Goal: Task Accomplishment & Management: Complete application form

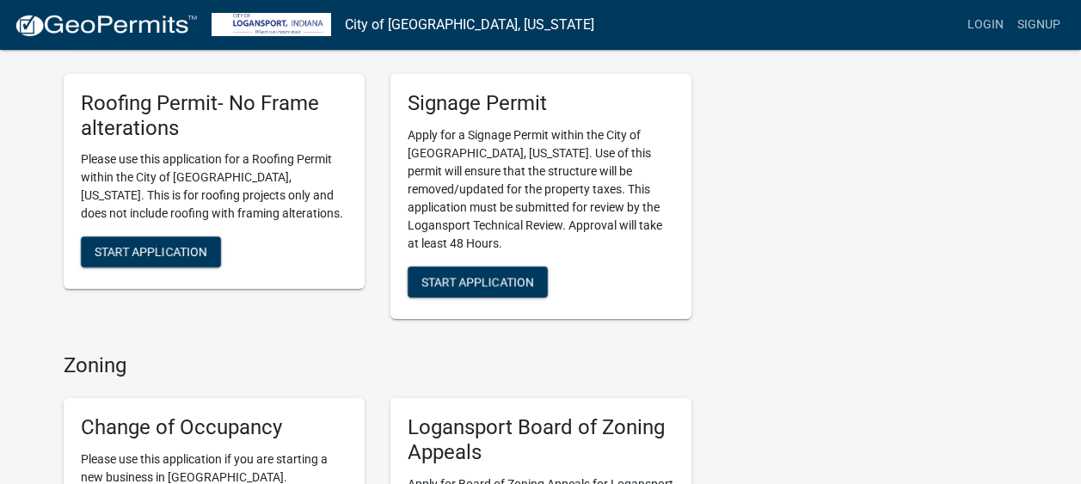
scroll to position [860, 0]
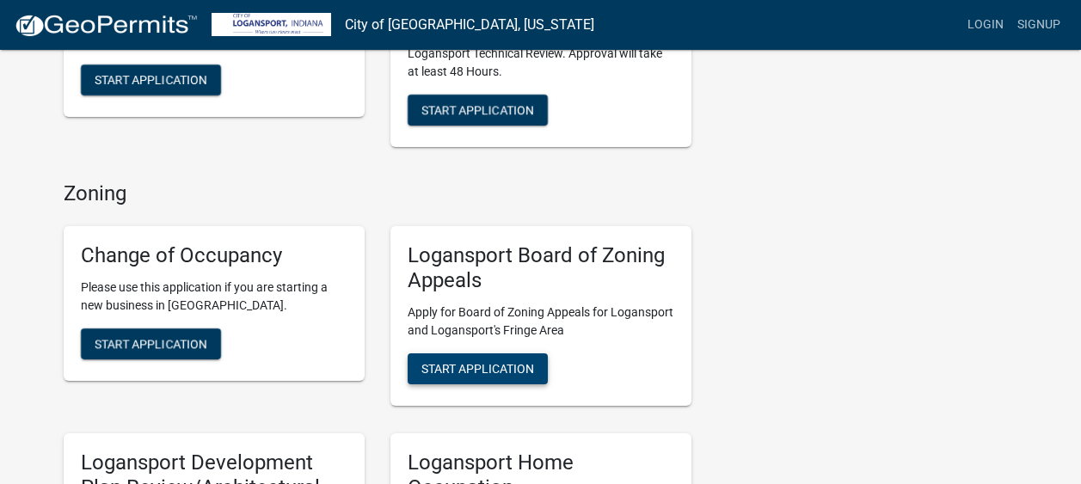
click at [489, 361] on span "Start Application" at bounding box center [477, 368] width 113 height 14
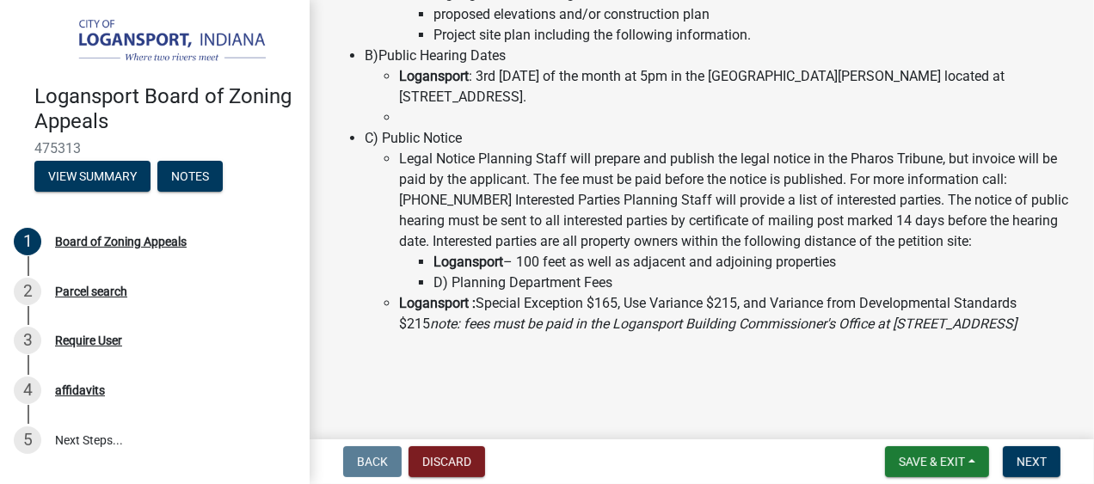
scroll to position [360, 0]
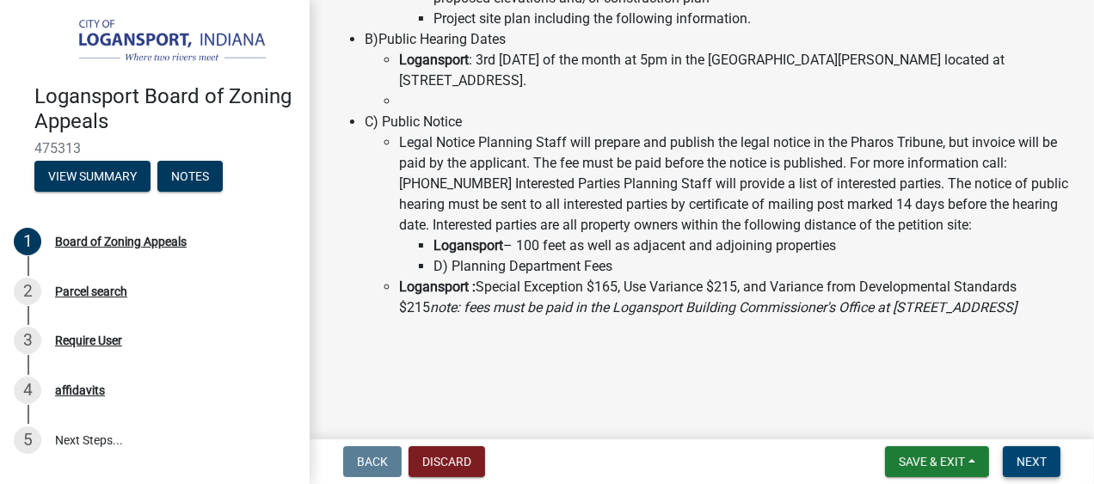
click at [1034, 458] on span "Next" at bounding box center [1031, 462] width 30 height 14
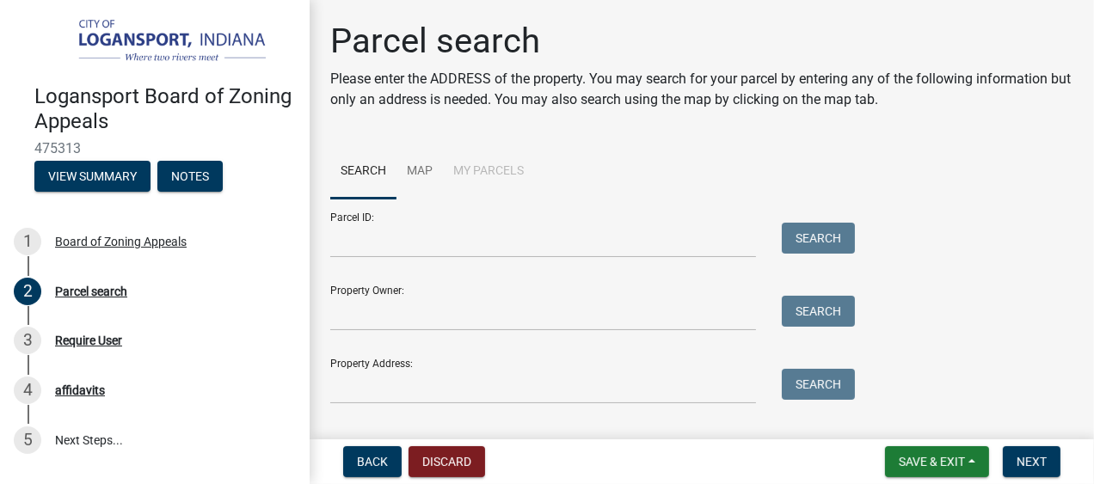
scroll to position [39, 0]
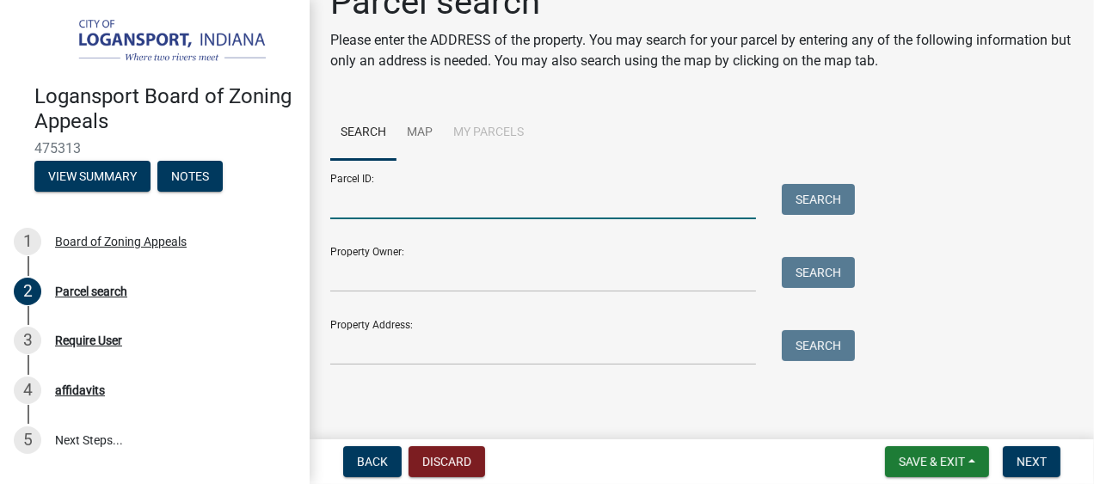
click at [438, 197] on input "Parcel ID:" at bounding box center [543, 201] width 426 height 35
type input "2514126023"
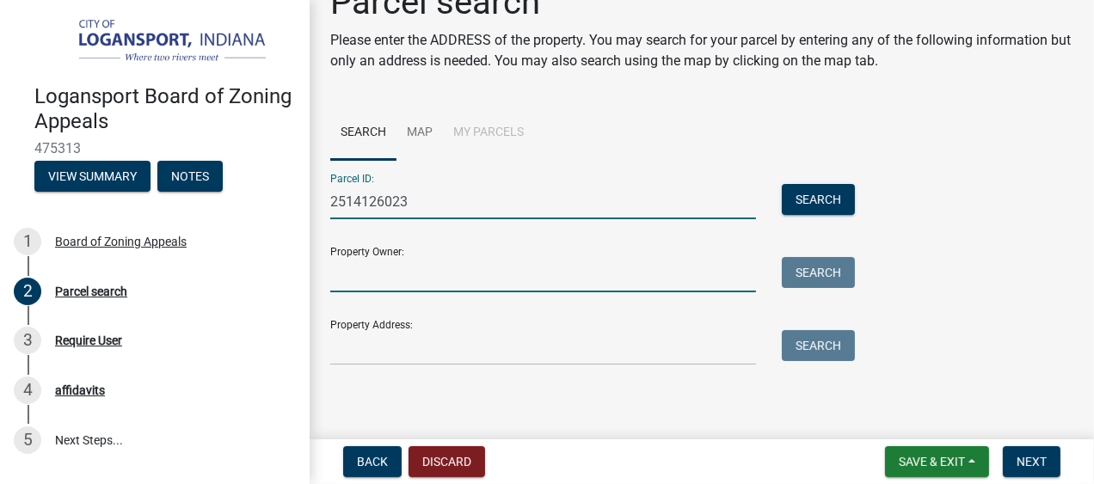
click at [703, 267] on input "Property Owner:" at bounding box center [543, 274] width 426 height 35
click at [354, 203] on input "2514126023" at bounding box center [543, 201] width 426 height 35
click at [394, 282] on input "Property Owner:" at bounding box center [543, 274] width 426 height 35
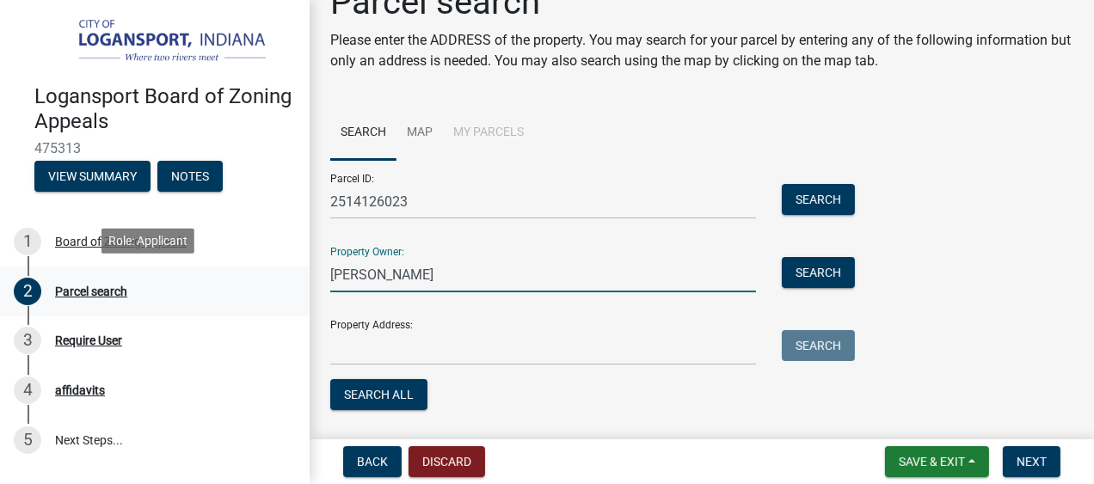
drag, startPoint x: 362, startPoint y: 275, endPoint x: 292, endPoint y: 275, distance: 69.7
click at [292, 275] on div "Logansport Board of Zoning Appeals 475313 View Summary Notes 1 Board of Zoning …" at bounding box center [547, 242] width 1094 height 484
type input "[PERSON_NAME] Properties, LLC"
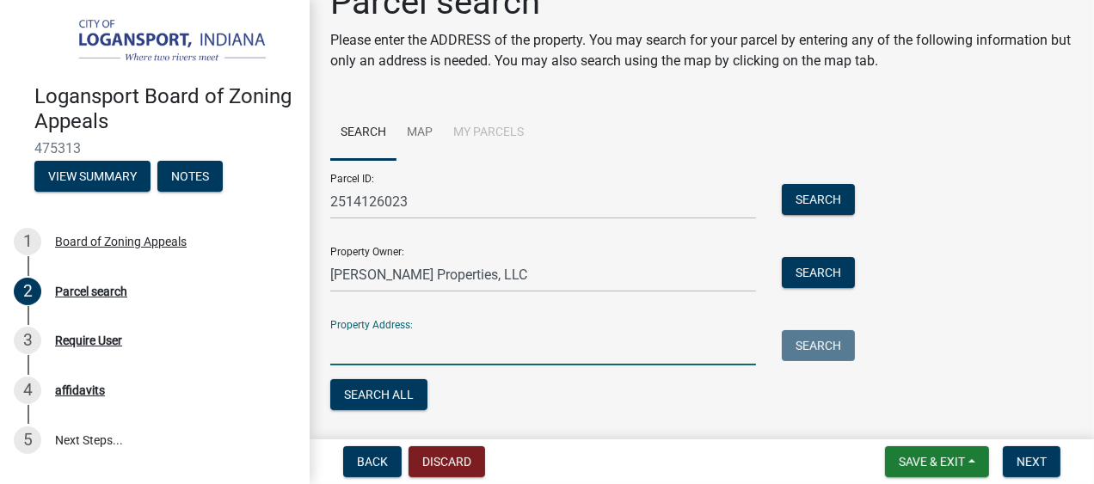
click at [385, 351] on input "Property Address:" at bounding box center [543, 347] width 426 height 35
click at [483, 351] on input "Property Address:" at bounding box center [543, 347] width 426 height 35
type input "[STREET_ADDRESS]"
click at [819, 342] on button "Search" at bounding box center [818, 345] width 73 height 31
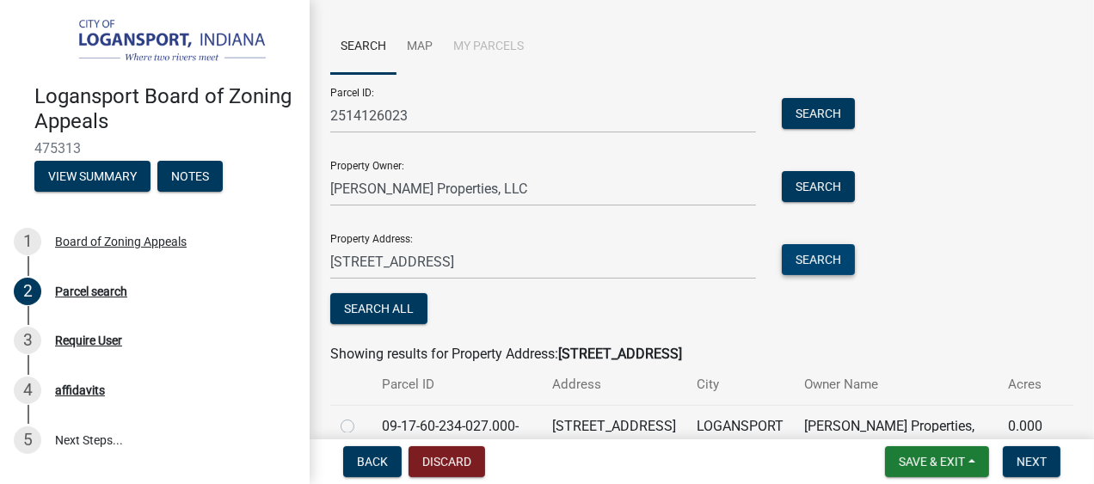
scroll to position [206, 0]
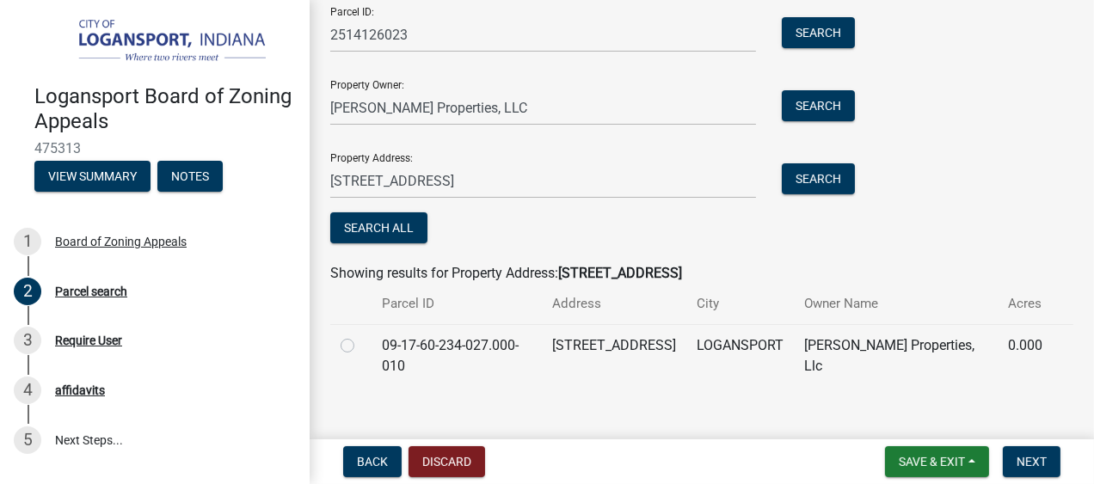
click at [361, 335] on label at bounding box center [361, 335] width 0 height 0
click at [361, 344] on input "radio" at bounding box center [366, 340] width 11 height 11
radio input "true"
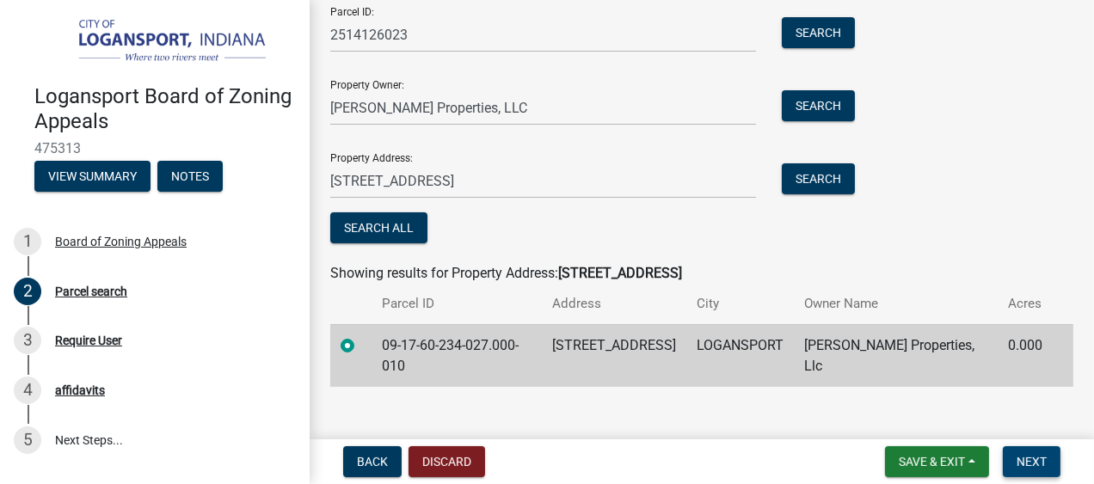
click at [1030, 457] on span "Next" at bounding box center [1031, 462] width 30 height 14
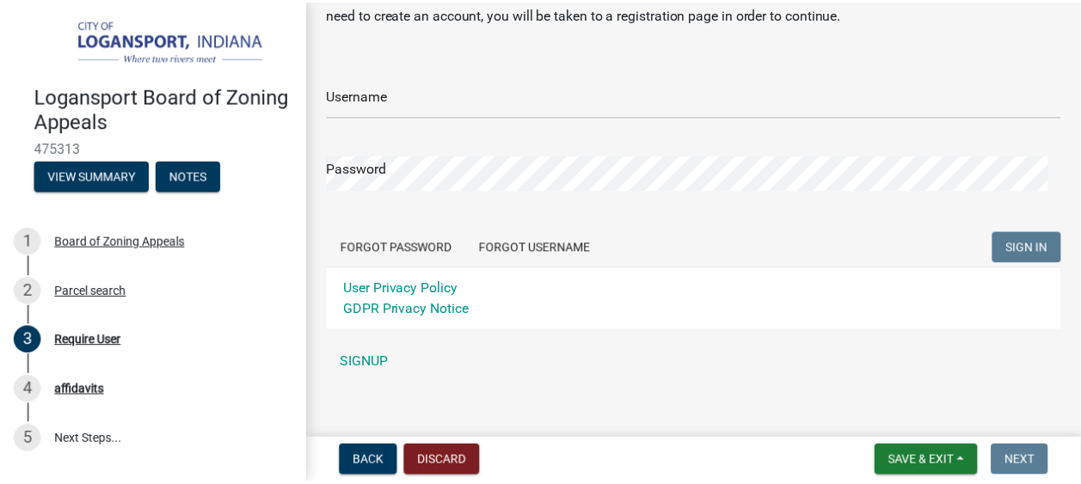
scroll to position [100, 0]
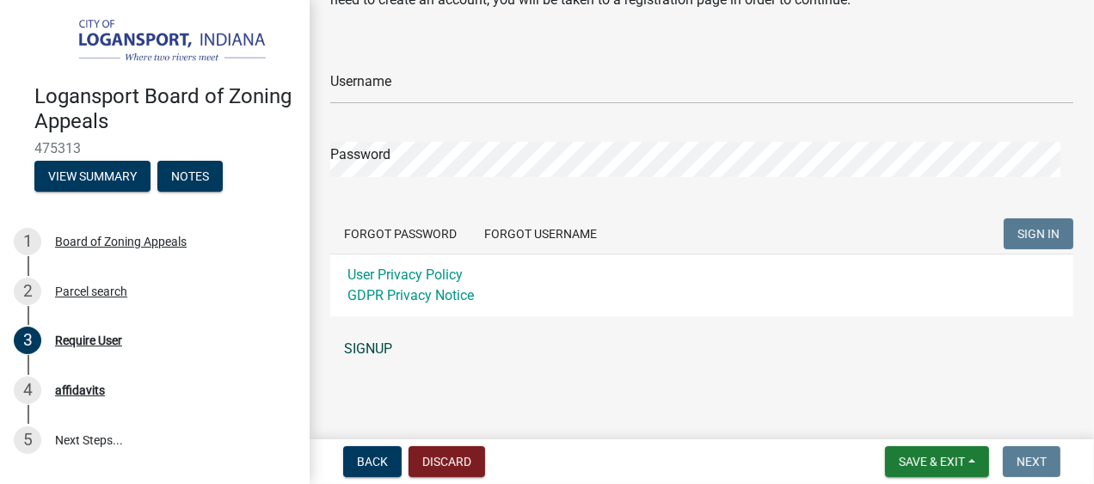
click at [366, 344] on link "SIGNUP" at bounding box center [701, 349] width 743 height 34
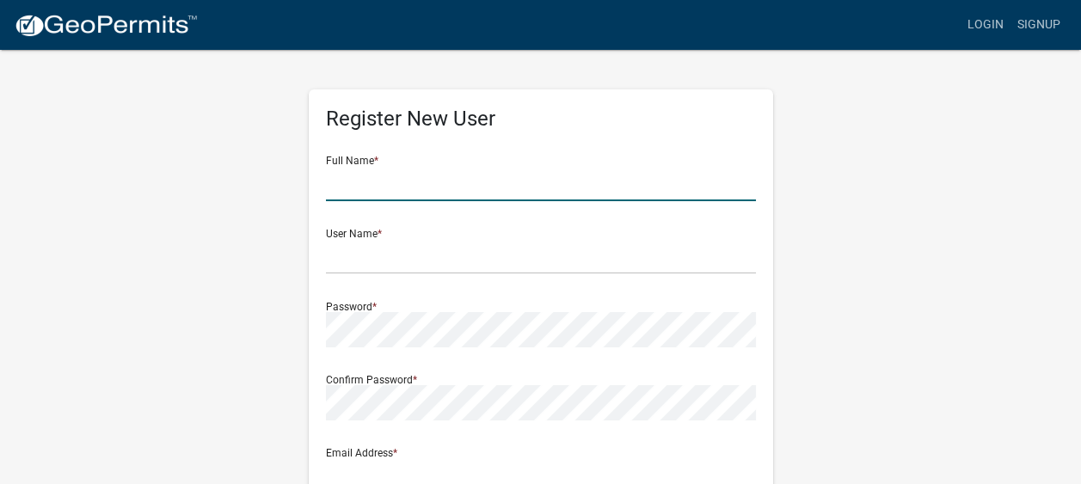
click at [384, 194] on input "text" at bounding box center [541, 183] width 430 height 35
type input "[PERSON_NAME]"
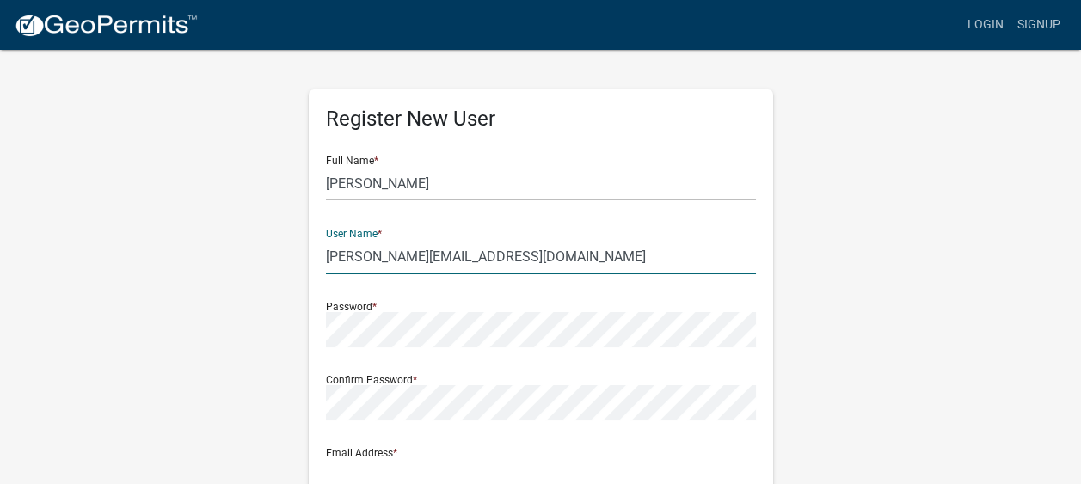
type input "[PERSON_NAME][EMAIL_ADDRESS][DOMAIN_NAME]"
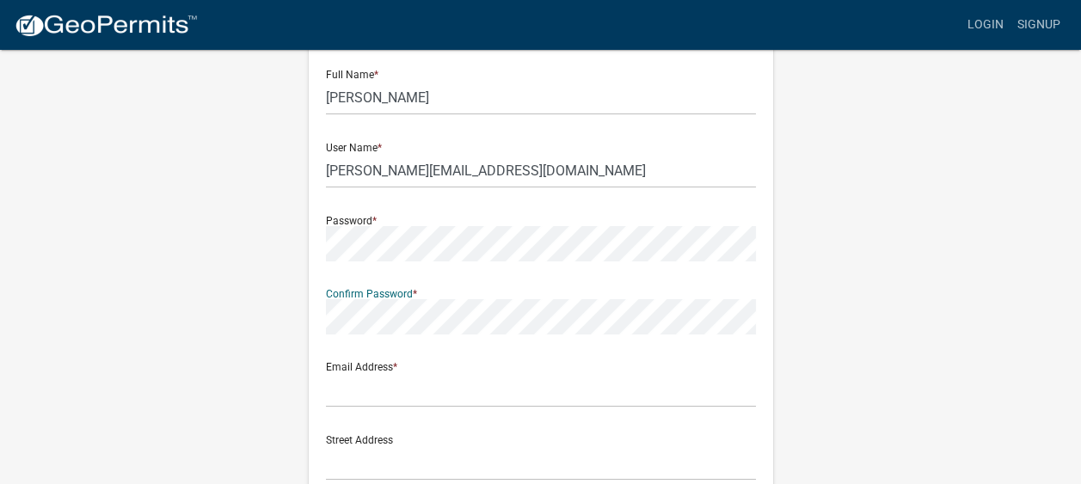
scroll to position [172, 0]
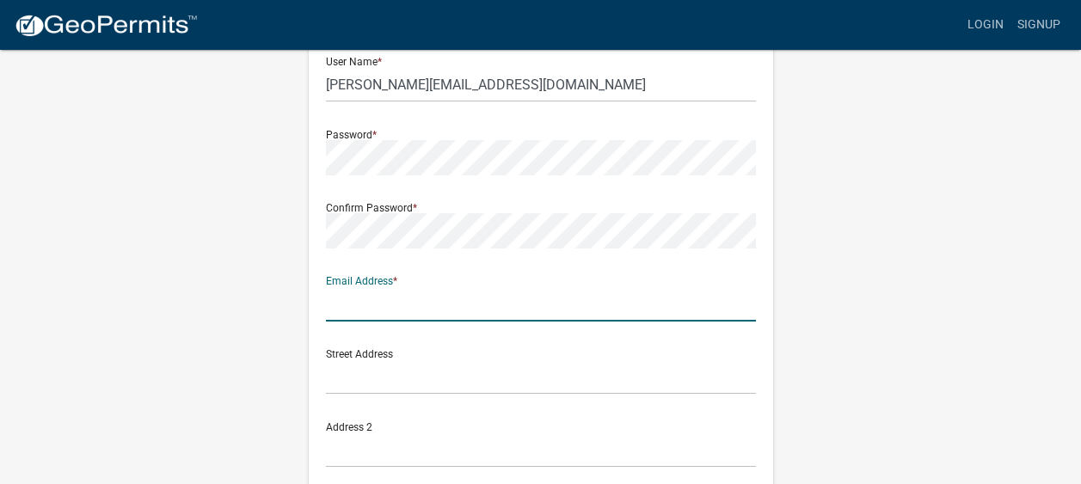
click at [388, 308] on input "text" at bounding box center [541, 303] width 430 height 35
type input "[PERSON_NAME][EMAIL_ADDRESS][DOMAIN_NAME]"
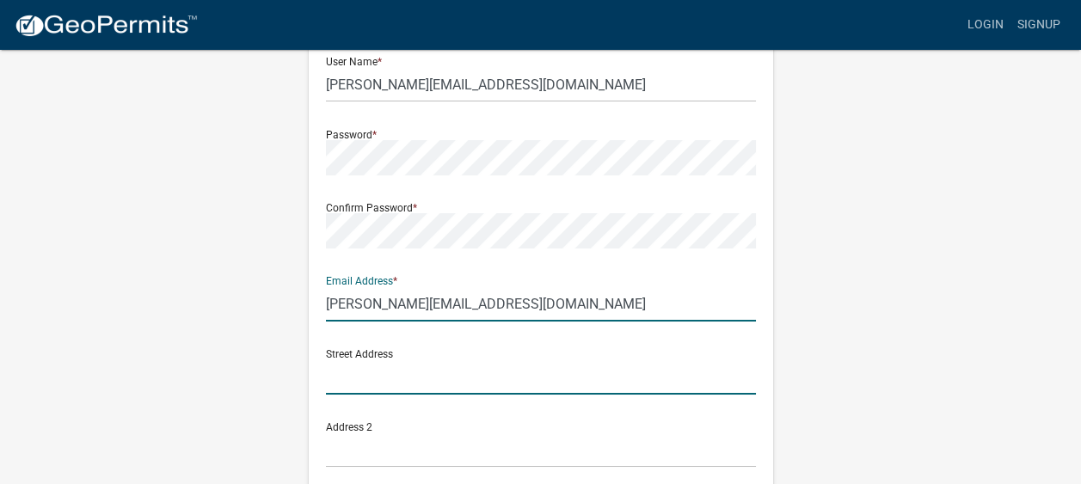
click at [376, 386] on input "text" at bounding box center [541, 376] width 430 height 35
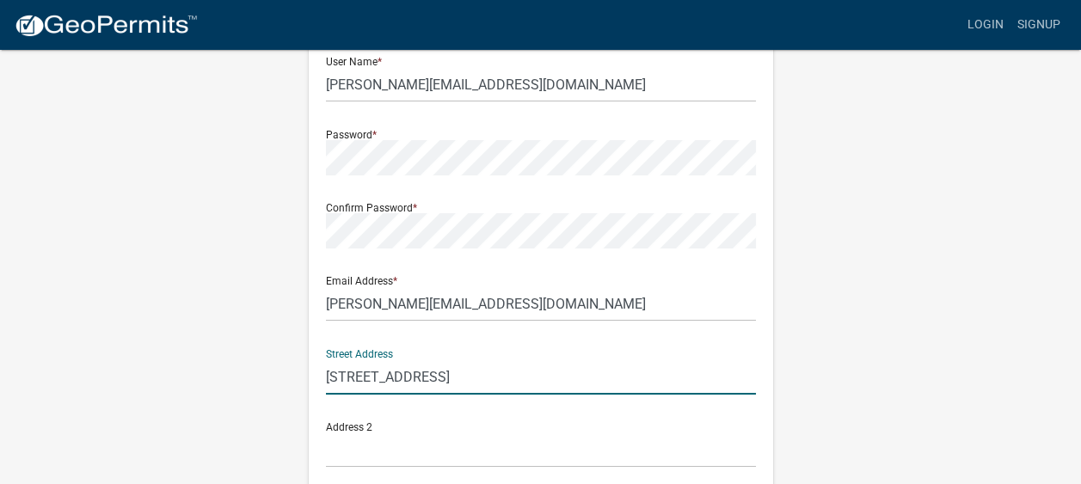
type input "[STREET_ADDRESS]"
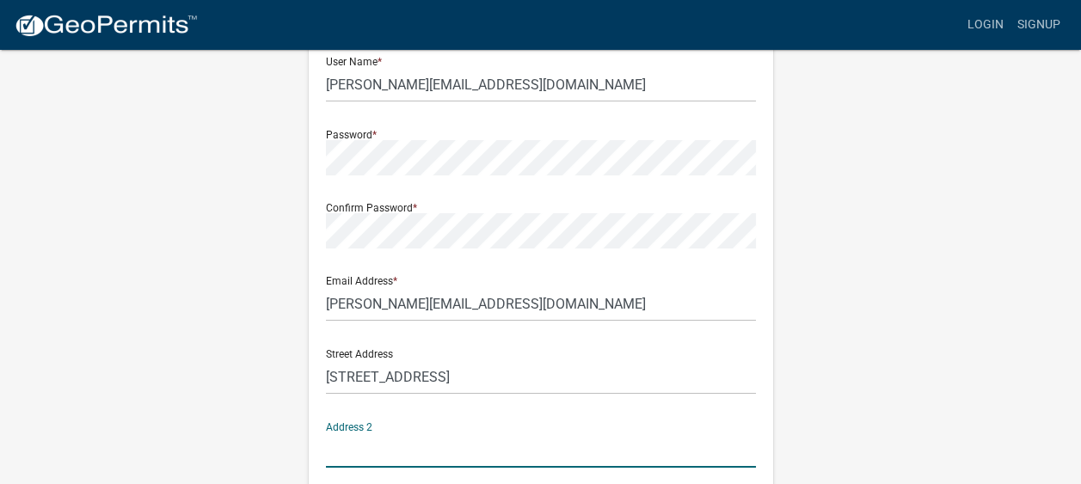
scroll to position [452, 0]
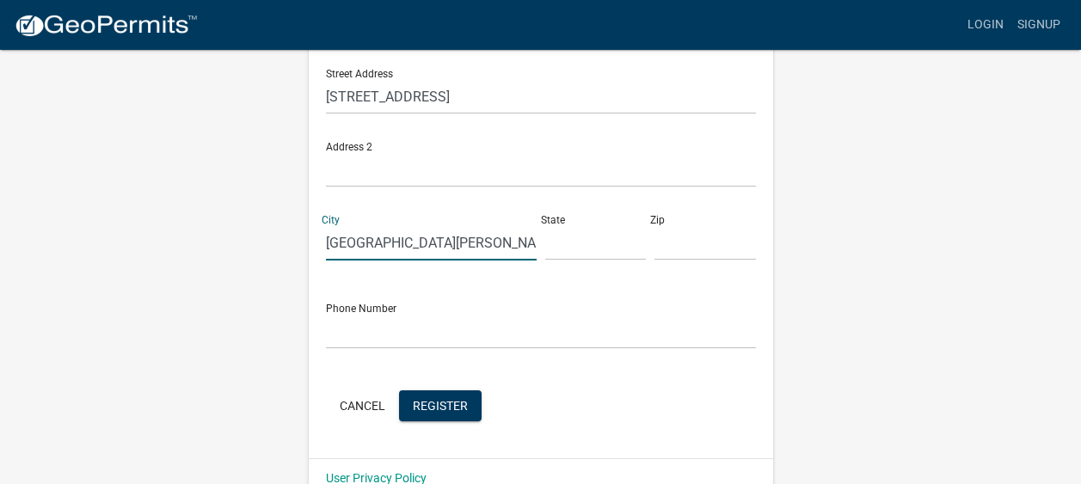
type input "[GEOGRAPHIC_DATA][PERSON_NAME]"
type input "IN"
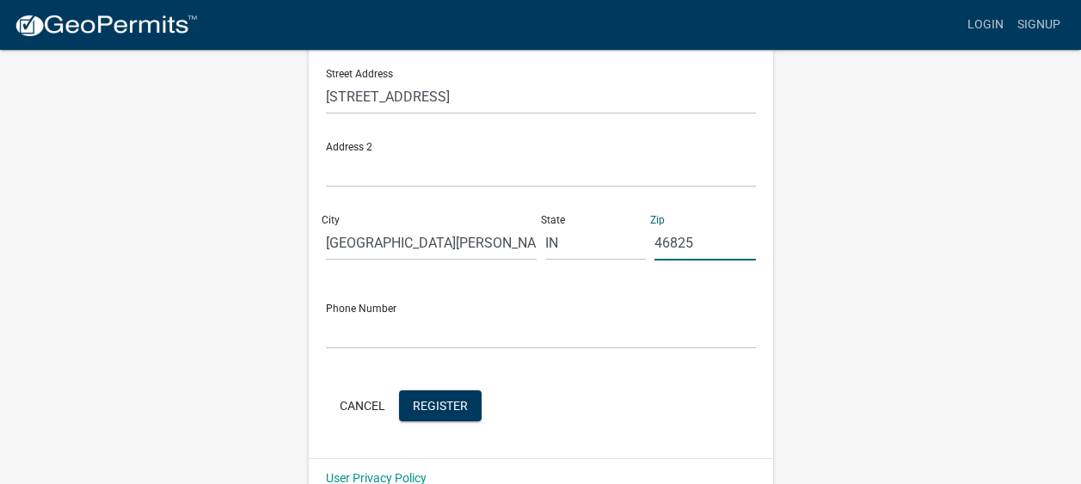
type input "46825"
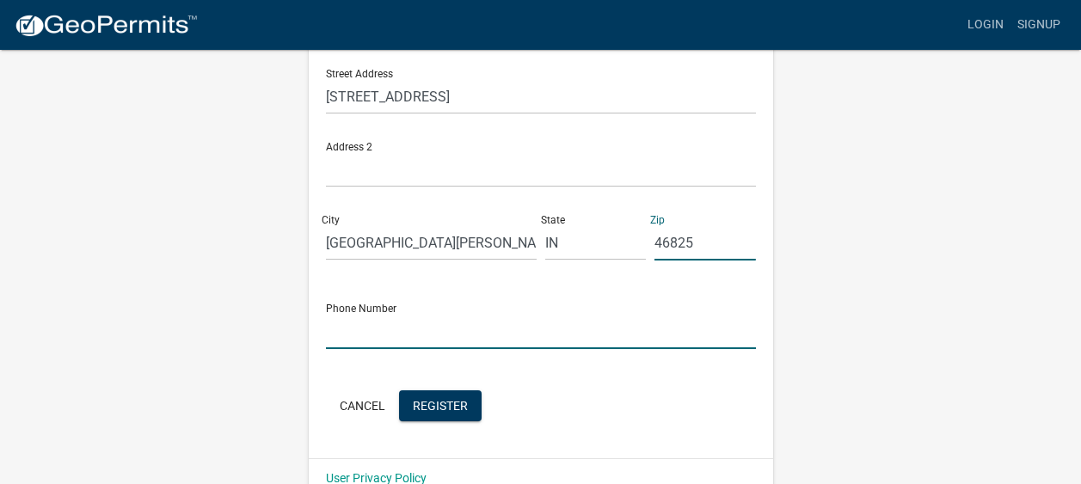
click at [367, 329] on input "text" at bounding box center [541, 331] width 430 height 35
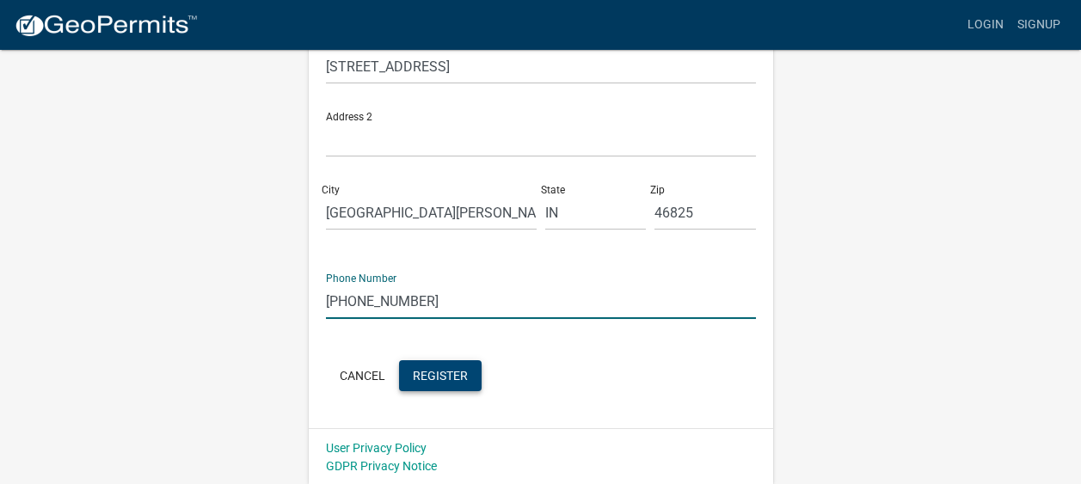
type input "[PHONE_NUMBER]"
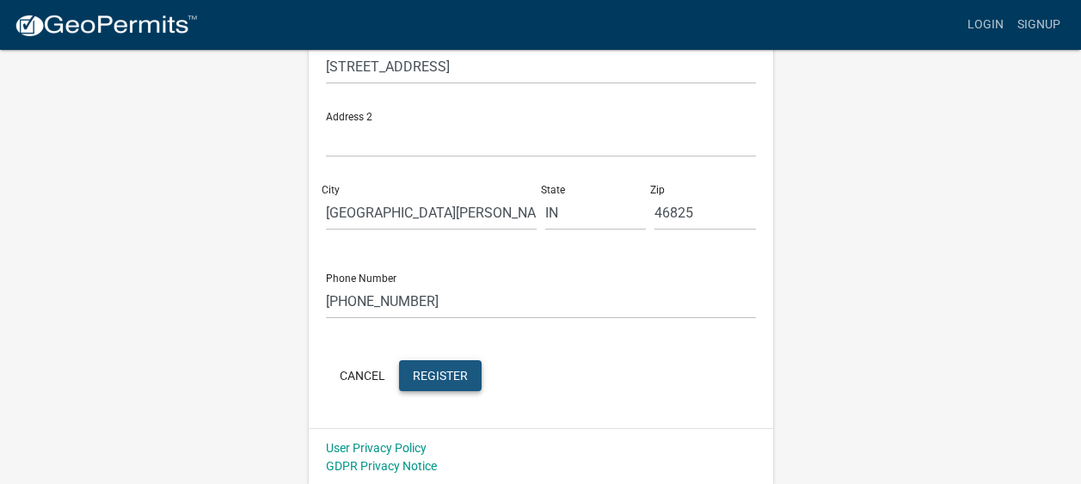
click at [434, 371] on span "Register" at bounding box center [440, 375] width 55 height 14
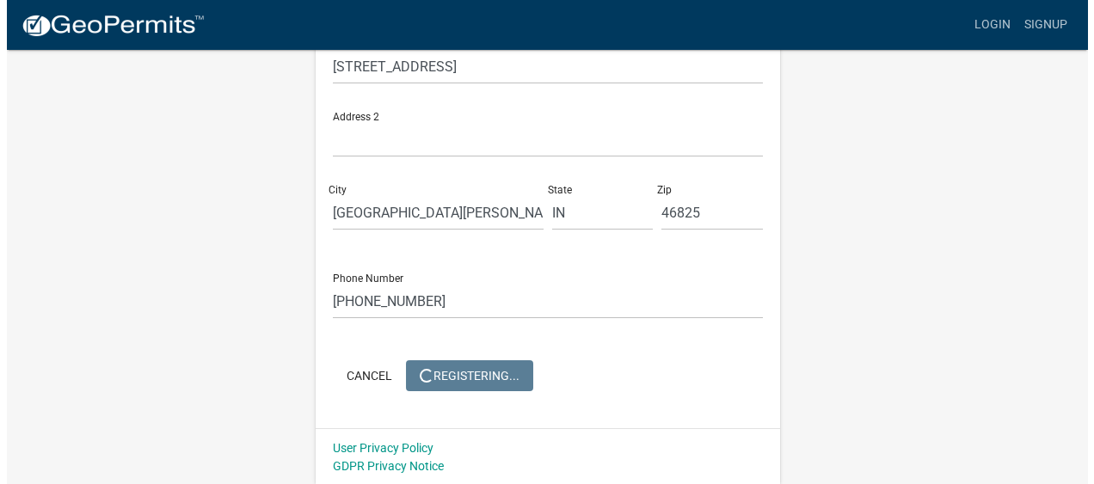
scroll to position [0, 0]
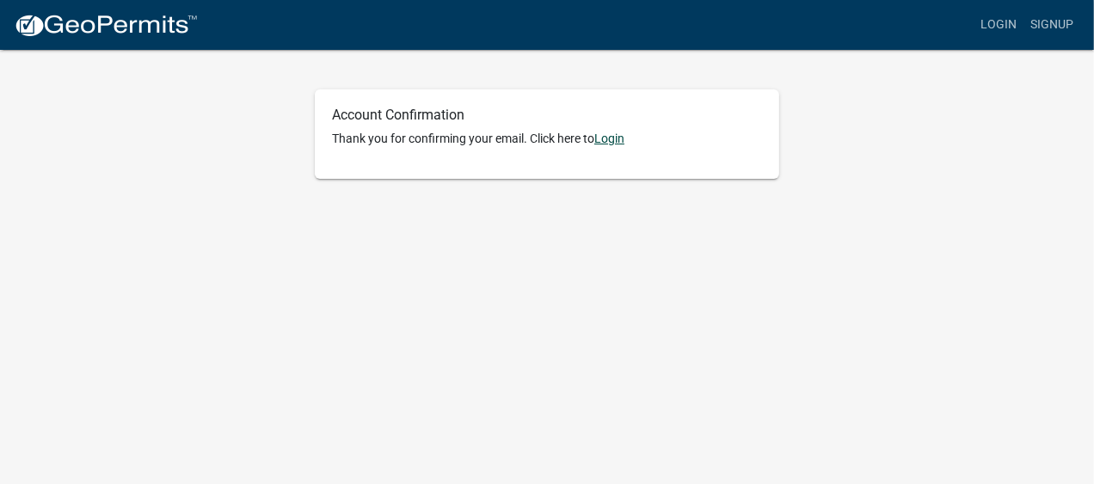
click at [610, 139] on link "Login" at bounding box center [609, 139] width 30 height 14
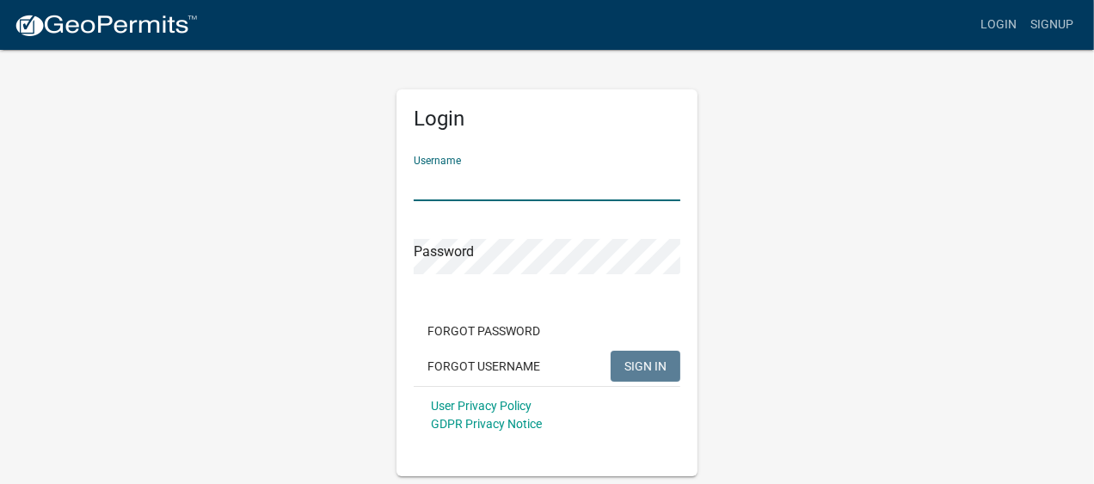
click at [543, 180] on input "Username" at bounding box center [547, 183] width 267 height 35
type input "[PERSON_NAME][EMAIL_ADDRESS][DOMAIN_NAME]"
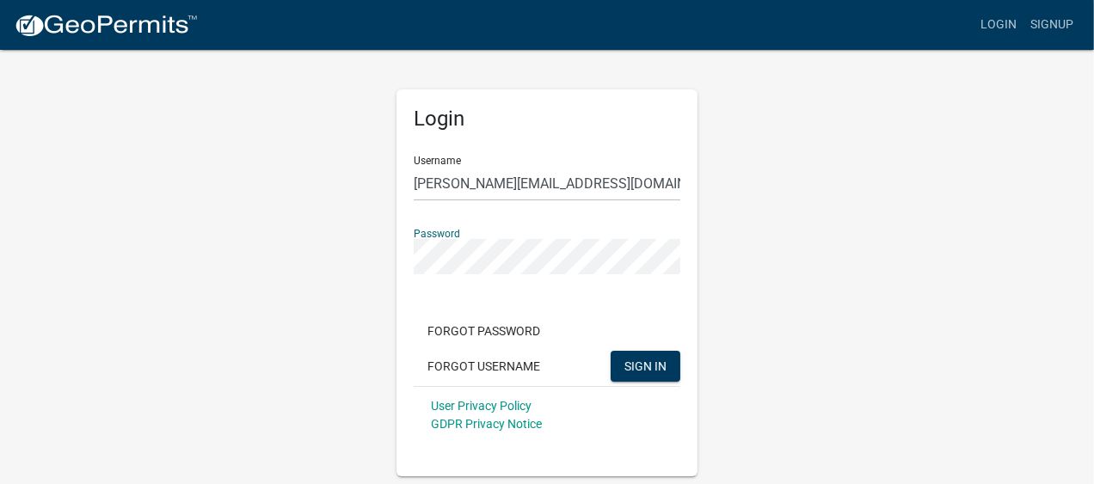
click at [611, 351] on button "SIGN IN" at bounding box center [646, 366] width 70 height 31
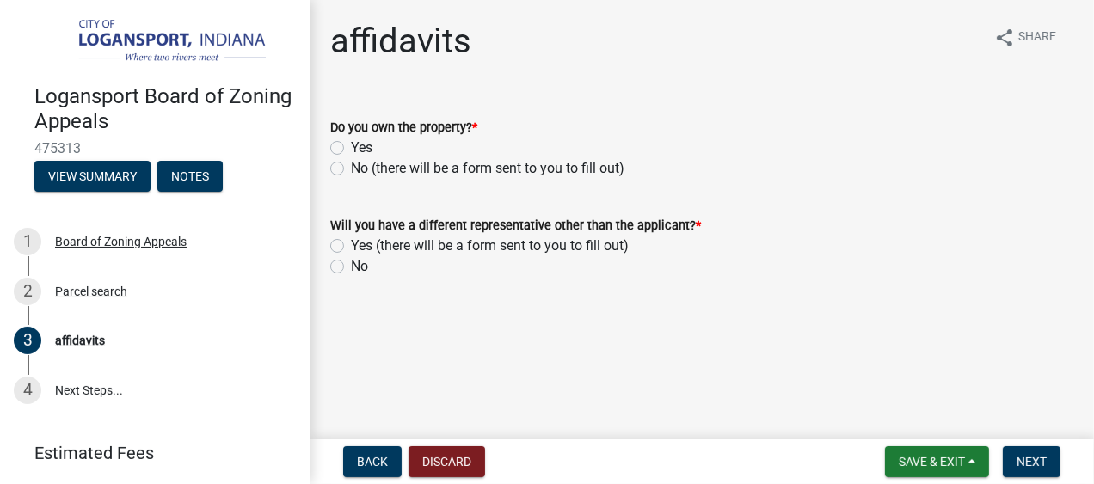
click at [351, 170] on label "No (there will be a form sent to you to fill out)" at bounding box center [487, 168] width 273 height 21
click at [351, 169] on input "No (there will be a form sent to you to fill out)" at bounding box center [356, 163] width 11 height 11
radio input "true"
click at [351, 248] on label "Yes (there will be a form sent to you to fill out)" at bounding box center [490, 246] width 278 height 21
click at [351, 247] on input "Yes (there will be a form sent to you to fill out)" at bounding box center [356, 241] width 11 height 11
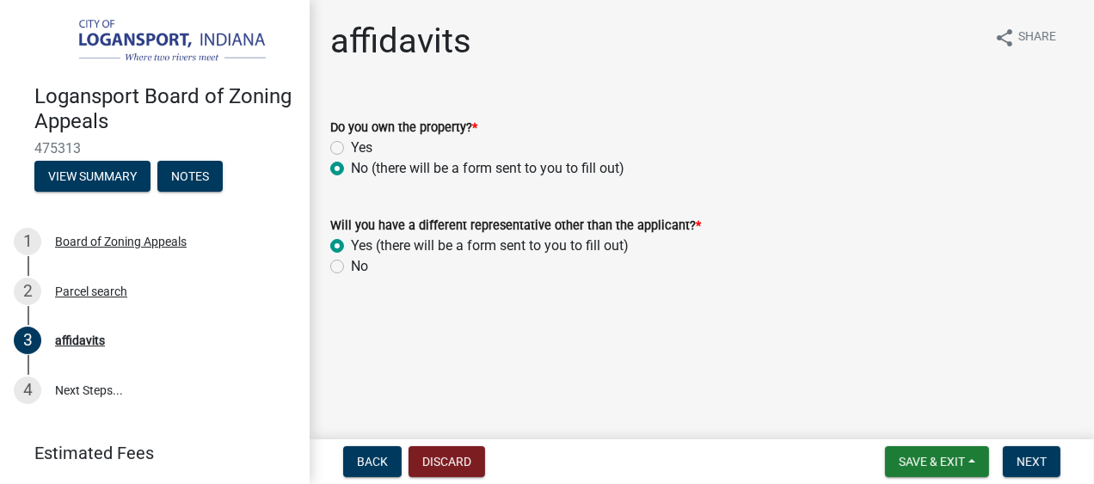
radio input "true"
click at [1028, 462] on span "Next" at bounding box center [1031, 462] width 30 height 14
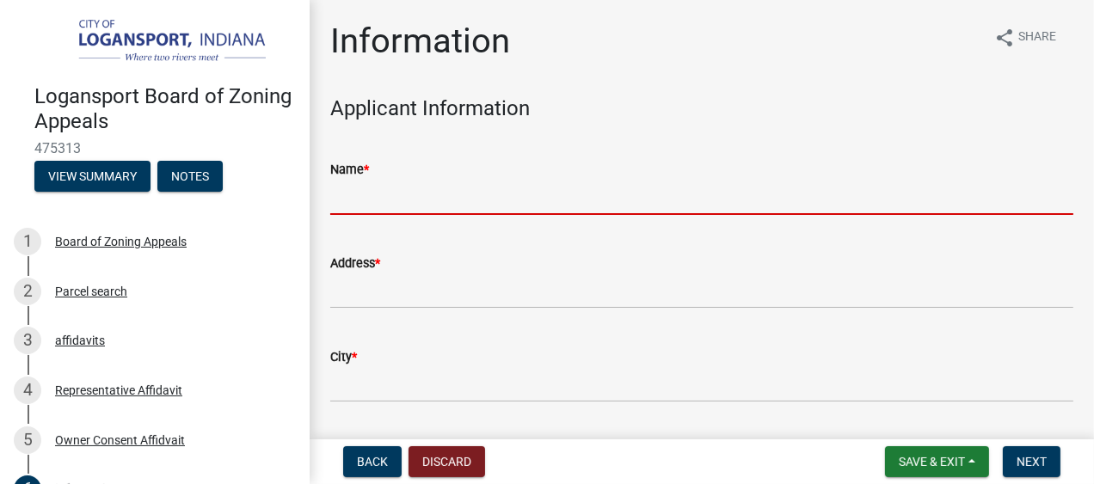
click at [408, 200] on input "Name *" at bounding box center [701, 197] width 743 height 35
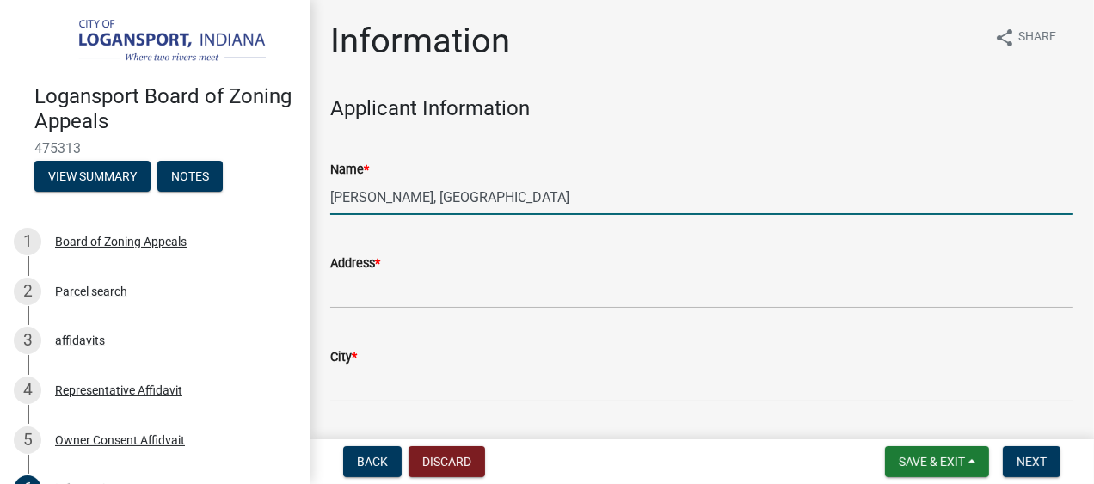
type input "Bob Gaffer, PE"
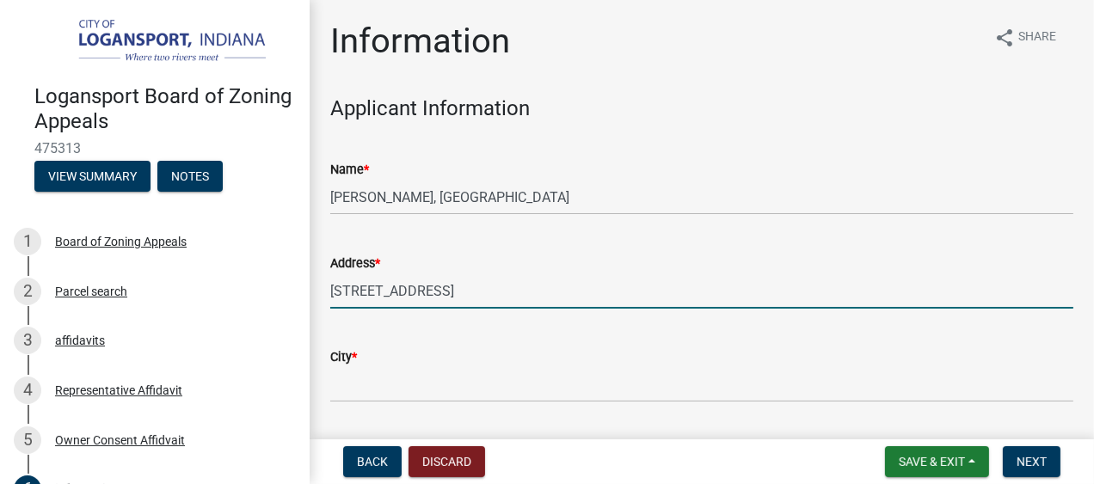
type input "[STREET_ADDRESS]"
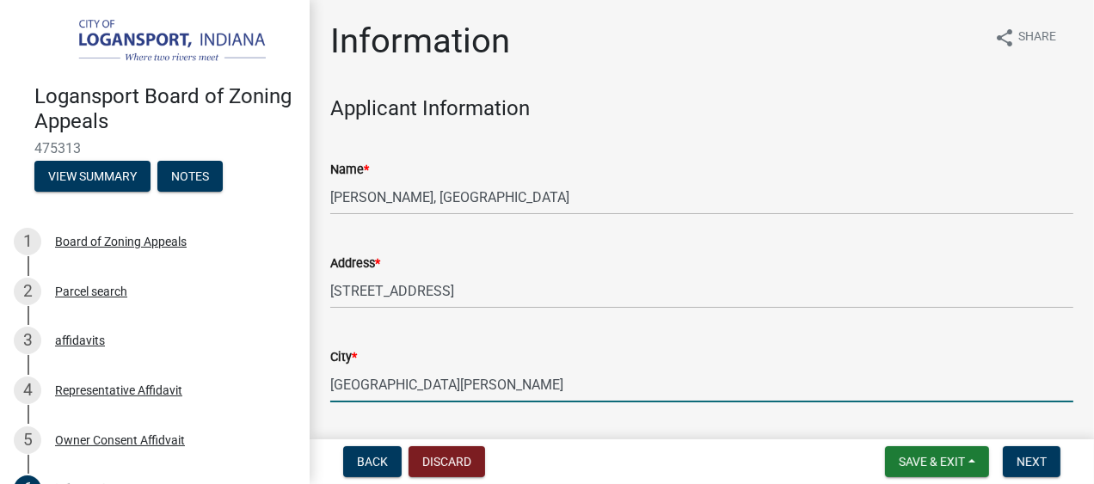
type input "[GEOGRAPHIC_DATA][PERSON_NAME]"
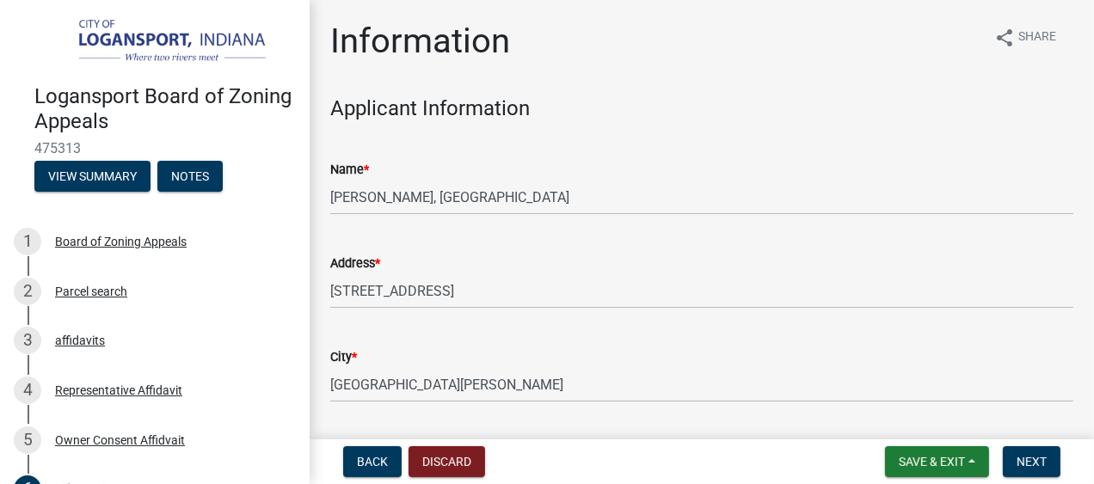
scroll to position [261, 0]
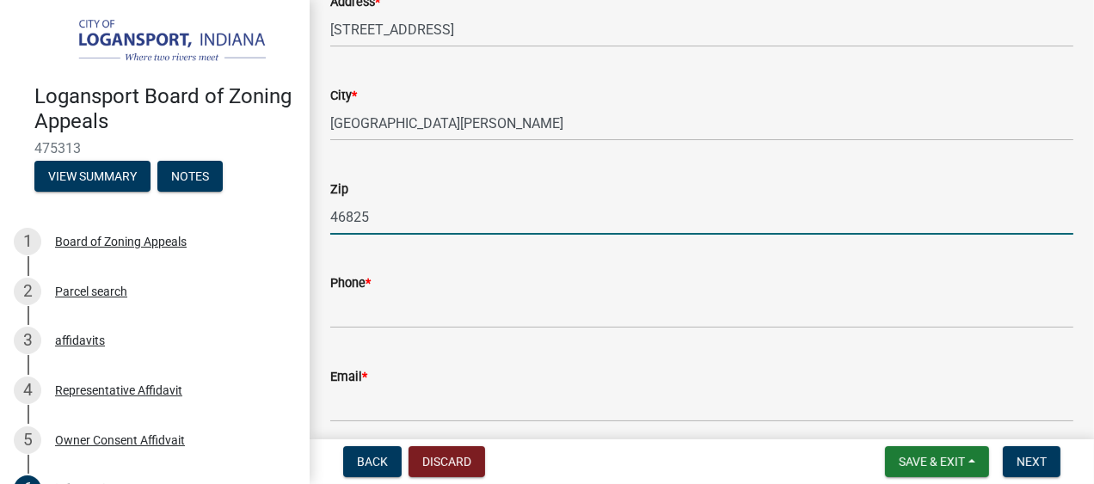
type input "46825"
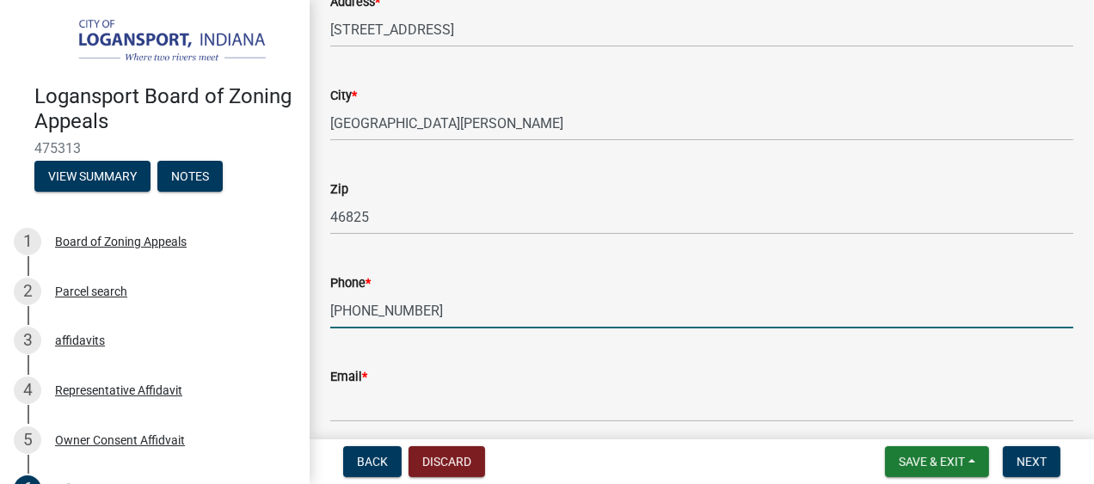
type input "[PHONE_NUMBER]"
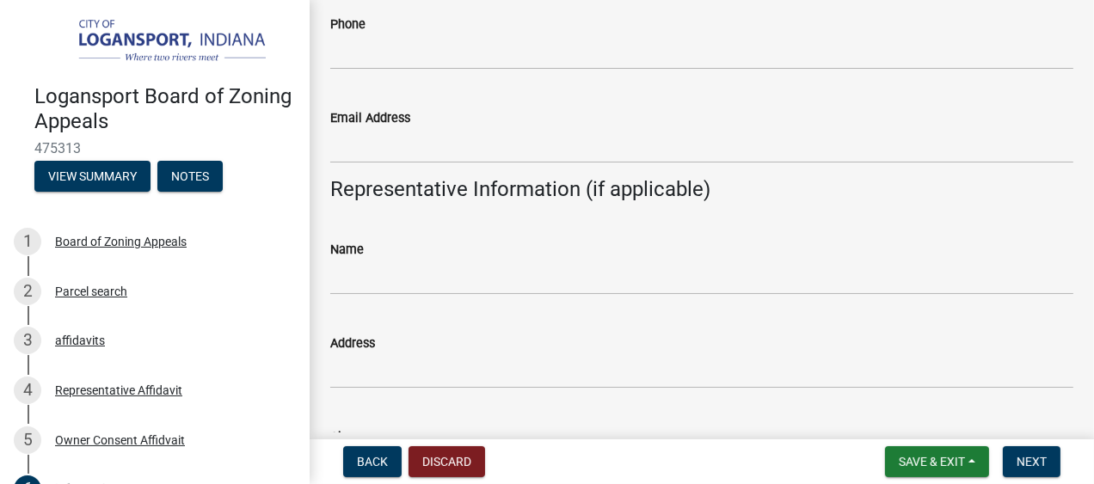
scroll to position [1207, 0]
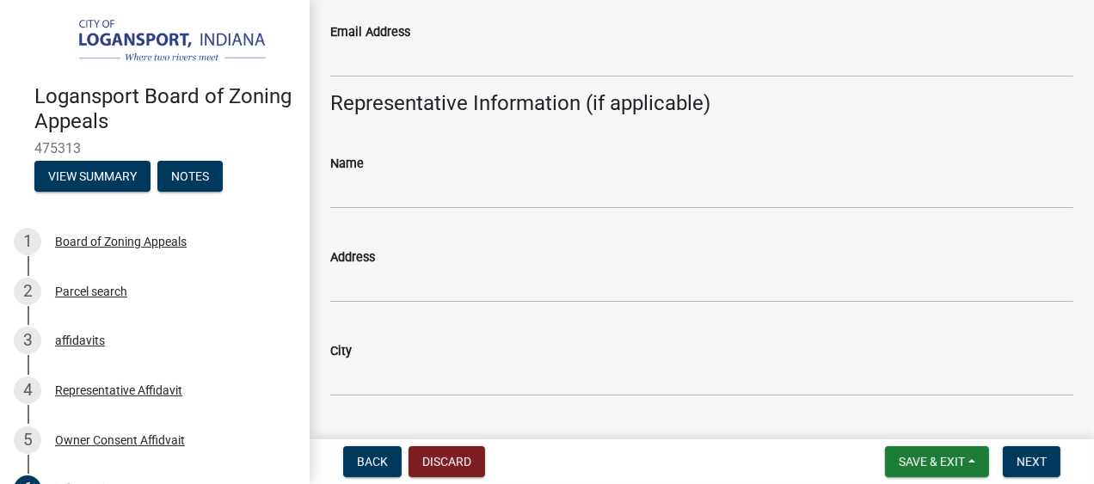
type input "[PERSON_NAME][EMAIL_ADDRESS][DOMAIN_NAME]"
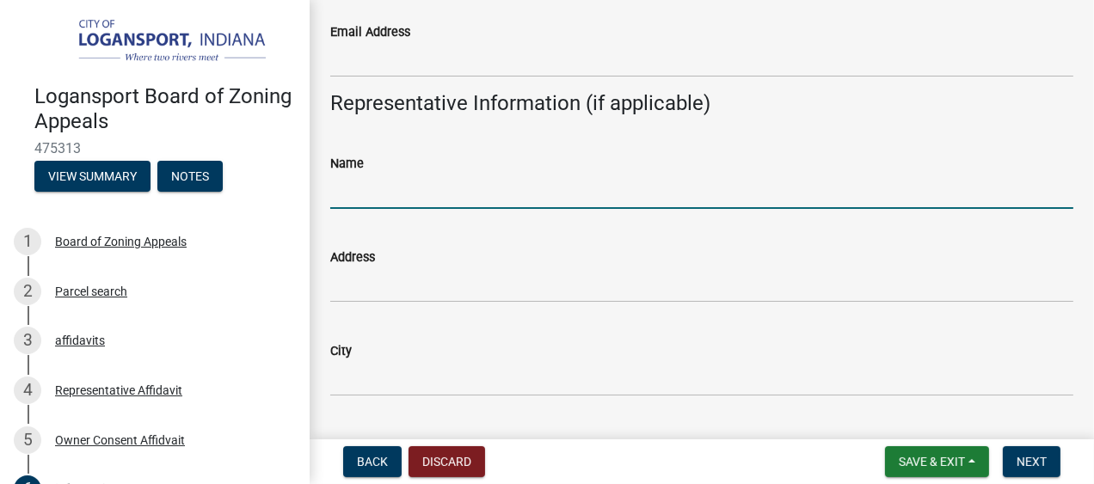
click at [369, 188] on input "Name" at bounding box center [701, 191] width 743 height 35
type input "Burns Distributing Co, Inc"
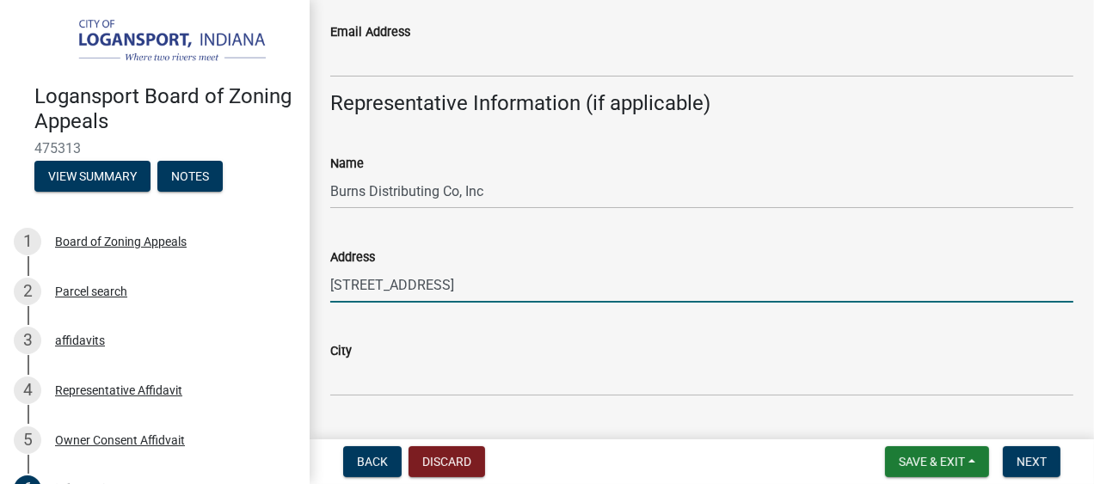
type input "140 Green Drive"
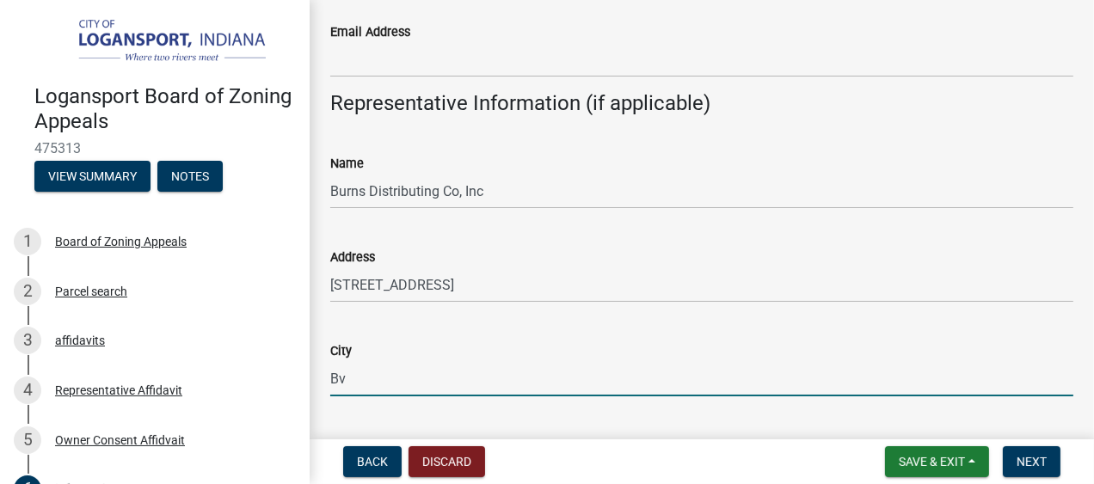
type input "B"
type input "Avilla"
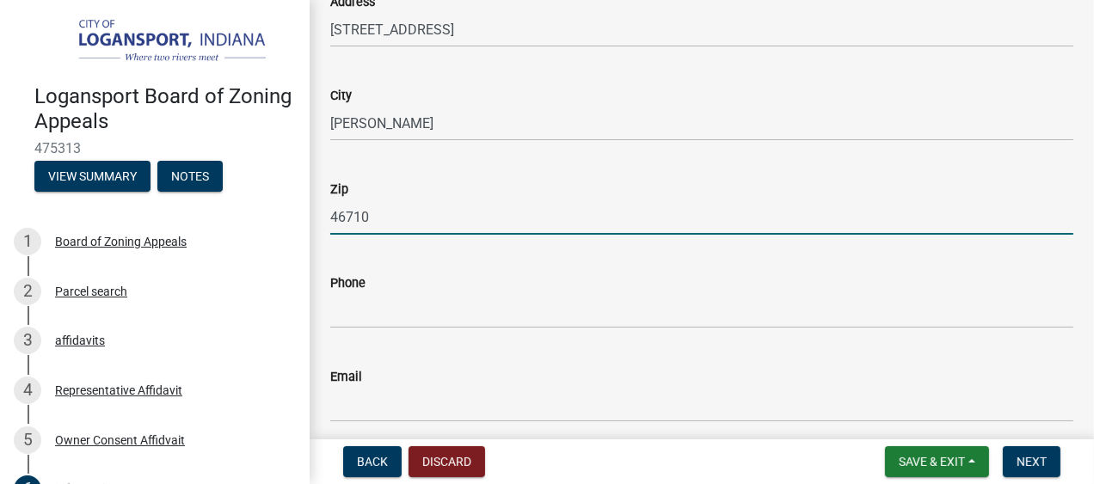
type input "46710"
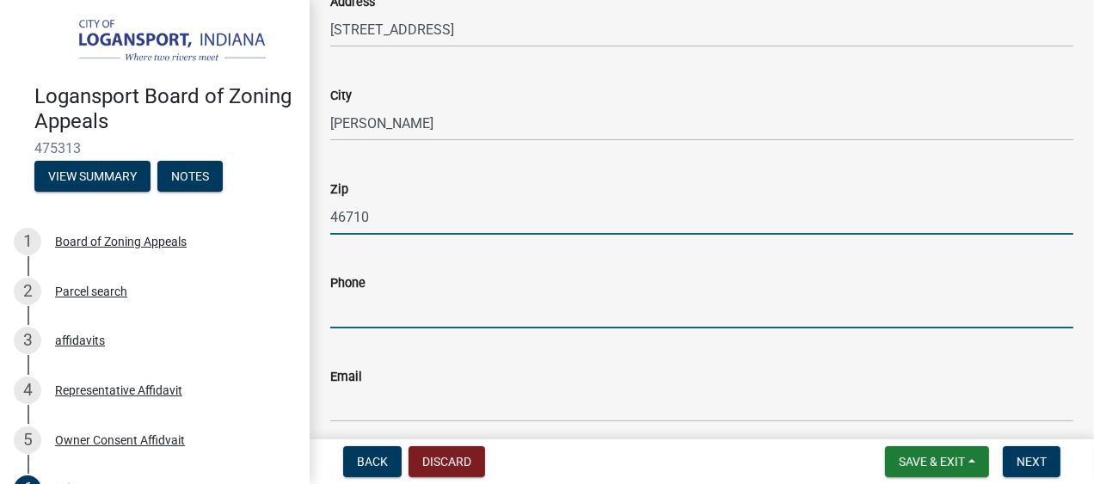
click at [364, 300] on input "Phone" at bounding box center [701, 310] width 743 height 35
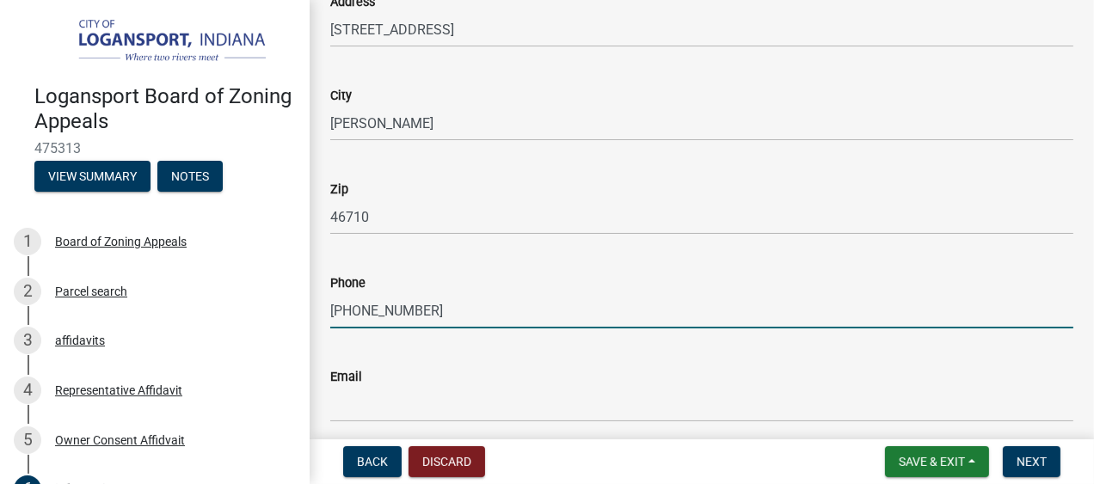
scroll to position [1635, 0]
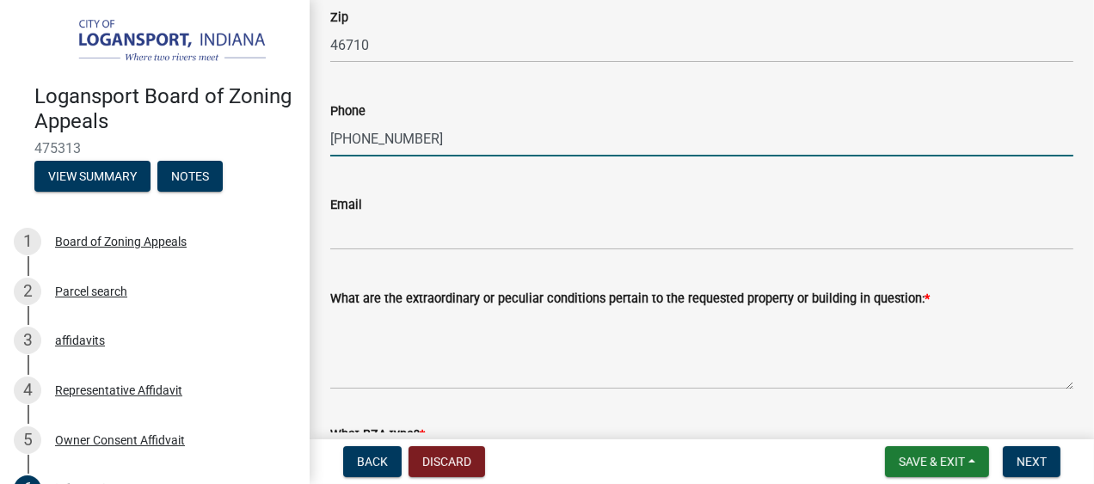
type input "260-897-2340"
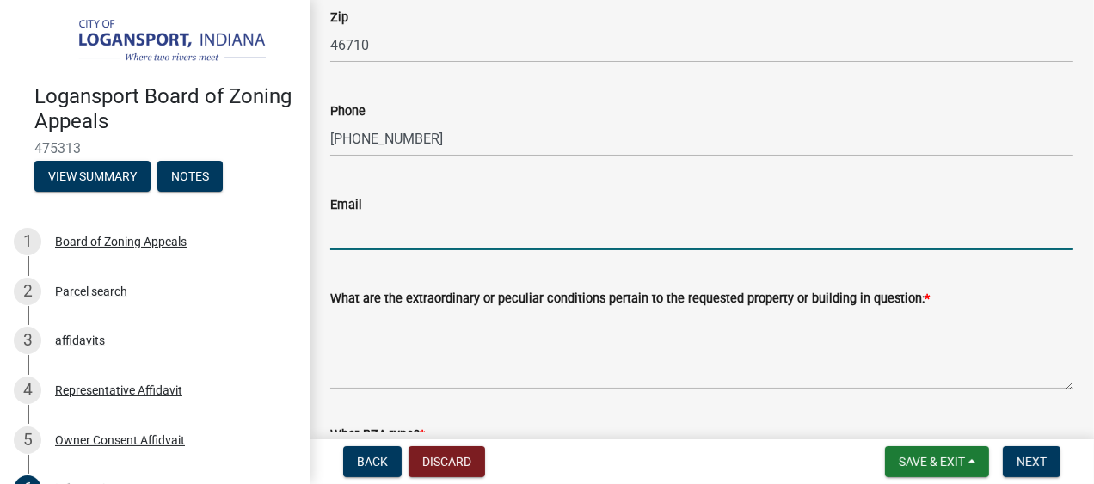
click at [377, 232] on input "Email" at bounding box center [701, 232] width 743 height 35
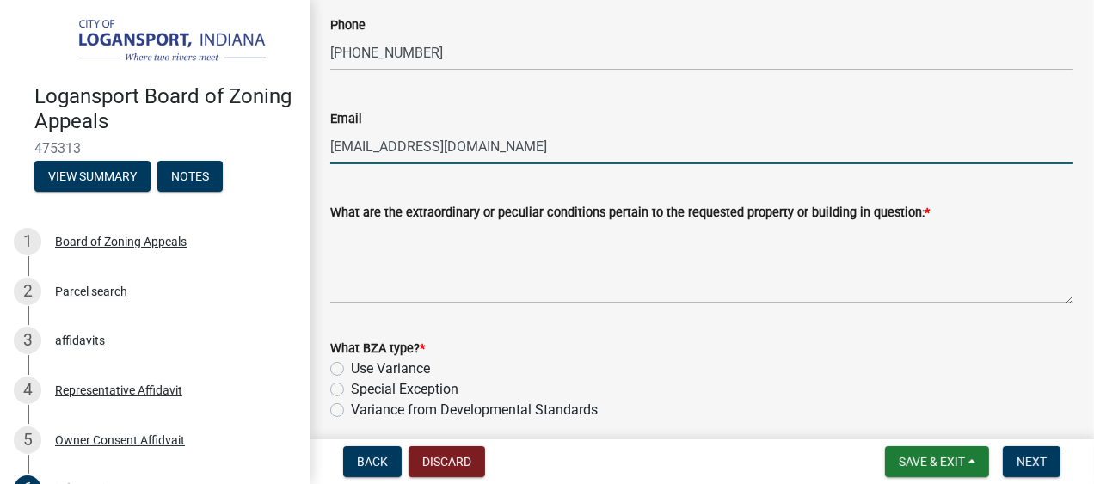
scroll to position [1807, 0]
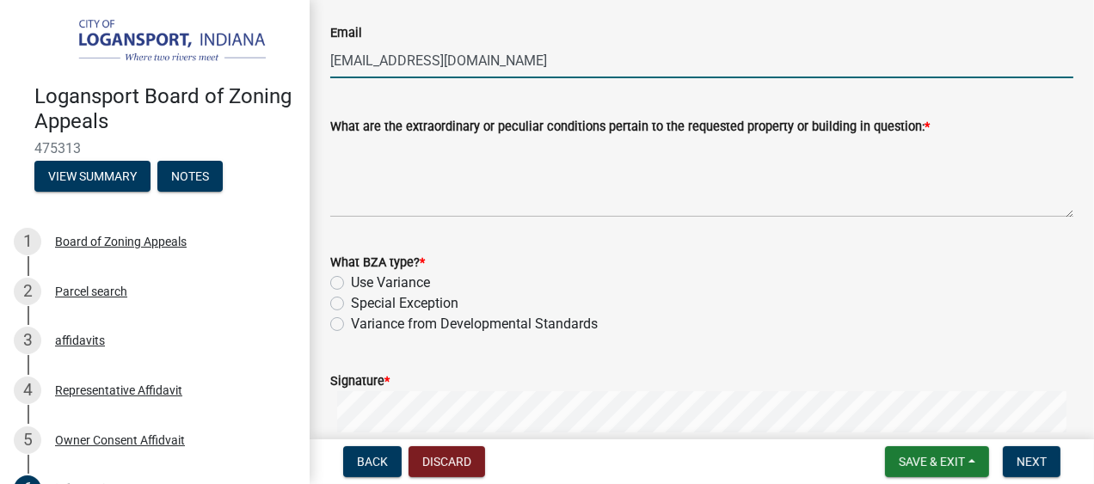
type input "cam@burnsdistributing.com"
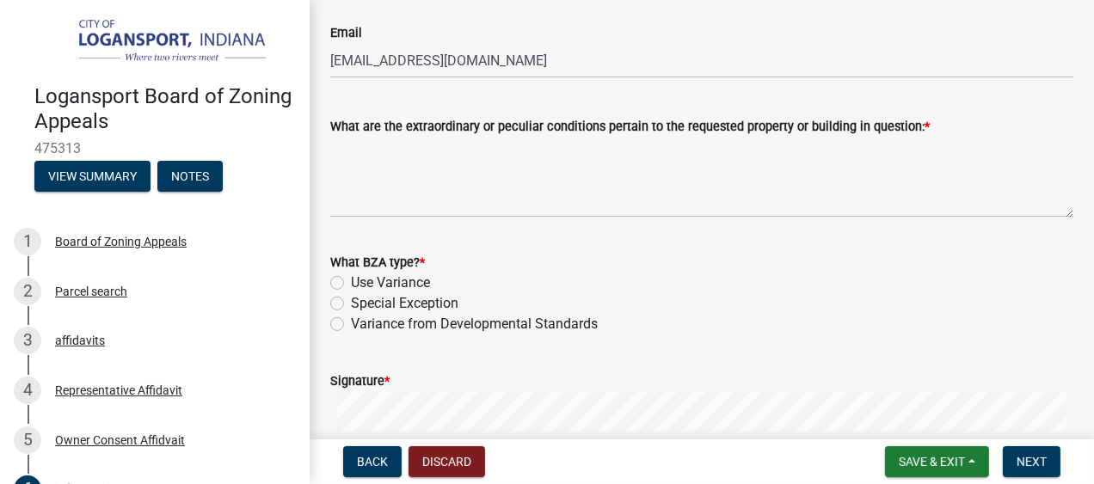
click at [351, 301] on label "Special Exception" at bounding box center [404, 303] width 107 height 21
click at [351, 301] on input "Special Exception" at bounding box center [356, 298] width 11 height 11
radio input "true"
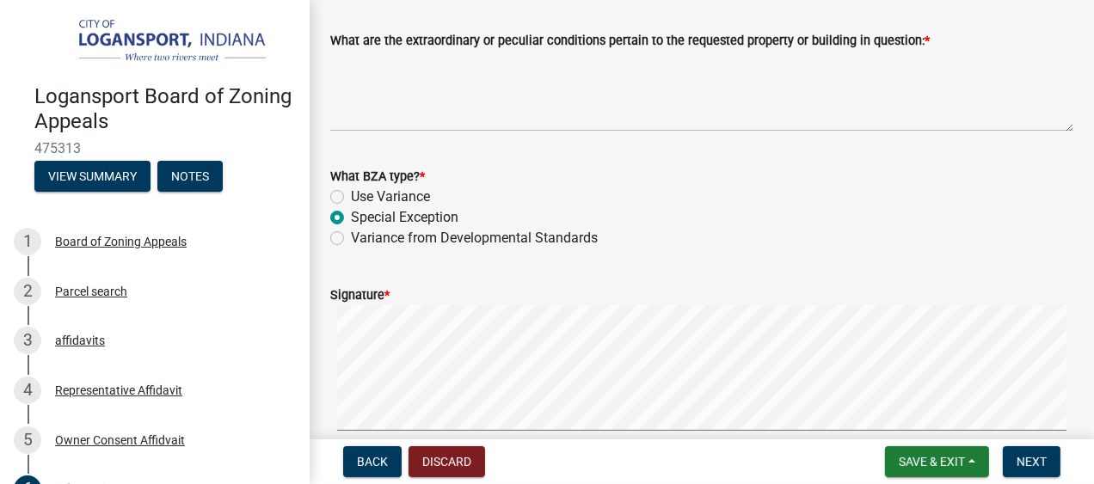
scroll to position [1721, 0]
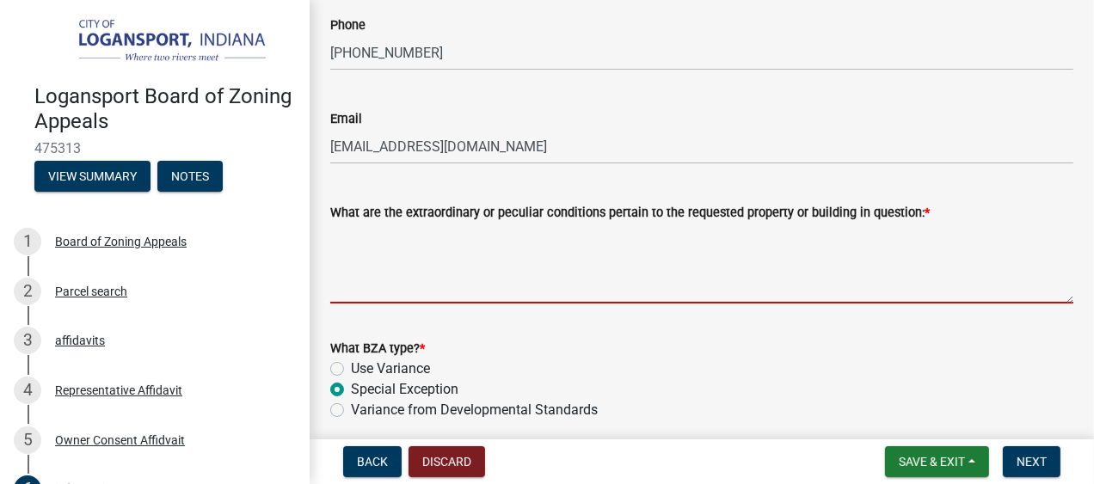
click at [401, 289] on textarea "What are the extraordinary or peculiar conditions pertain to the requested prop…" at bounding box center [701, 263] width 743 height 81
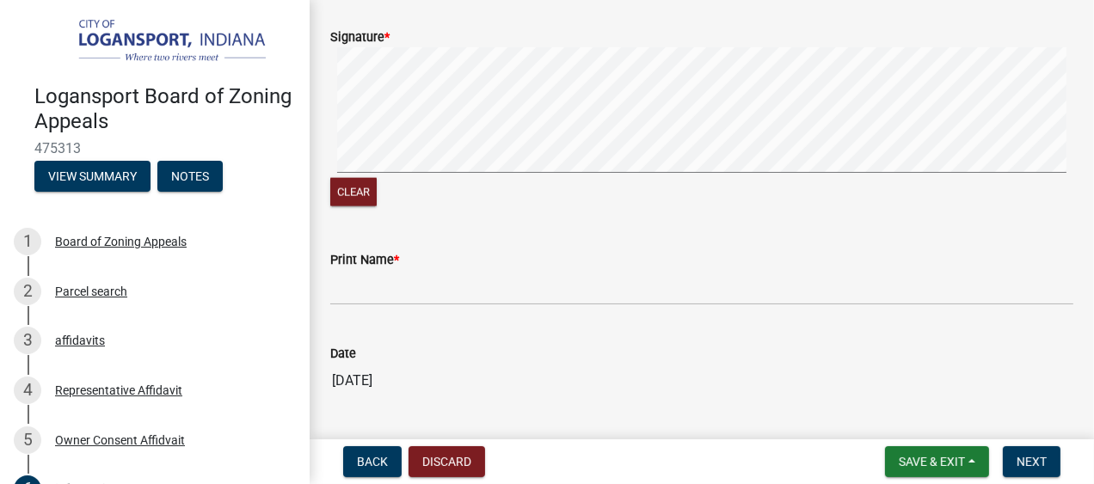
scroll to position [2065, 0]
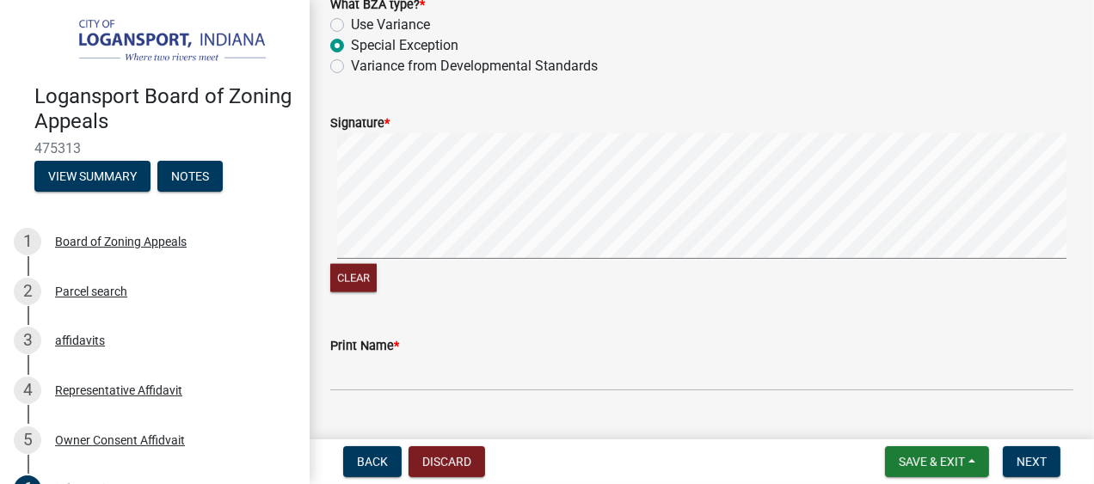
type textarea "We are requesting a special variance for the gas station use. There will be mul…"
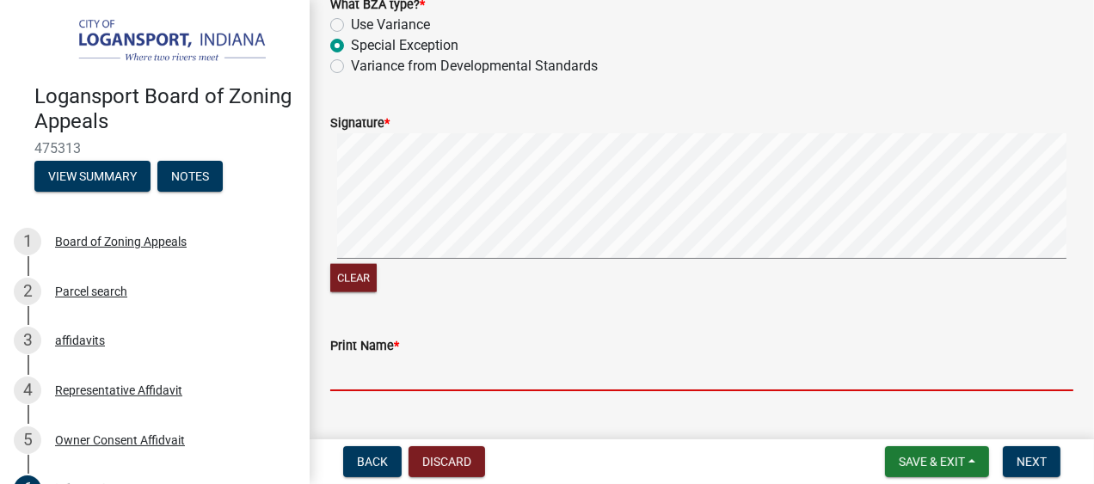
click at [385, 365] on input "Print Name *" at bounding box center [701, 373] width 743 height 35
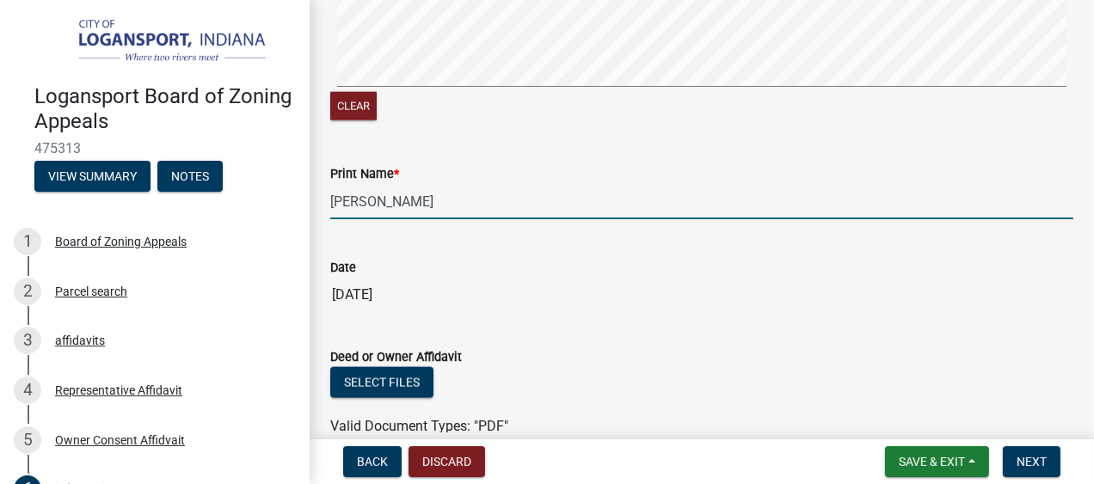
scroll to position [2323, 0]
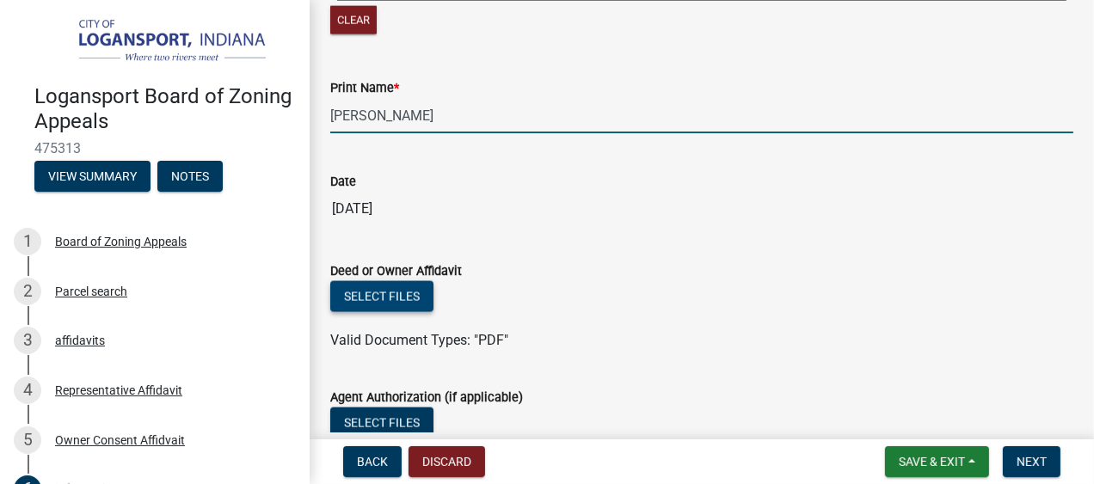
type input "Robert Gaffer"
click at [401, 292] on button "Select files" at bounding box center [381, 296] width 103 height 31
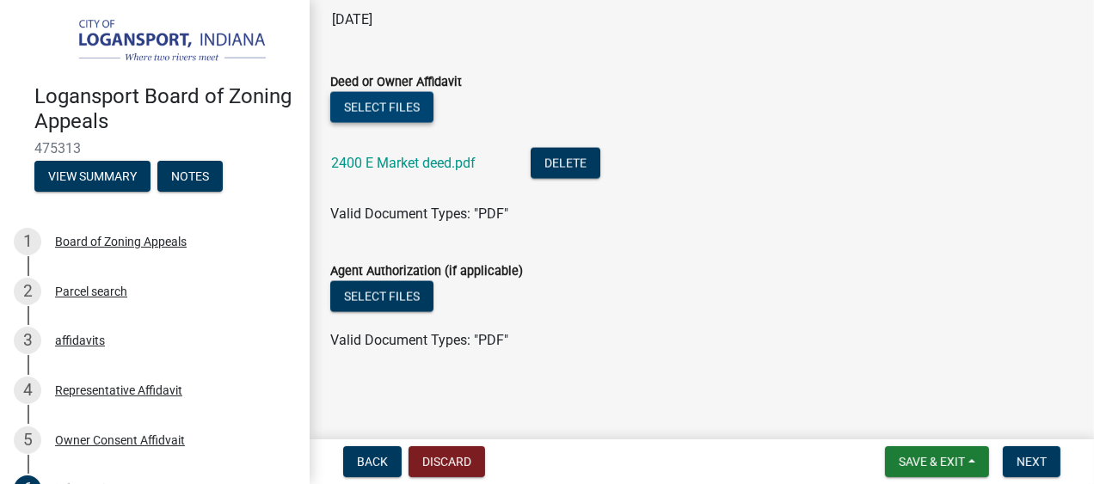
scroll to position [2426, 0]
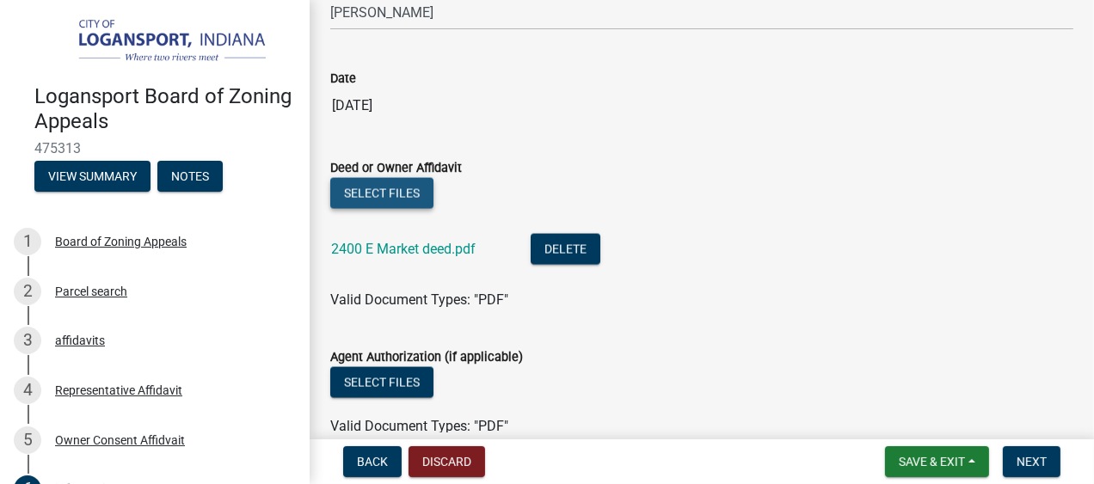
click at [382, 193] on button "Select files" at bounding box center [381, 193] width 103 height 31
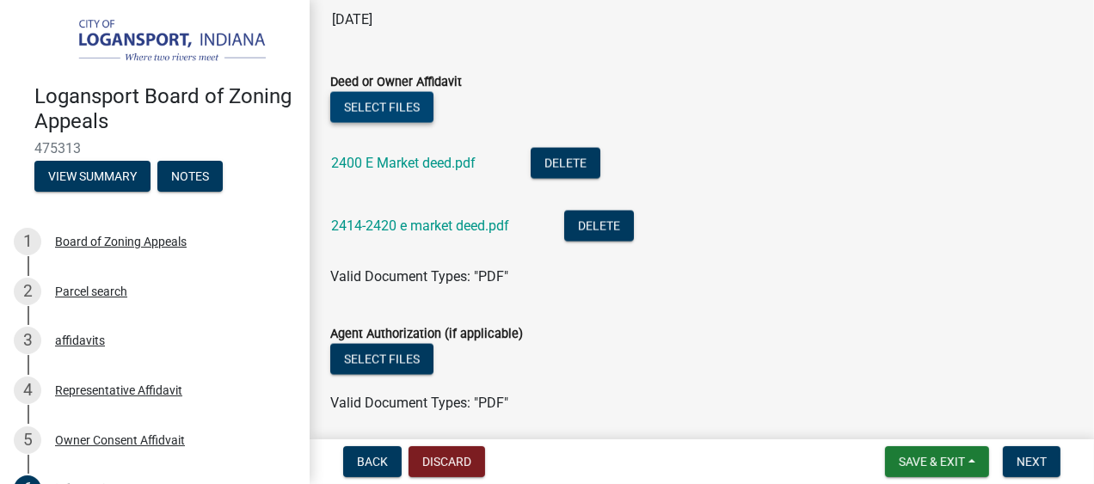
scroll to position [2575, 0]
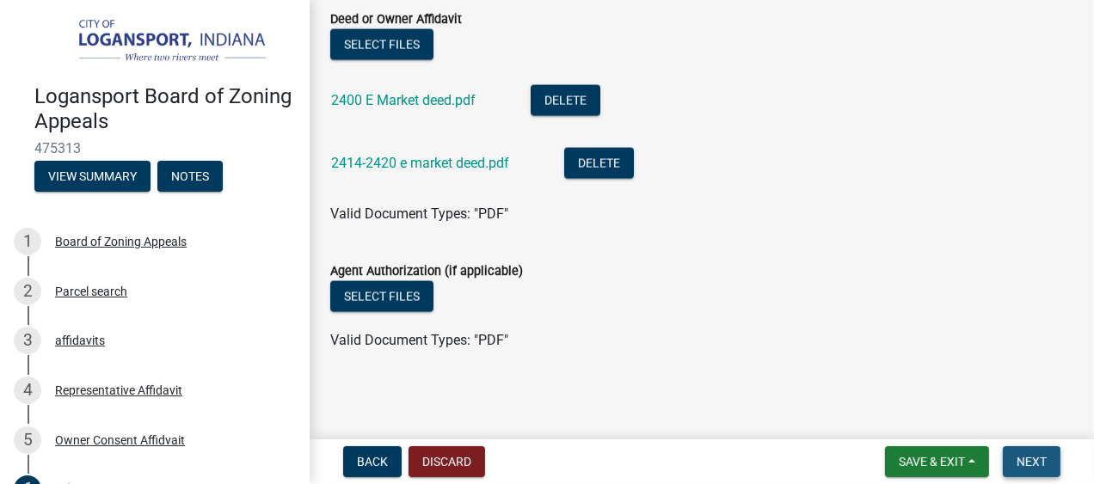
click at [1032, 460] on span "Next" at bounding box center [1031, 462] width 30 height 14
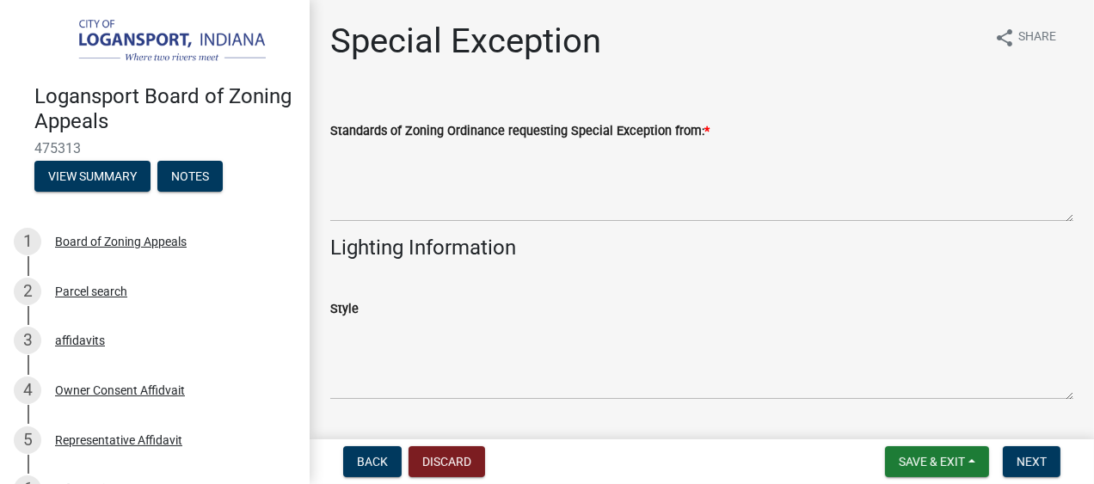
scroll to position [86, 0]
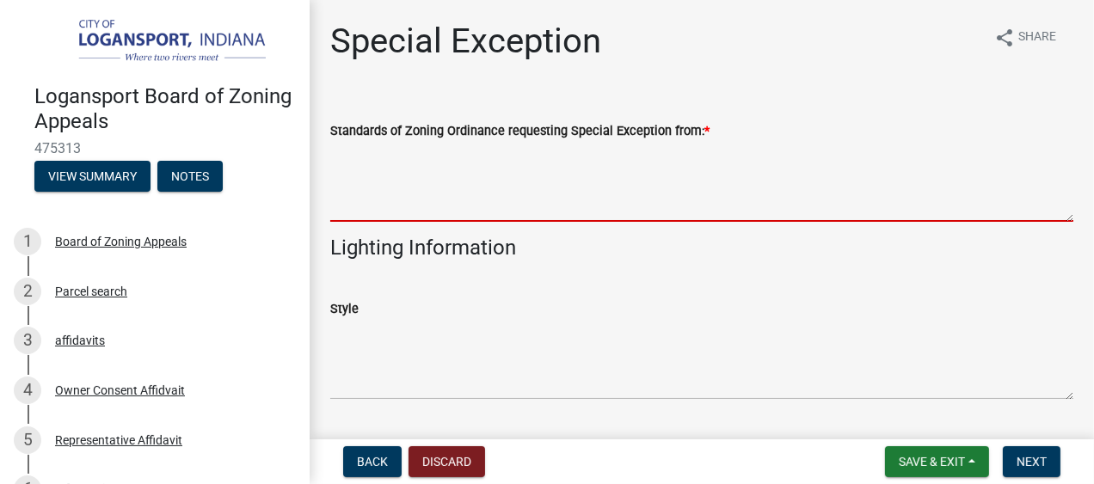
click at [433, 179] on textarea "Standards of Zoning Ordinance requesting Special Exception from: *" at bounding box center [701, 181] width 743 height 81
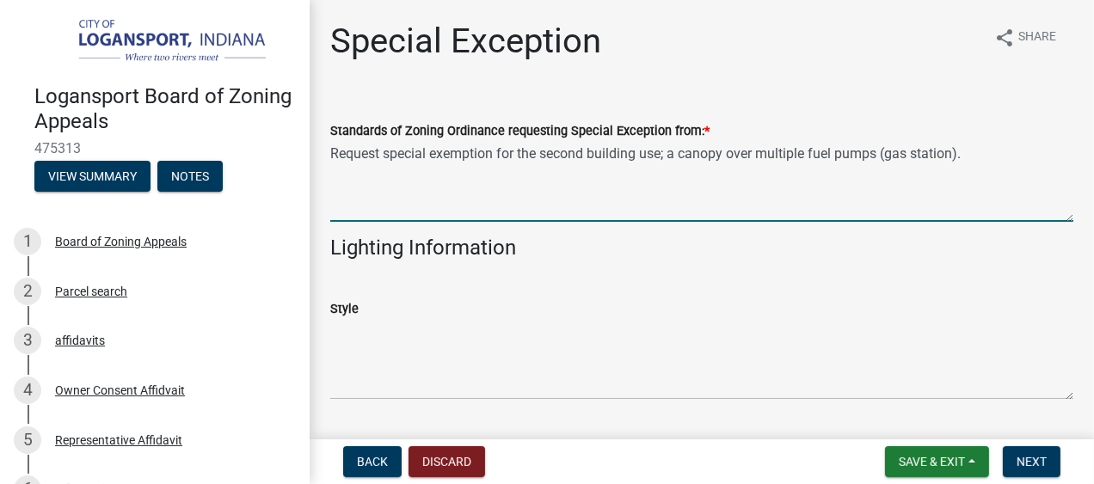
type textarea "Request special exemption for the second building use; a canopy over multiple f…"
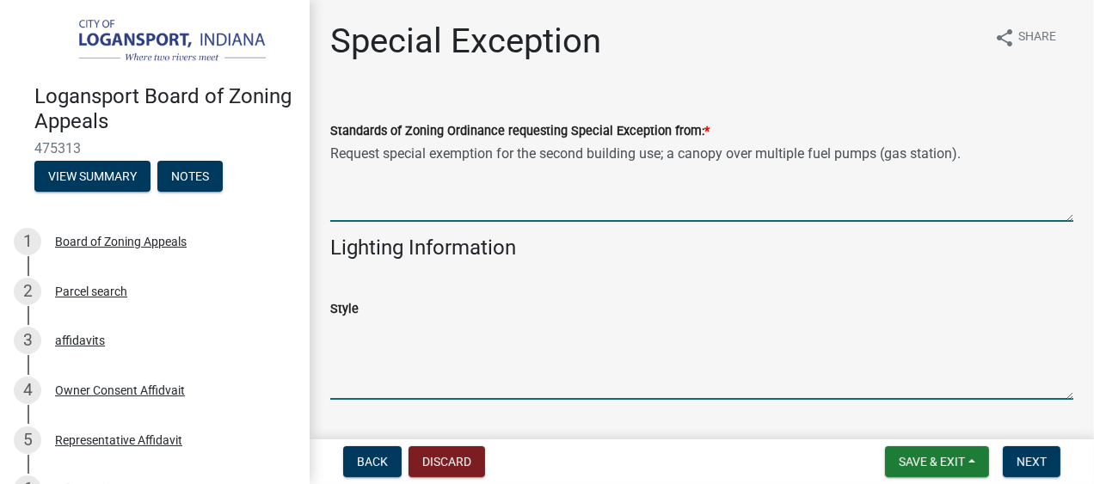
click at [405, 369] on textarea "Style" at bounding box center [701, 359] width 743 height 81
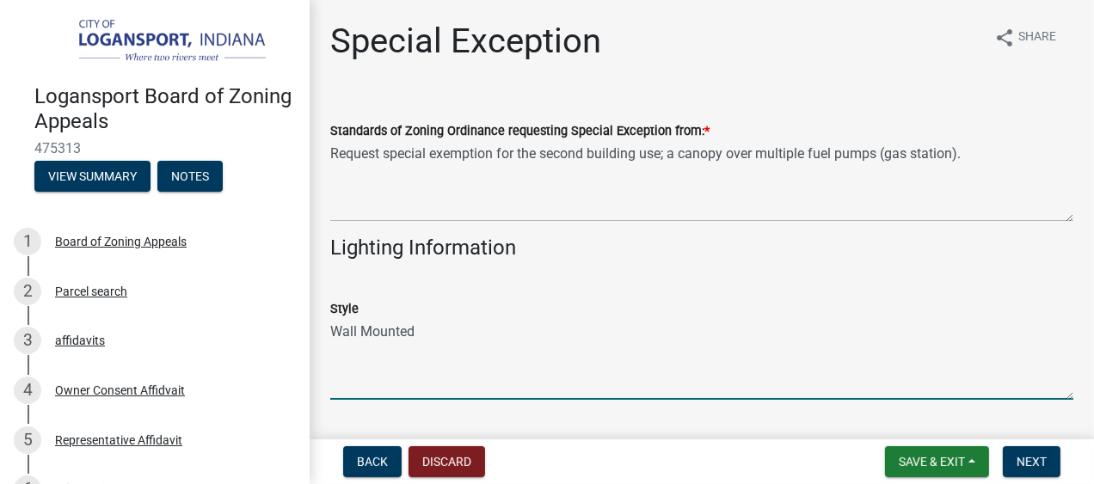
scroll to position [172, 0]
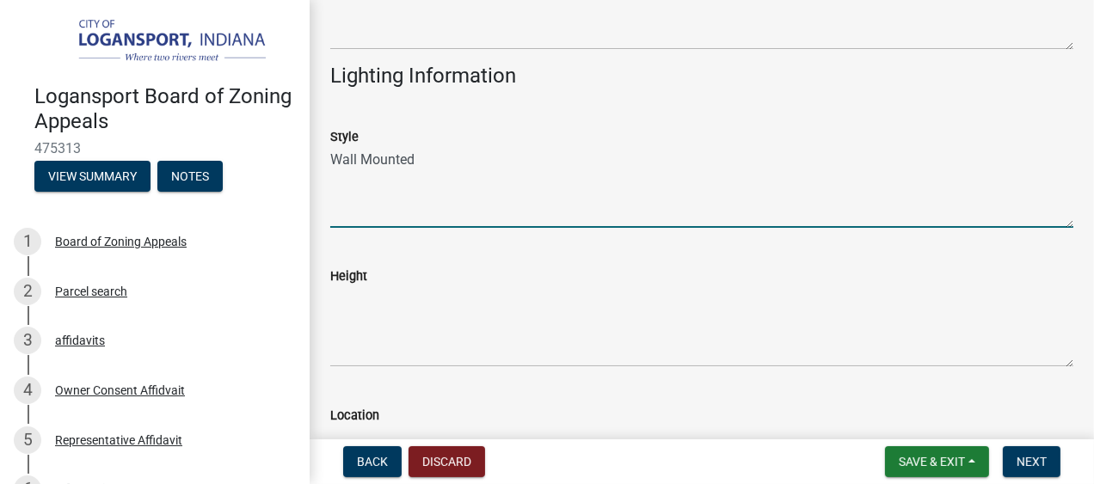
type textarea "Wall Mounted"
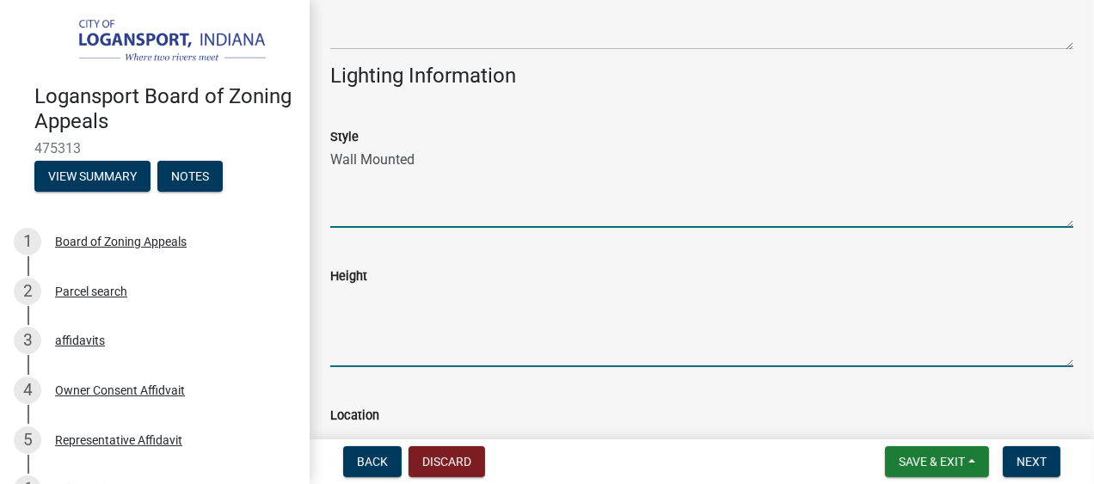
click at [423, 321] on textarea "Height" at bounding box center [701, 326] width 743 height 81
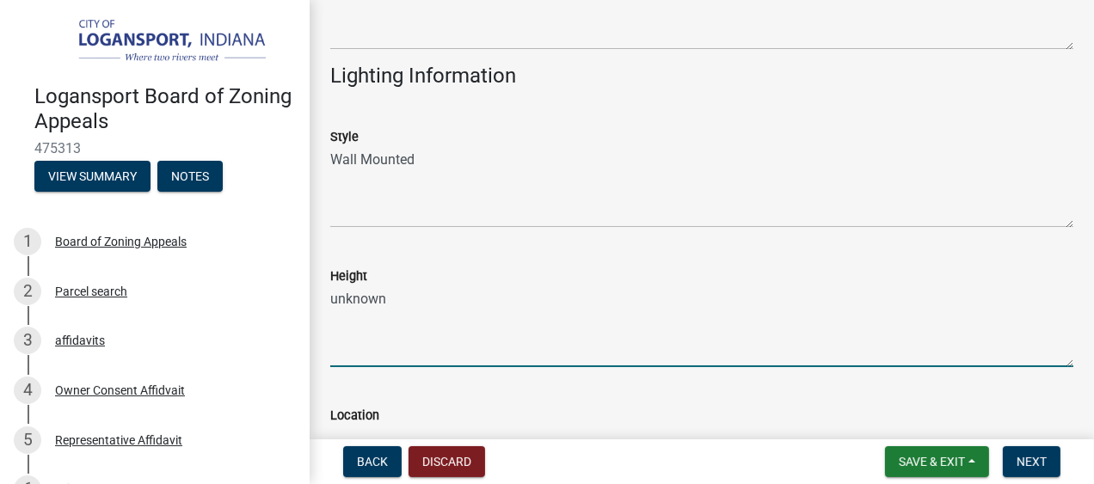
type textarea "unknown"
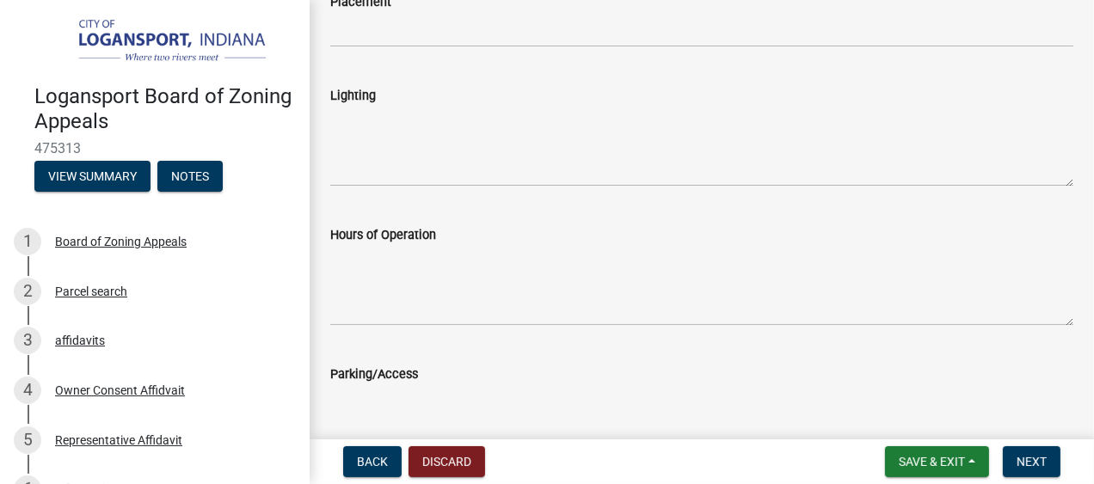
scroll to position [1218, 0]
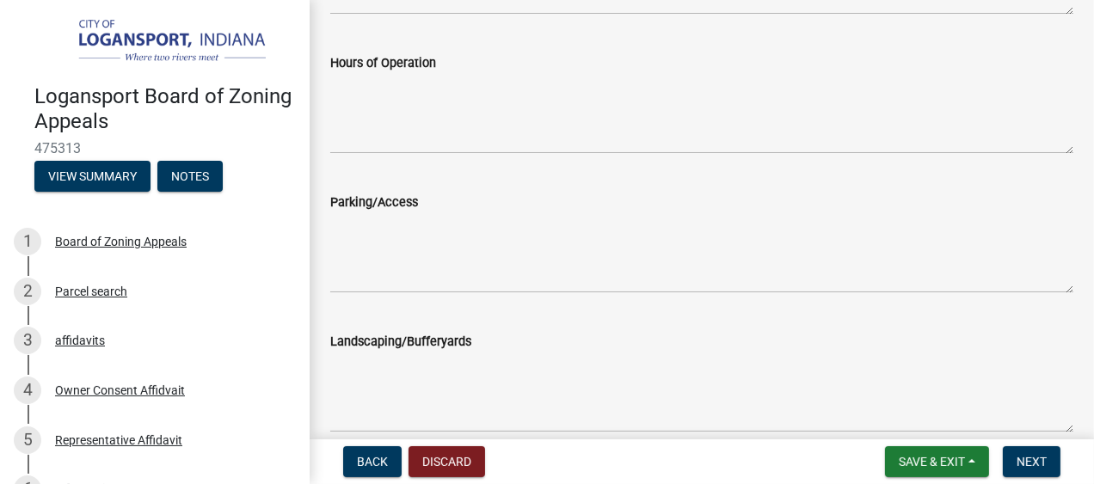
type textarea "on building"
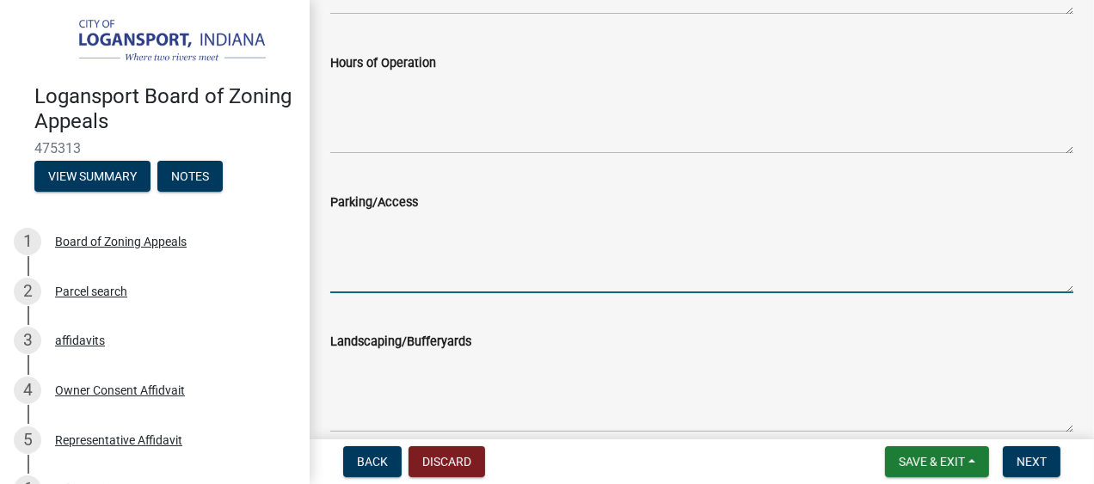
click at [434, 246] on textarea "Parking/Access" at bounding box center [701, 252] width 743 height 81
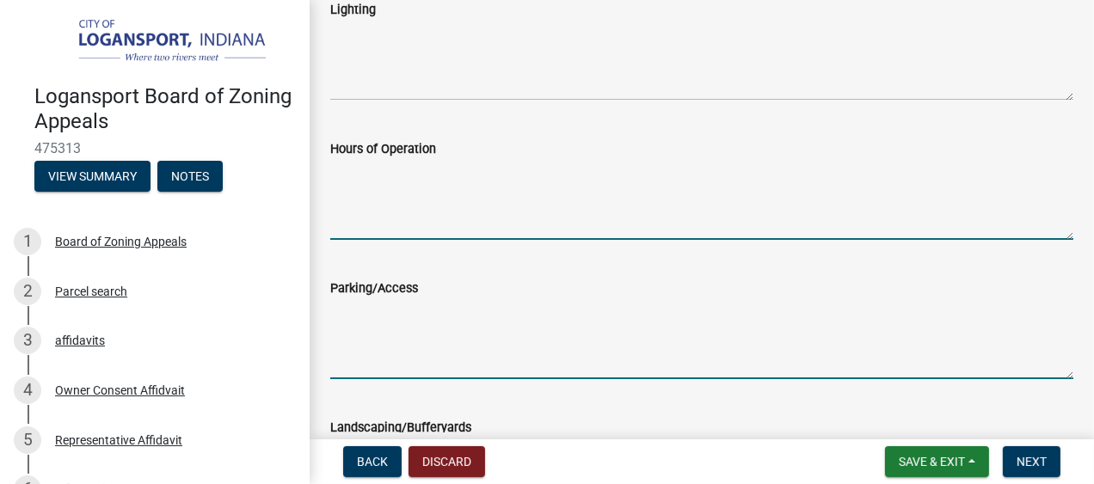
click at [399, 207] on textarea "Hours of Operation" at bounding box center [701, 199] width 743 height 81
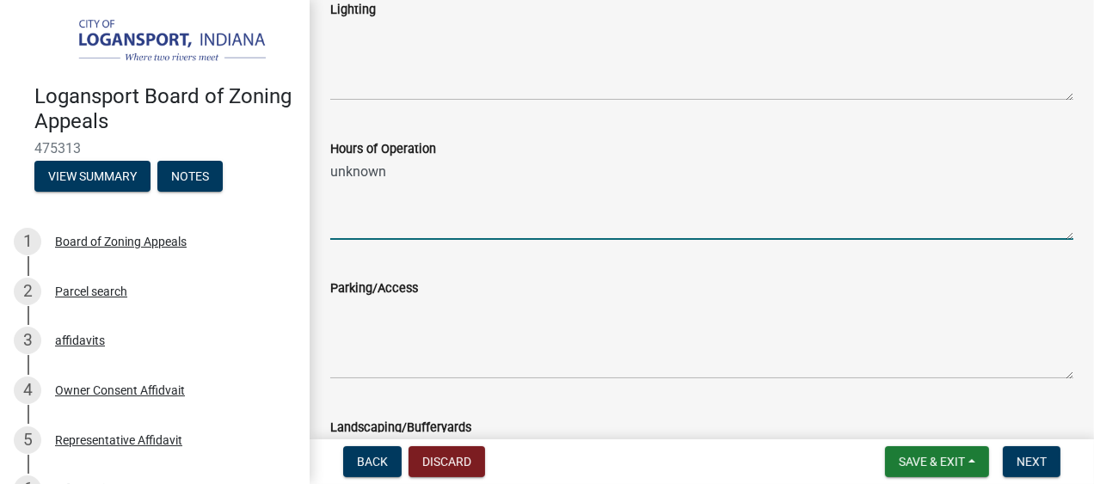
type textarea "unknown"
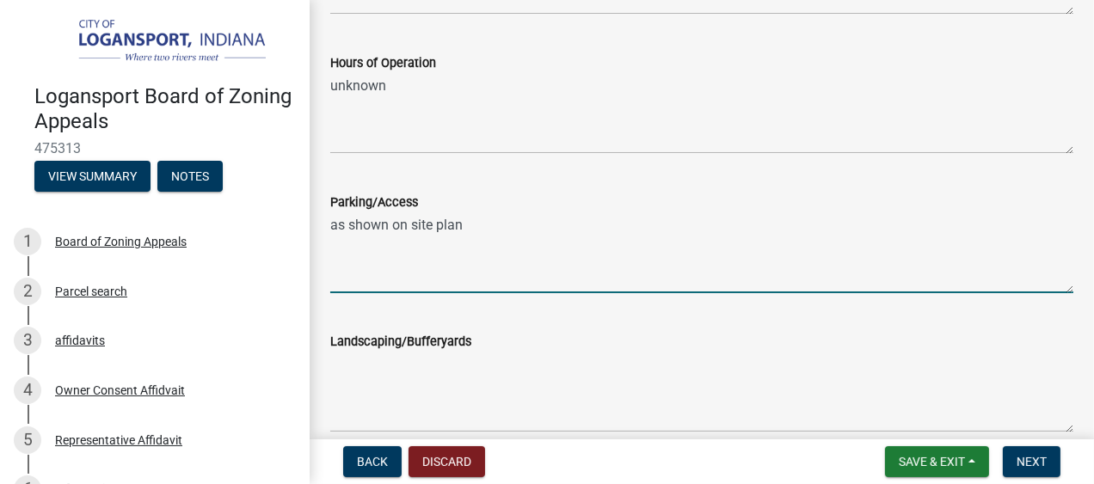
scroll to position [1390, 0]
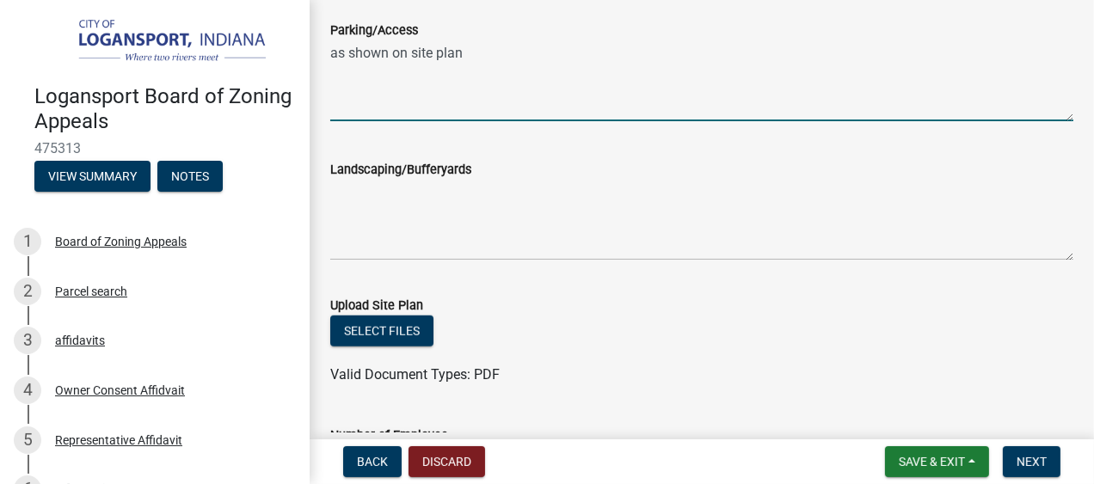
type textarea "as shown on site plan"
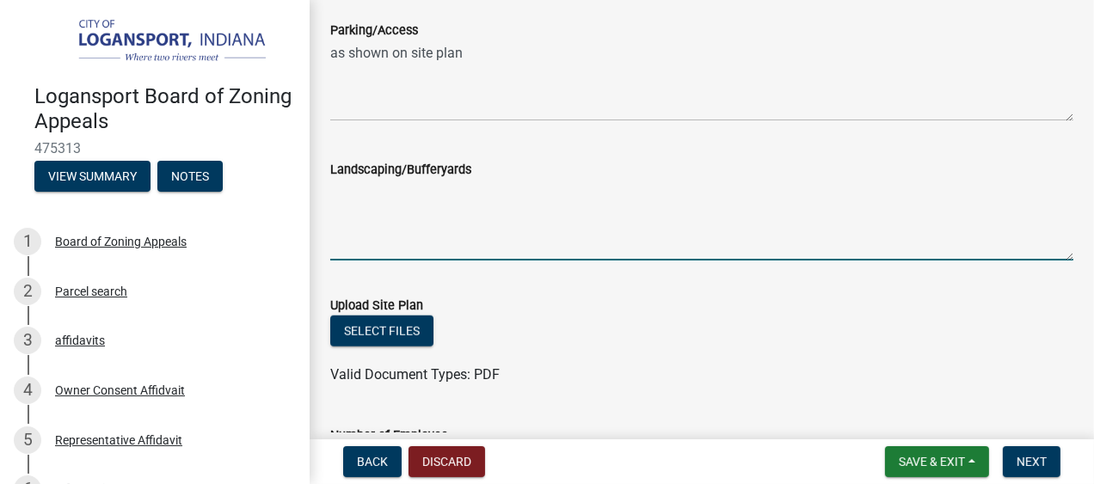
click at [423, 208] on textarea "Landscaping/Bufferyards" at bounding box center [701, 220] width 743 height 81
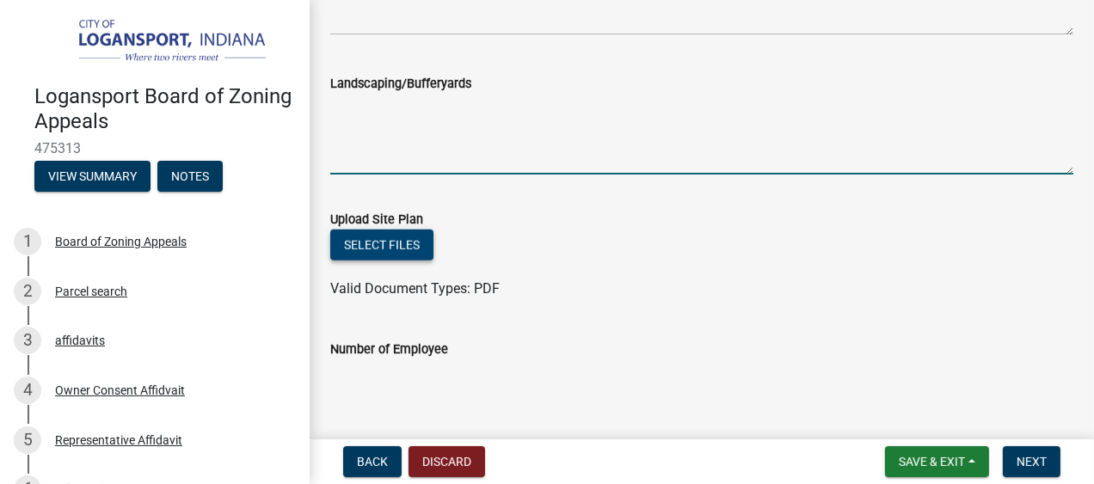
click at [401, 241] on button "Select files" at bounding box center [381, 245] width 103 height 31
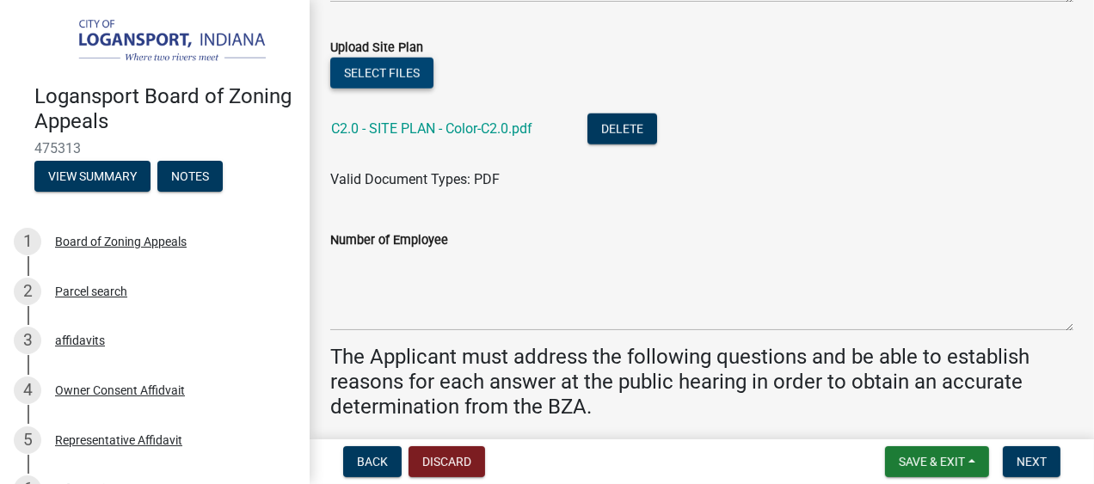
scroll to position [1734, 0]
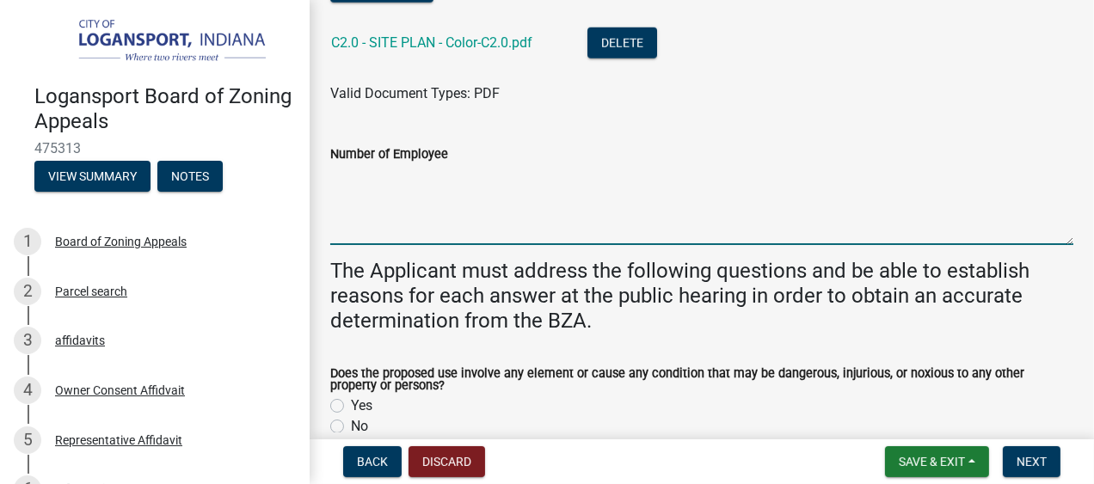
click at [506, 189] on textarea "Number of Employee" at bounding box center [701, 204] width 743 height 81
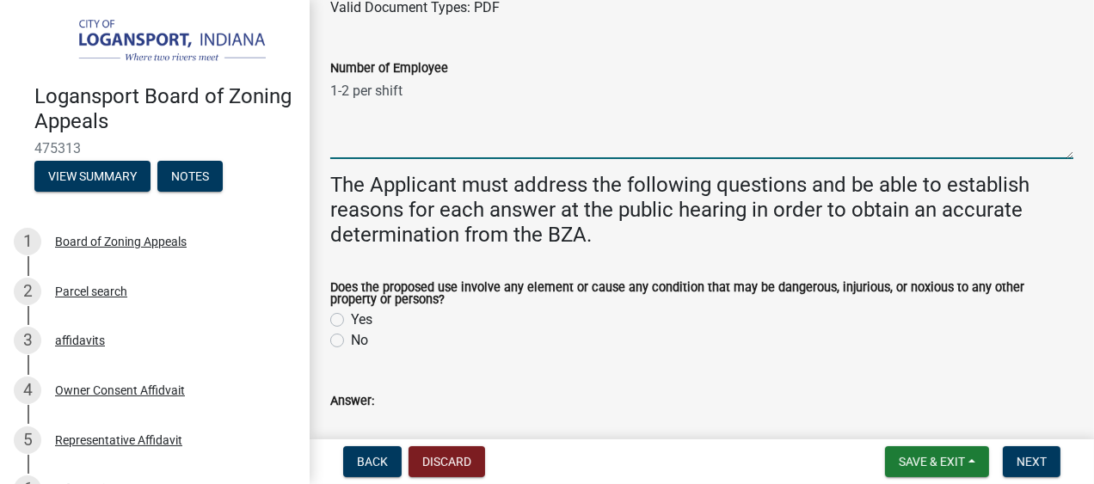
scroll to position [1906, 0]
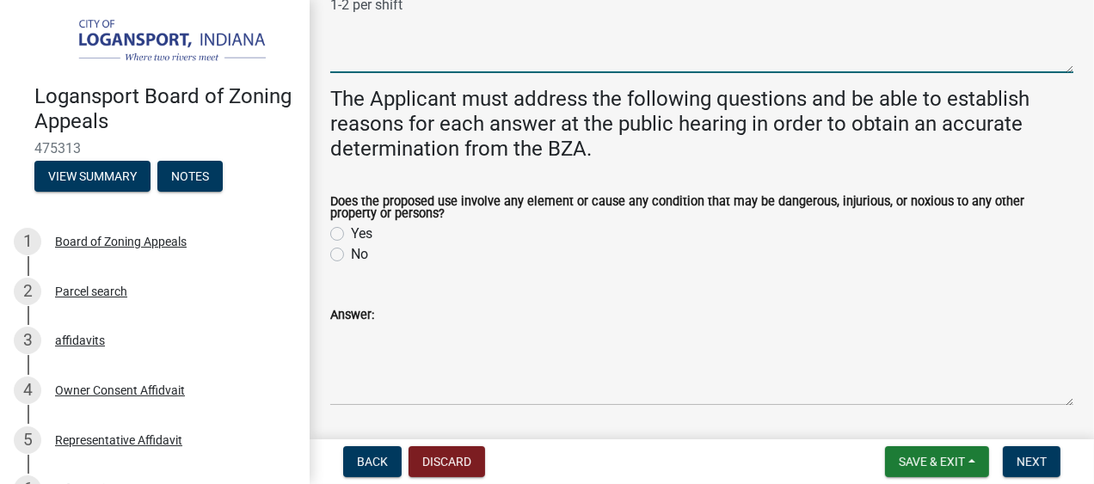
type textarea "1-2 per shift"
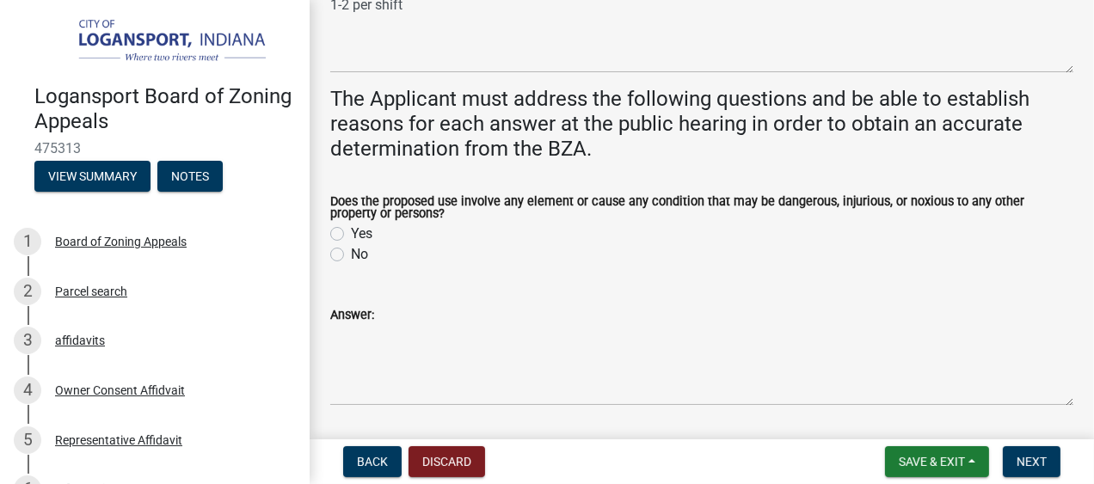
click at [351, 255] on label "No" at bounding box center [359, 254] width 17 height 21
click at [351, 255] on input "No" at bounding box center [356, 249] width 11 height 11
radio input "true"
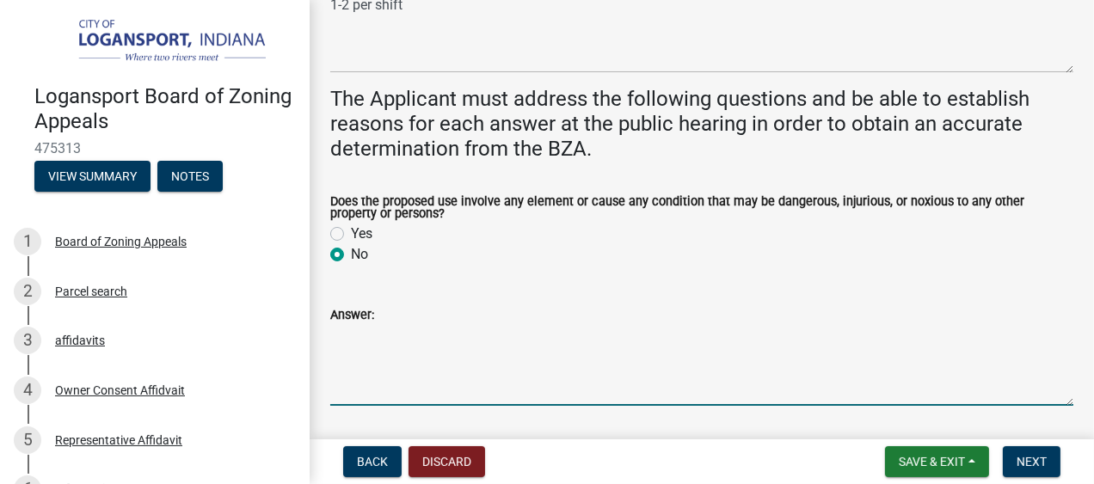
click at [406, 351] on textarea "Answer:" at bounding box center [701, 365] width 743 height 81
type textarea "P"
type textarea "M"
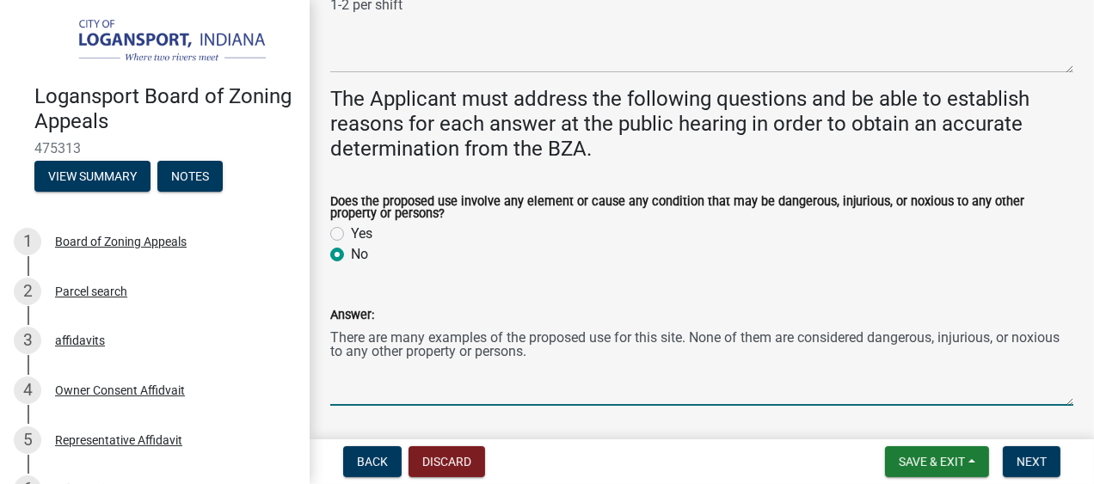
scroll to position [2077, 0]
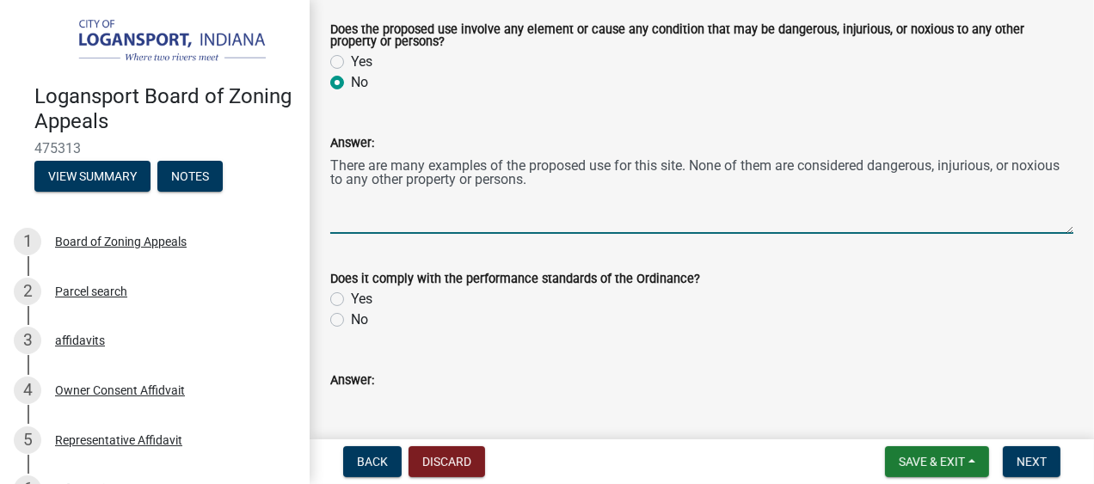
type textarea "There are many examples of the proposed use for this site. None of them are con…"
click at [351, 297] on label "Yes" at bounding box center [361, 299] width 21 height 21
click at [351, 297] on input "Yes" at bounding box center [356, 294] width 11 height 11
radio input "true"
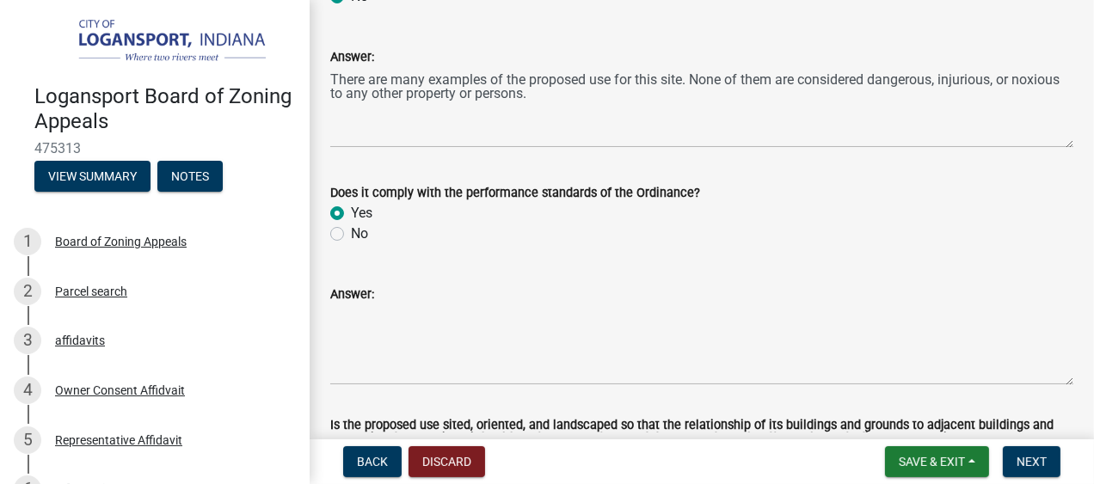
scroll to position [2249, 0]
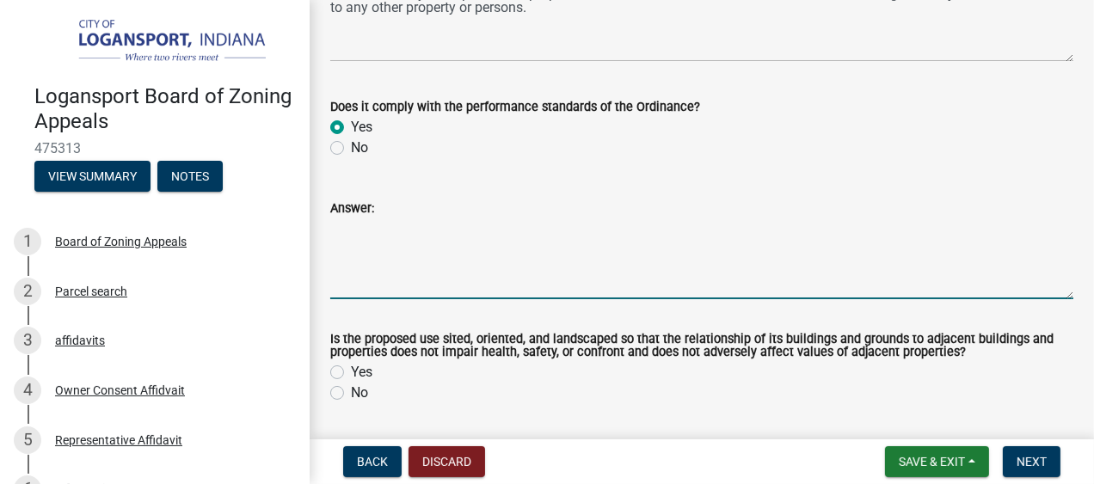
click at [414, 268] on textarea "Answer:" at bounding box center [701, 258] width 743 height 81
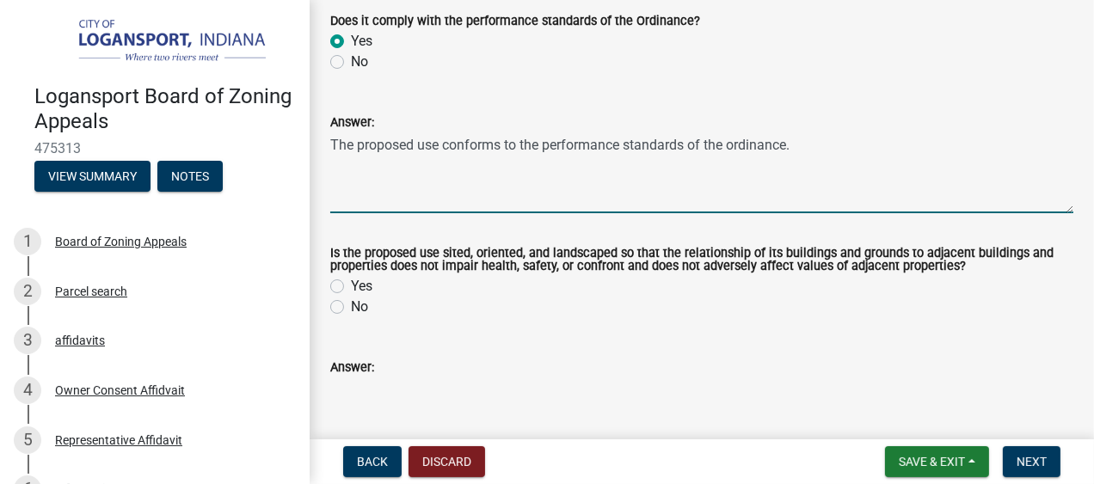
scroll to position [2507, 0]
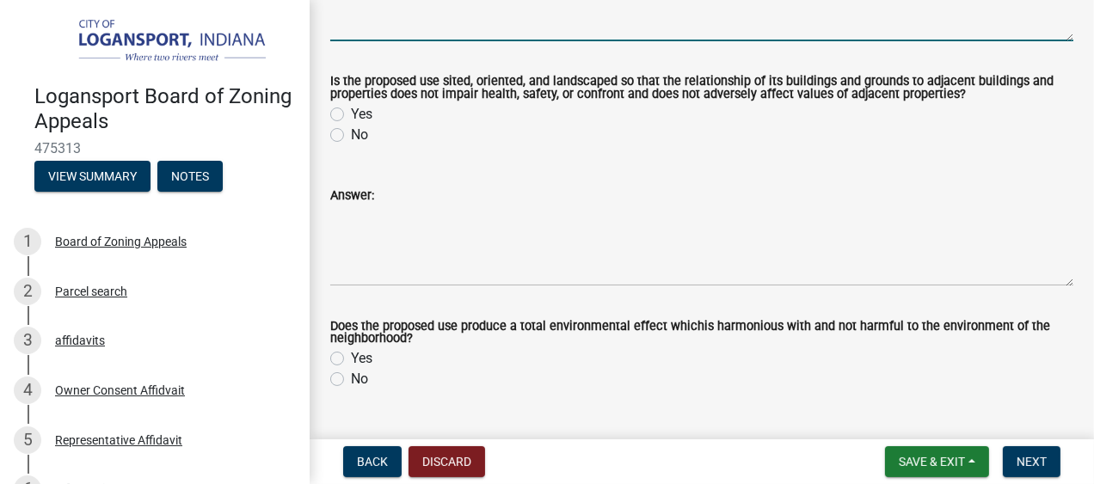
type textarea "The proposed use conforms to the performance standards of the ordinance."
click at [351, 116] on label "Yes" at bounding box center [361, 114] width 21 height 21
click at [351, 115] on input "Yes" at bounding box center [356, 109] width 11 height 11
radio input "true"
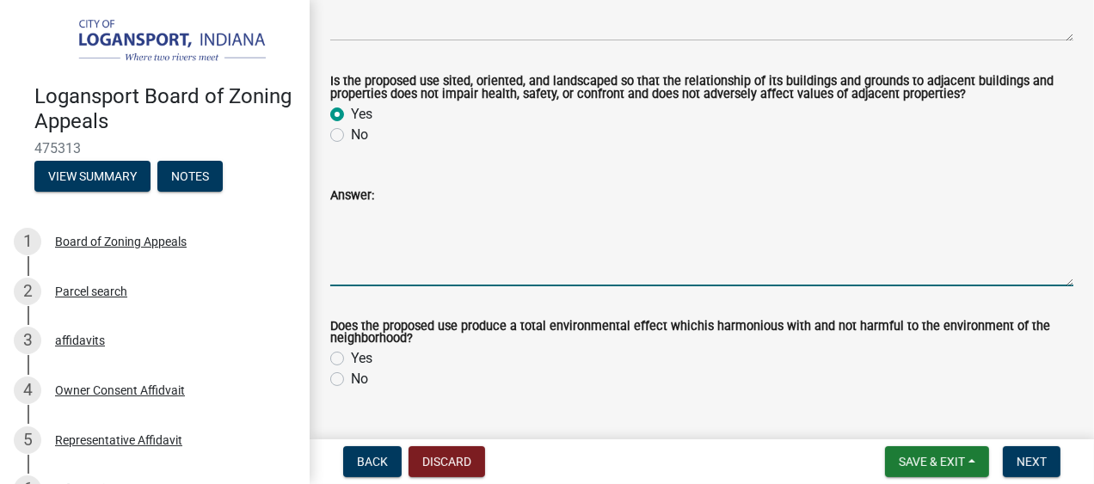
click at [427, 234] on textarea "Answer:" at bounding box center [701, 246] width 743 height 81
click at [615, 218] on textarea "The proposed use is shown so that it is consistant with" at bounding box center [701, 246] width 743 height 81
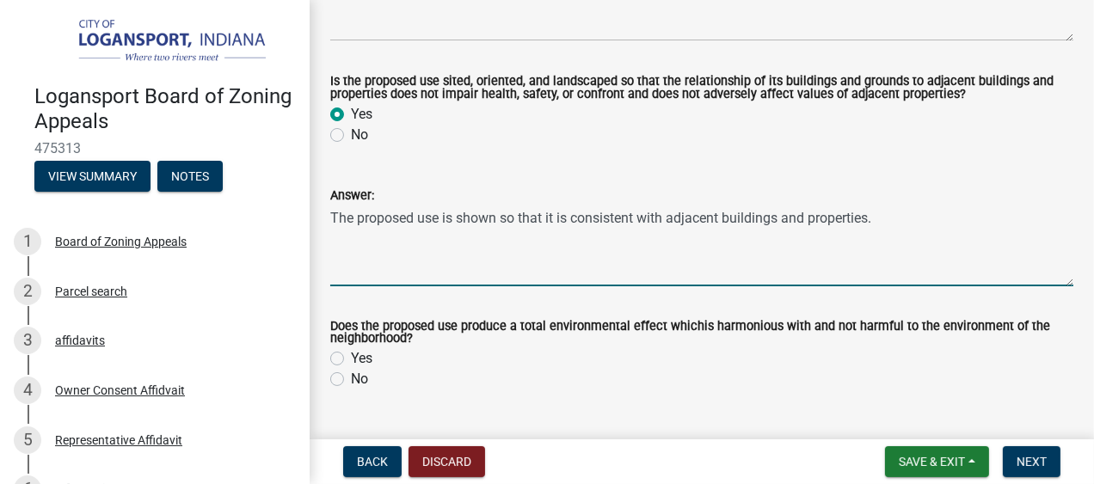
scroll to position [2593, 0]
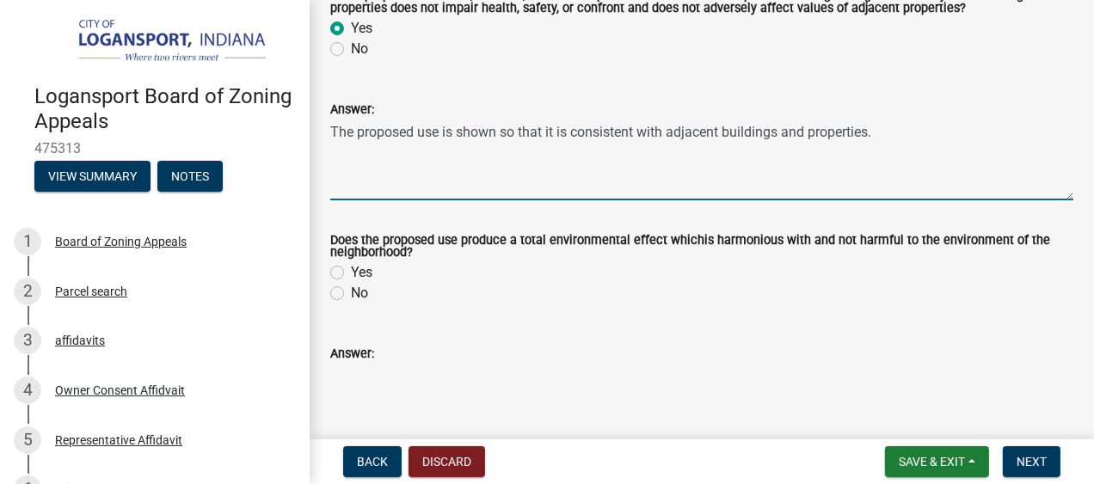
type textarea "The proposed use is shown so that it is consistent with adjacent buildings and …"
click at [351, 270] on label "Yes" at bounding box center [361, 272] width 21 height 21
click at [351, 270] on input "Yes" at bounding box center [356, 267] width 11 height 11
radio input "true"
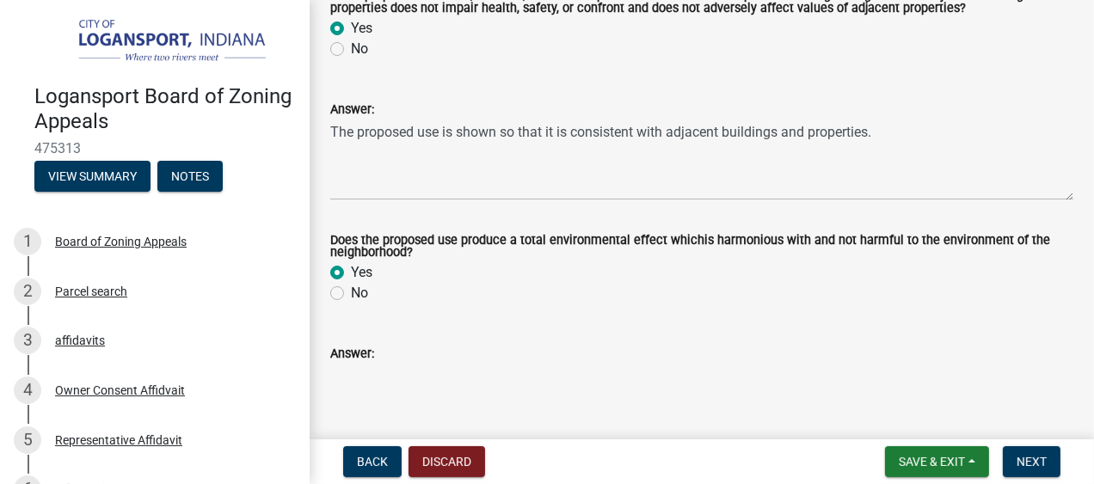
scroll to position [2765, 0]
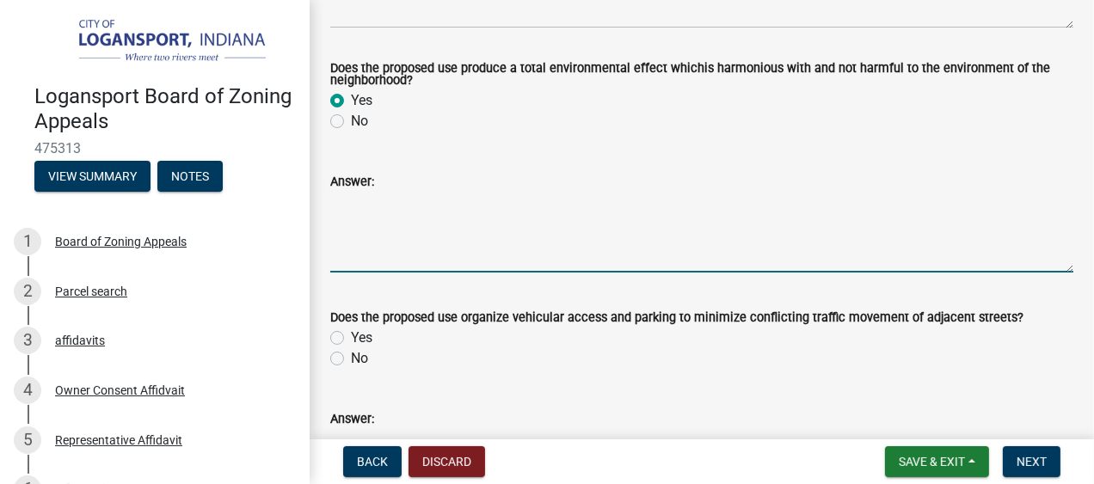
click at [485, 246] on textarea "Answer:" at bounding box center [701, 232] width 743 height 81
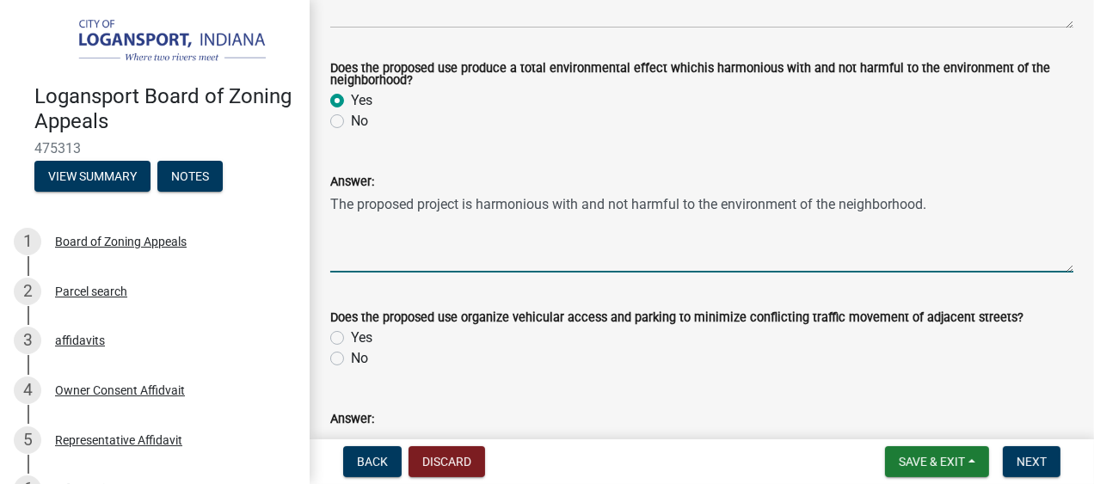
type textarea "The proposed project is harmonious with and not harmful to the environment of t…"
click at [351, 335] on label "Yes" at bounding box center [361, 338] width 21 height 21
click at [351, 335] on input "Yes" at bounding box center [356, 333] width 11 height 11
radio input "true"
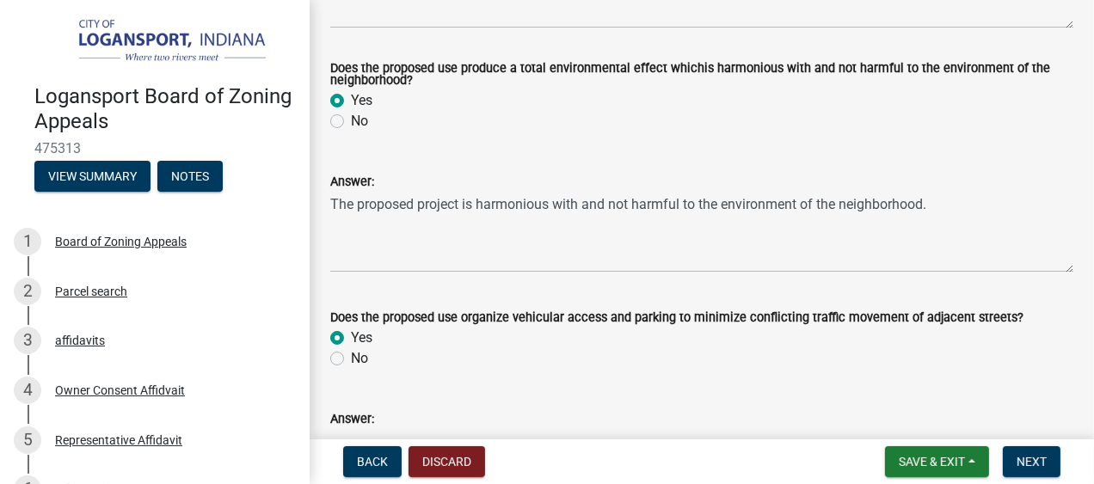
scroll to position [2937, 0]
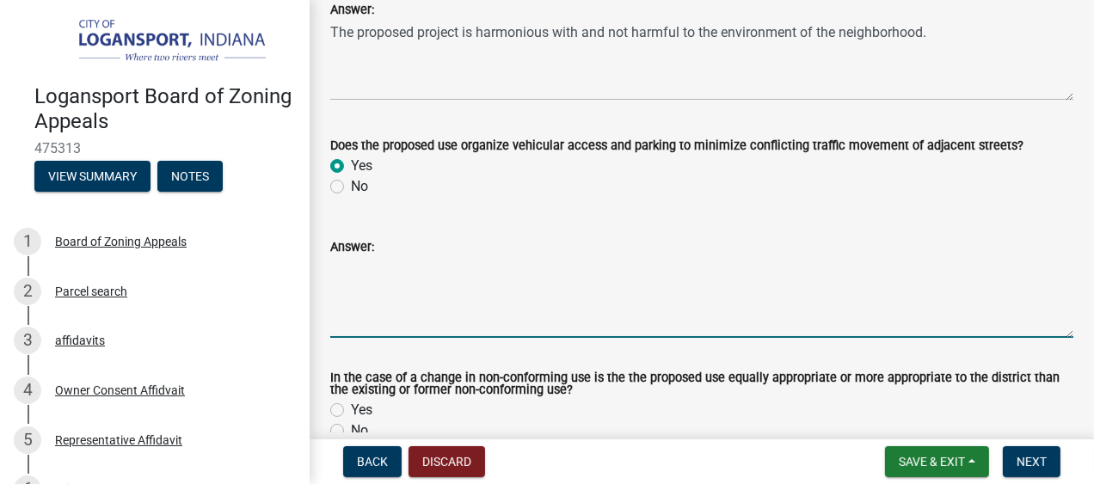
click at [430, 282] on textarea "Answer:" at bounding box center [701, 297] width 743 height 81
click at [857, 264] on textarea "The proposed use shows 3 separate access points and all vehicular maneuvering wi" at bounding box center [701, 297] width 743 height 81
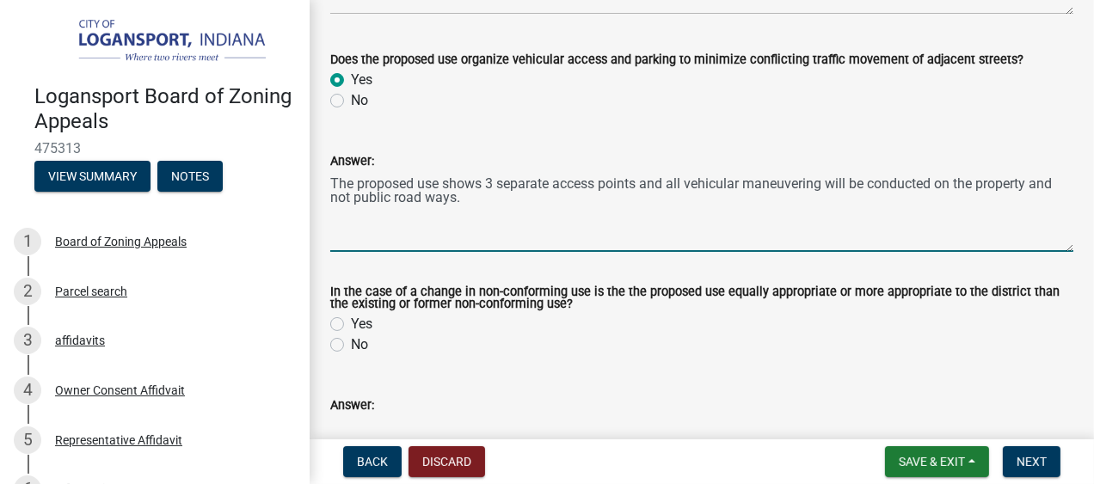
scroll to position [3109, 0]
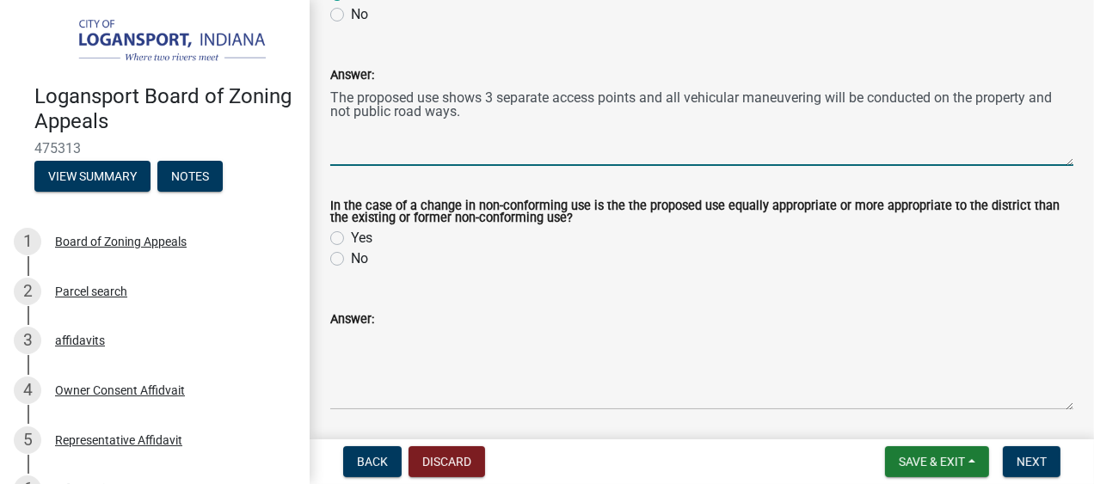
type textarea "The proposed use shows 3 separate access points and all vehicular maneuvering w…"
click at [351, 238] on label "Yes" at bounding box center [361, 238] width 21 height 21
click at [351, 238] on input "Yes" at bounding box center [356, 233] width 11 height 11
radio input "true"
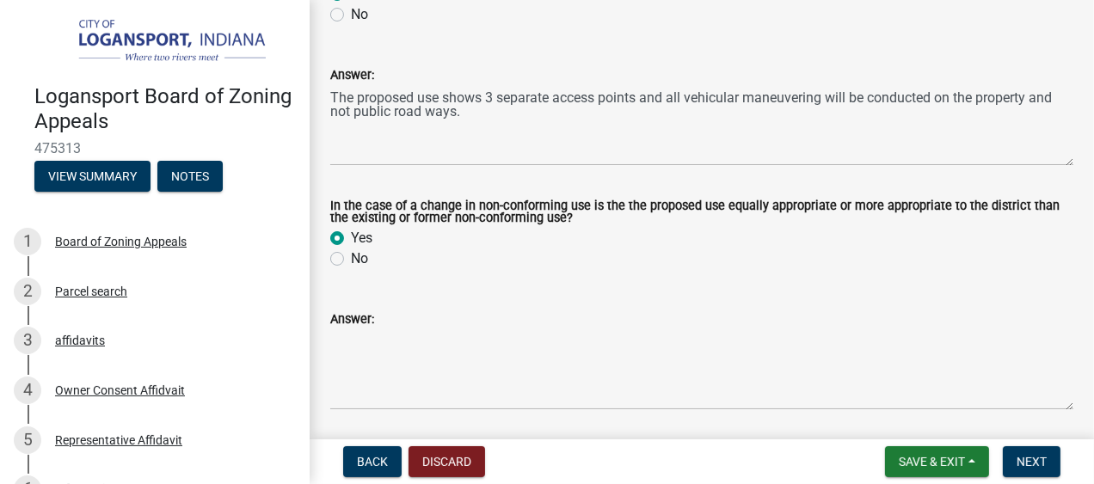
scroll to position [3195, 0]
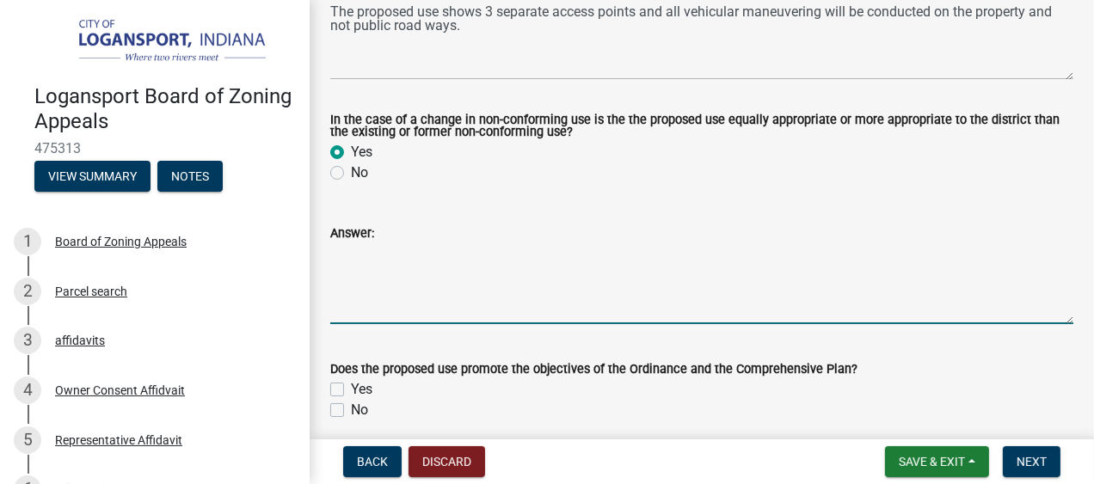
click at [408, 272] on textarea "Answer:" at bounding box center [701, 283] width 743 height 81
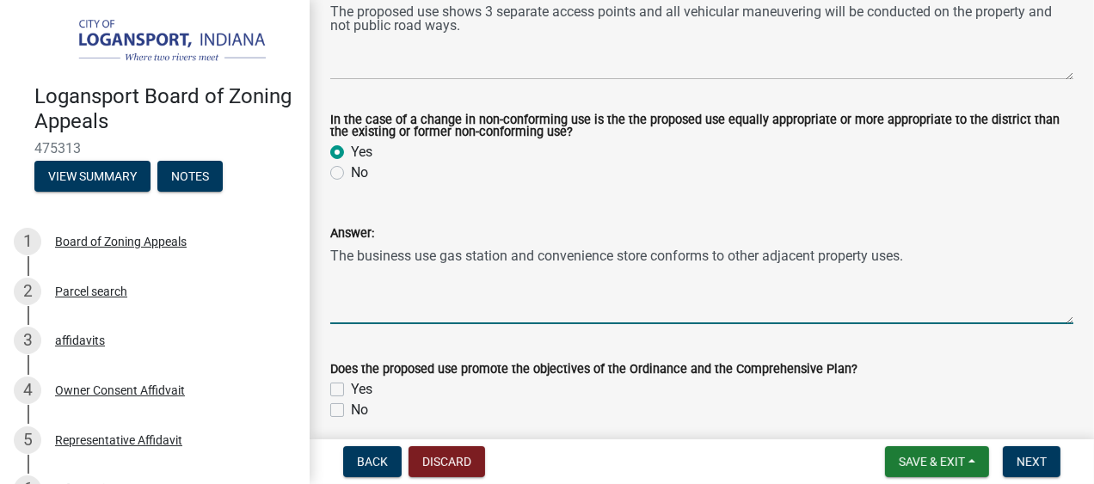
scroll to position [3367, 0]
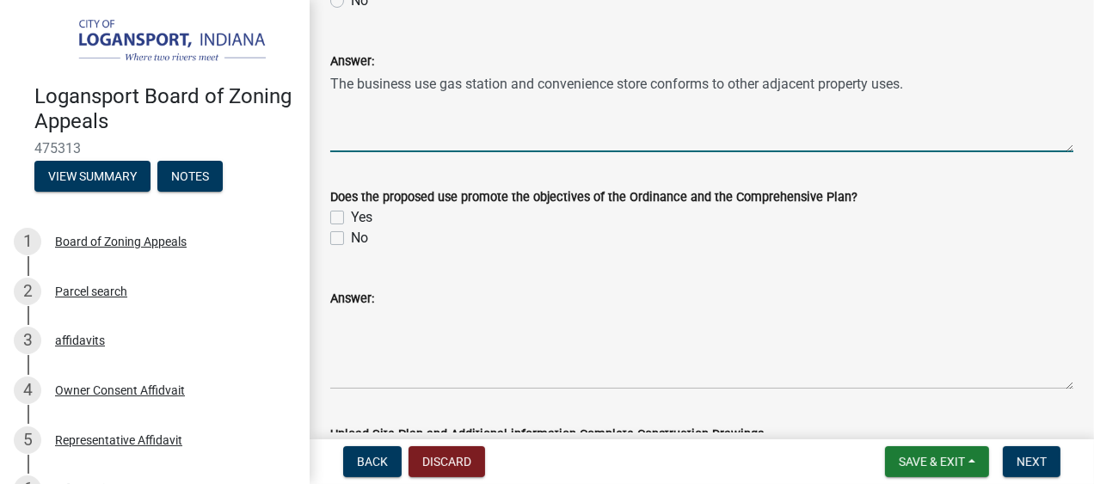
type textarea "The business use gas station and convenience store conforms to other adjacent p…"
click at [351, 219] on label "Yes" at bounding box center [361, 217] width 21 height 21
click at [351, 218] on input "Yes" at bounding box center [356, 212] width 11 height 11
checkbox input "true"
checkbox input "false"
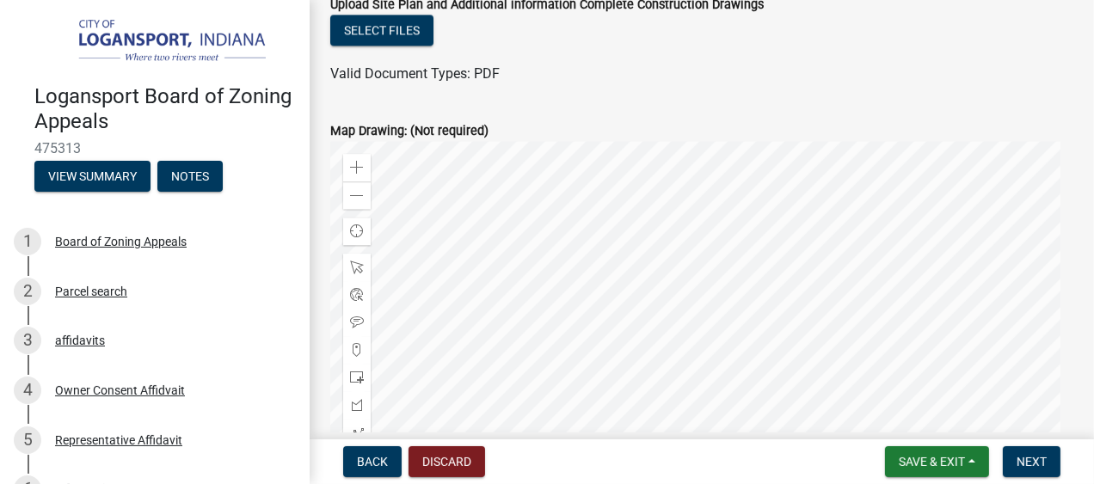
scroll to position [3883, 0]
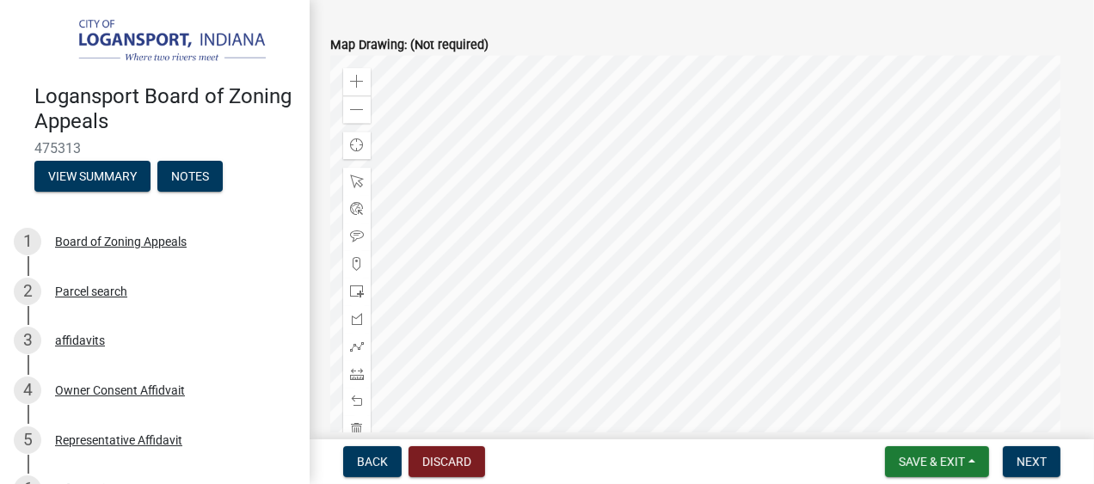
click at [795, 184] on div at bounding box center [701, 270] width 743 height 430
click at [1010, 89] on div at bounding box center [701, 270] width 743 height 430
click at [330, 229] on div at bounding box center [701, 270] width 743 height 430
click at [538, 295] on div at bounding box center [701, 270] width 743 height 430
click at [420, 248] on div at bounding box center [701, 270] width 743 height 430
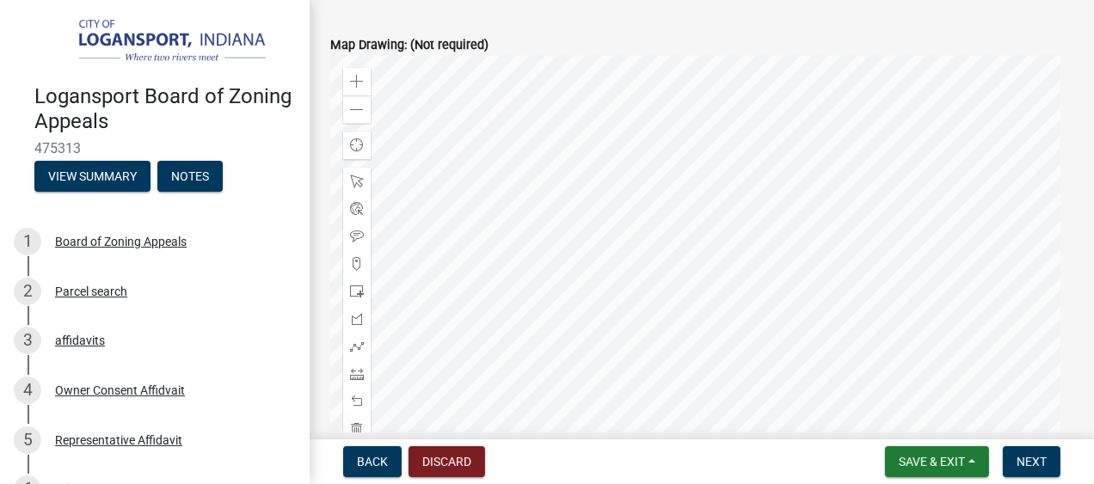
click at [477, 282] on div at bounding box center [701, 270] width 743 height 430
click at [433, 235] on div at bounding box center [701, 270] width 743 height 430
click at [413, 243] on div at bounding box center [701, 270] width 743 height 430
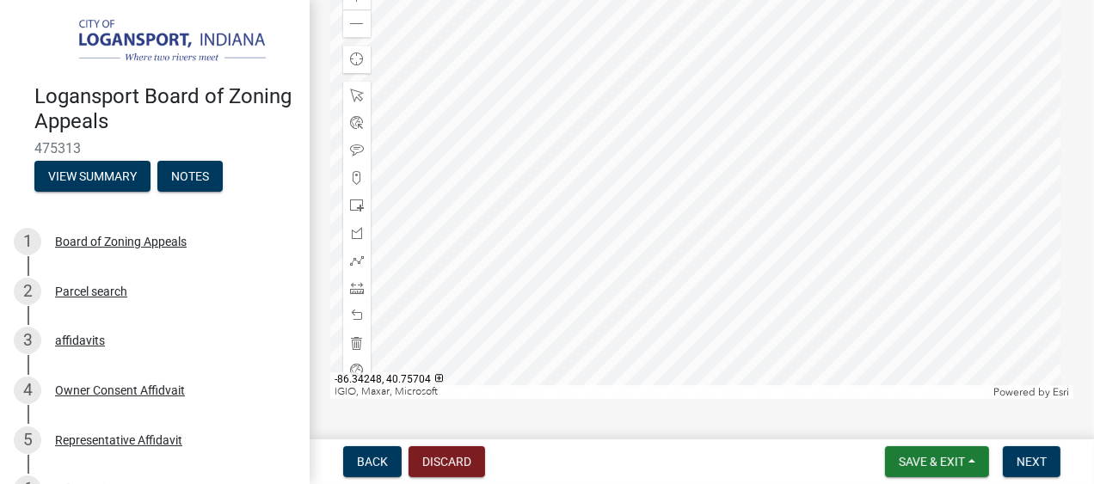
click at [557, 253] on div at bounding box center [701, 184] width 743 height 430
click at [498, 241] on div at bounding box center [701, 184] width 743 height 430
click at [429, 244] on div at bounding box center [701, 184] width 743 height 430
click at [431, 218] on div at bounding box center [701, 184] width 743 height 430
click at [443, 241] on div at bounding box center [701, 184] width 743 height 430
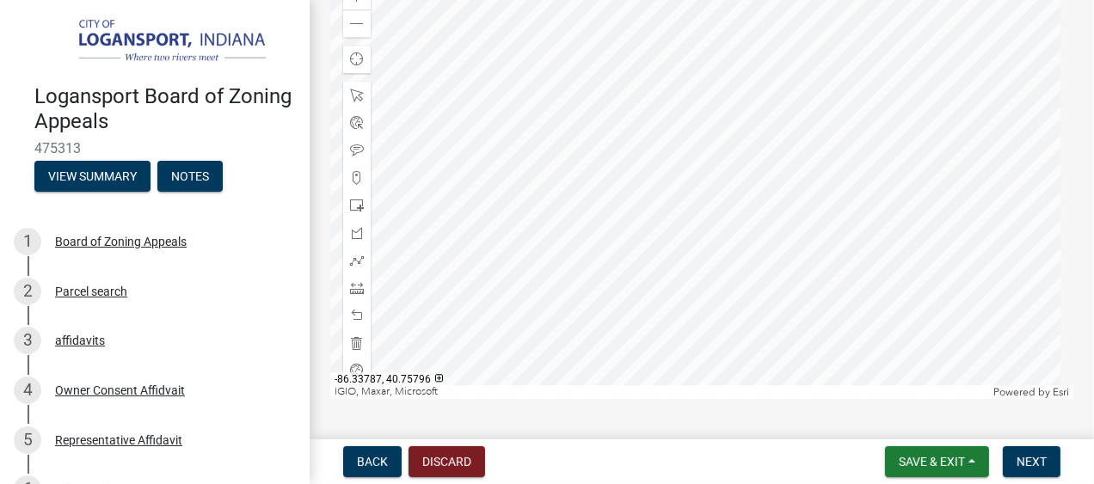
click at [498, 211] on div at bounding box center [701, 184] width 743 height 430
click at [663, 185] on div at bounding box center [701, 184] width 743 height 430
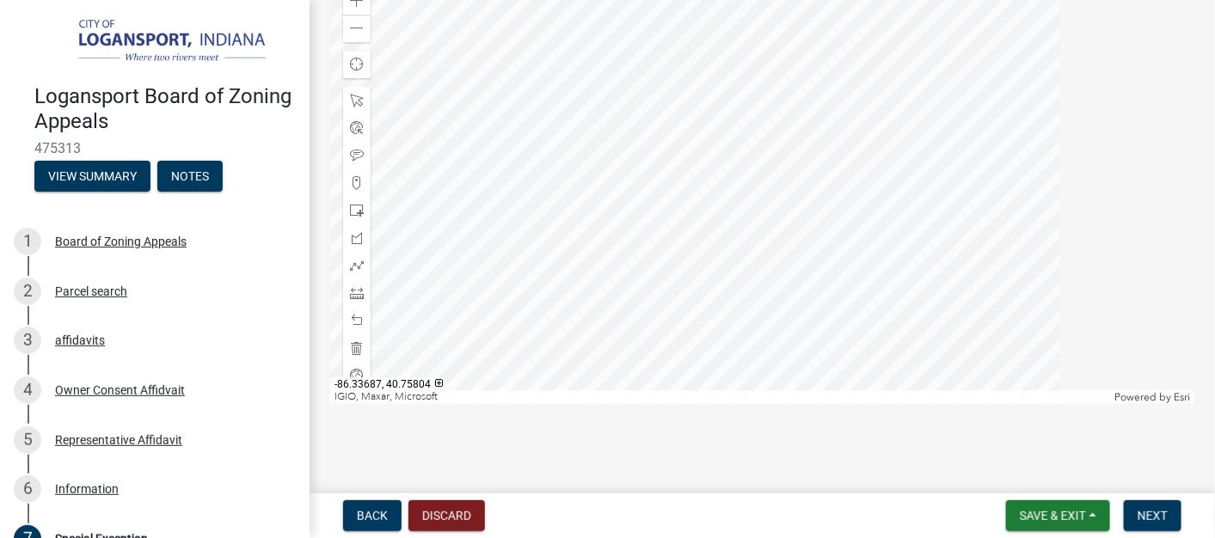
scroll to position [3933, 0]
click at [727, 194] on div at bounding box center [762, 189] width 864 height 430
click at [605, 286] on div at bounding box center [762, 189] width 864 height 430
click at [354, 245] on span at bounding box center [357, 238] width 14 height 14
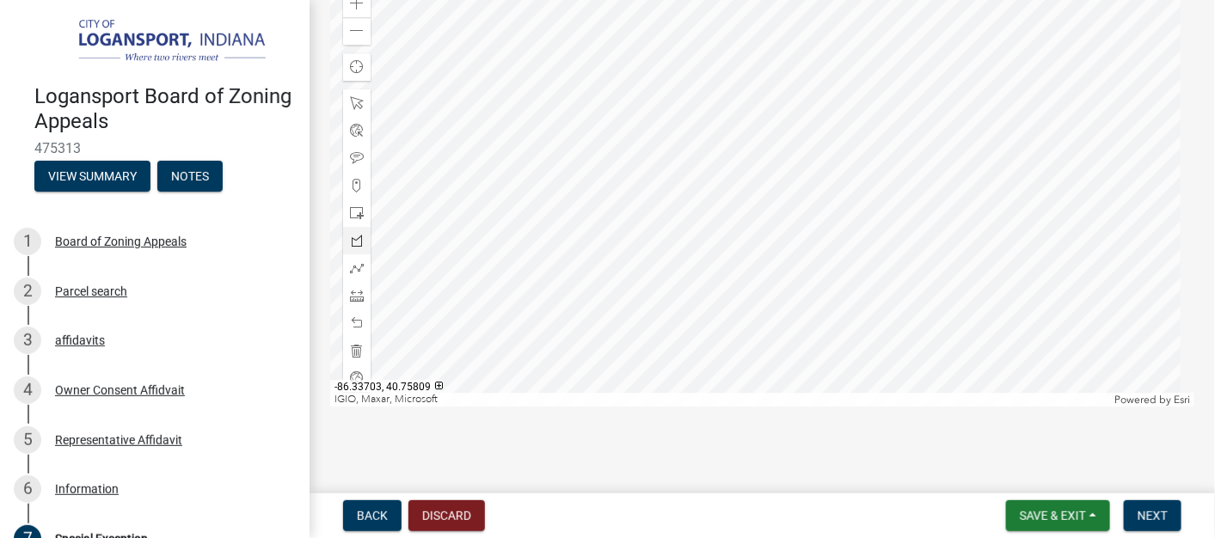
click at [643, 250] on div at bounding box center [762, 192] width 864 height 430
click at [514, 278] on div at bounding box center [762, 192] width 864 height 430
click at [546, 400] on div at bounding box center [762, 192] width 864 height 430
click at [910, 315] on div at bounding box center [762, 192] width 864 height 430
click at [856, 77] on div at bounding box center [762, 192] width 864 height 430
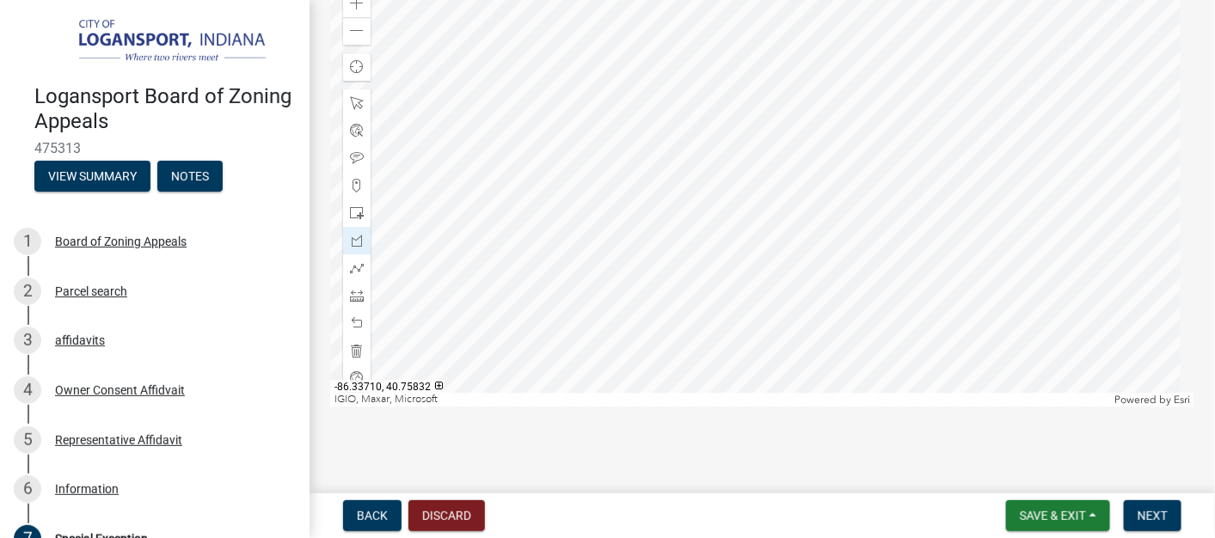
click at [616, 131] on div at bounding box center [762, 192] width 864 height 430
click at [642, 251] on div at bounding box center [762, 192] width 864 height 430
click at [355, 193] on span at bounding box center [357, 186] width 14 height 14
click at [730, 227] on div at bounding box center [762, 192] width 864 height 430
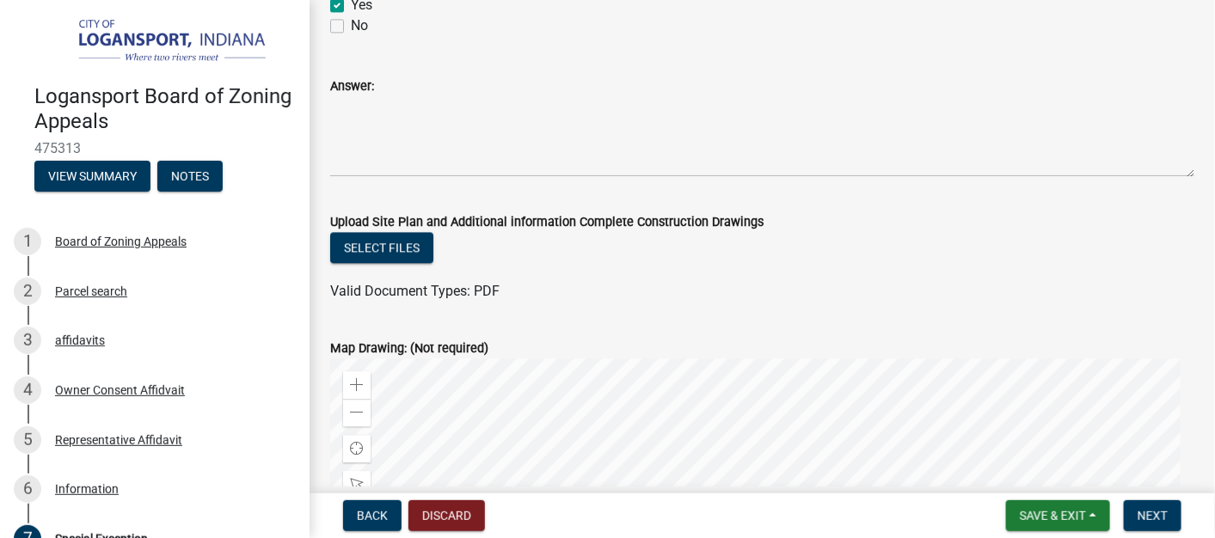
scroll to position [3446, 0]
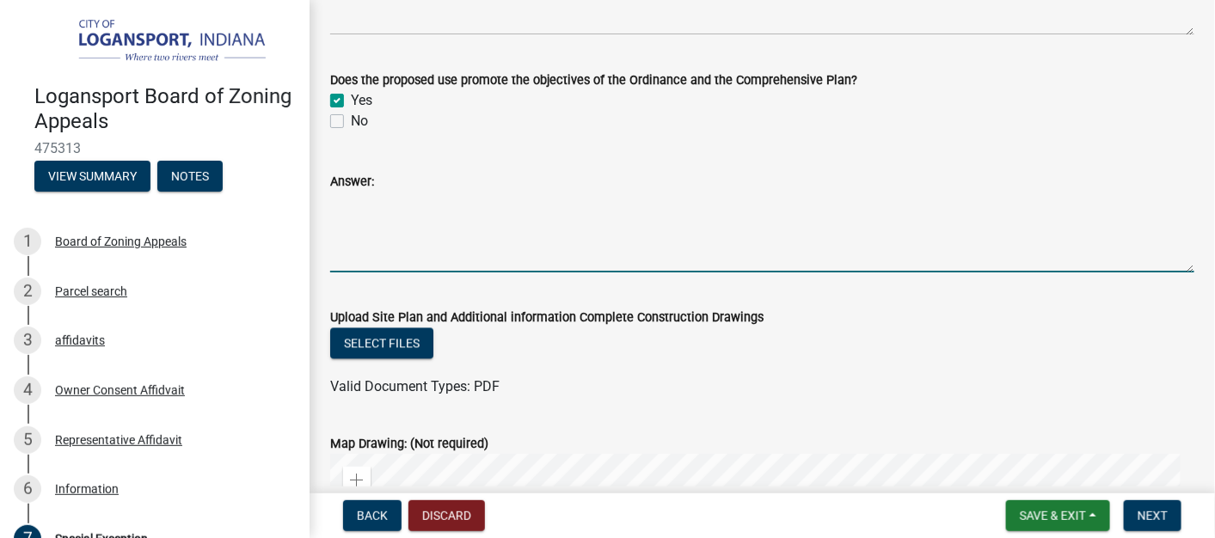
click at [367, 233] on textarea "Answer:" at bounding box center [762, 232] width 864 height 81
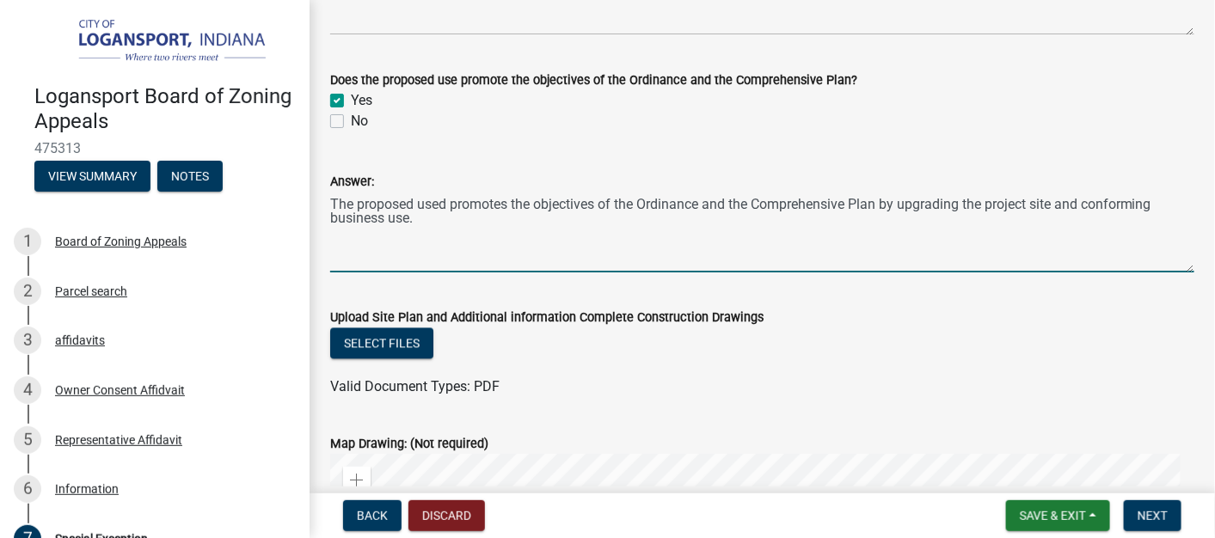
type textarea "The proposed used promotes the objectives of the Ordinance and the Comprehensiv…"
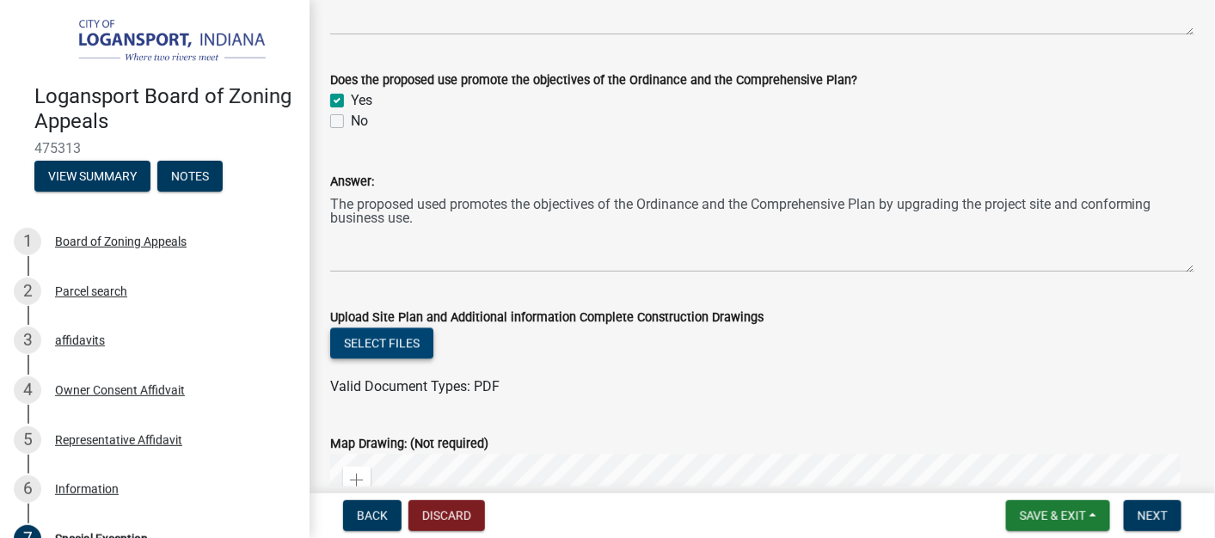
click at [394, 359] on button "Select files" at bounding box center [381, 343] width 103 height 31
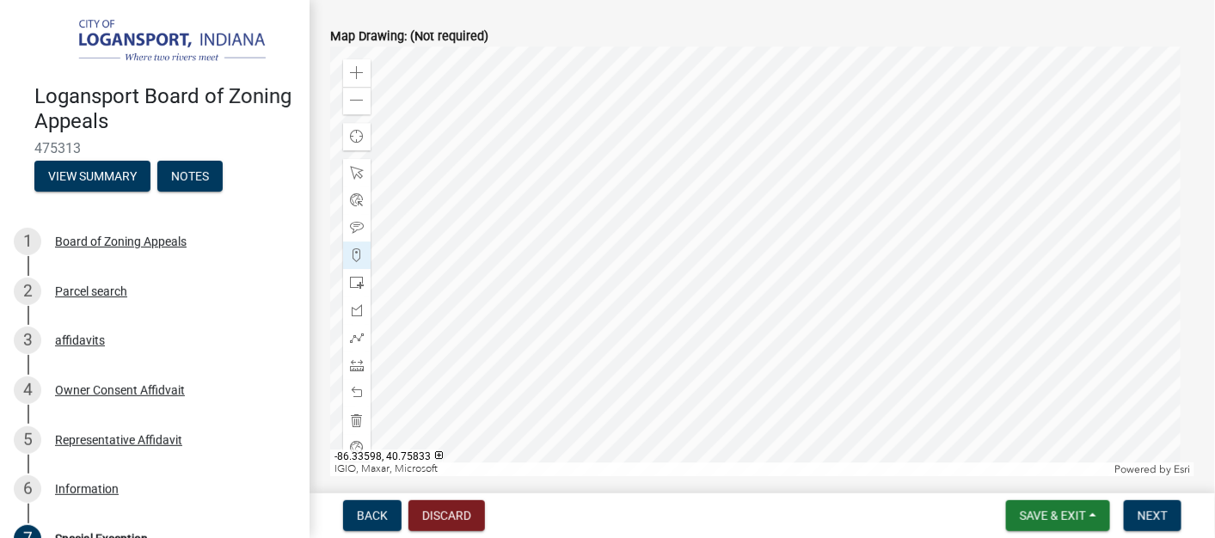
scroll to position [4011, 0]
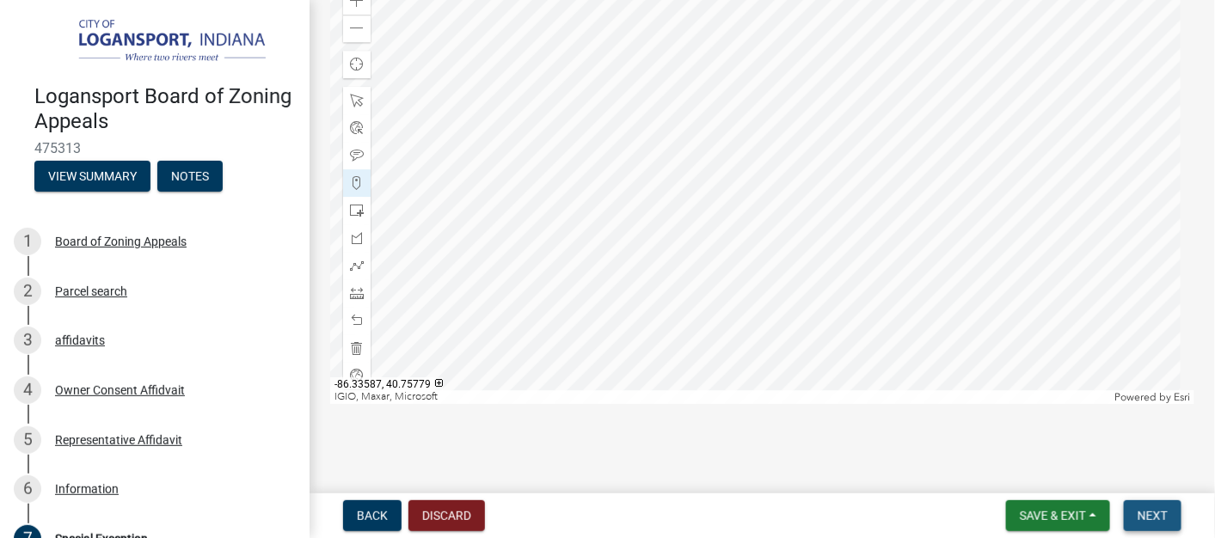
click at [1093, 483] on span "Next" at bounding box center [1153, 516] width 30 height 14
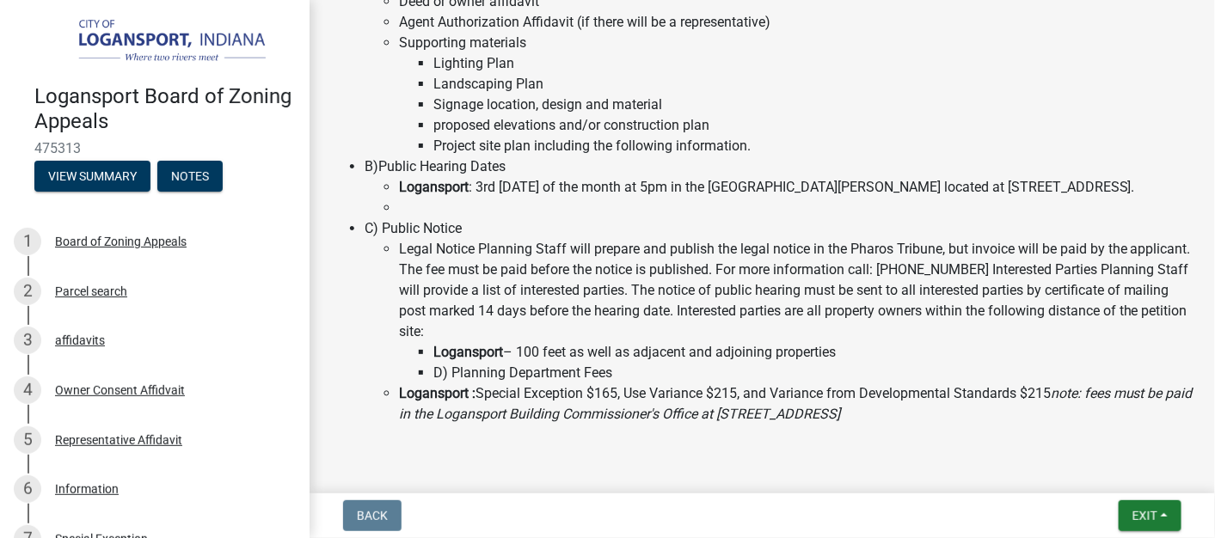
scroll to position [492, 0]
